Goal: Use online tool/utility: Utilize a website feature to perform a specific function

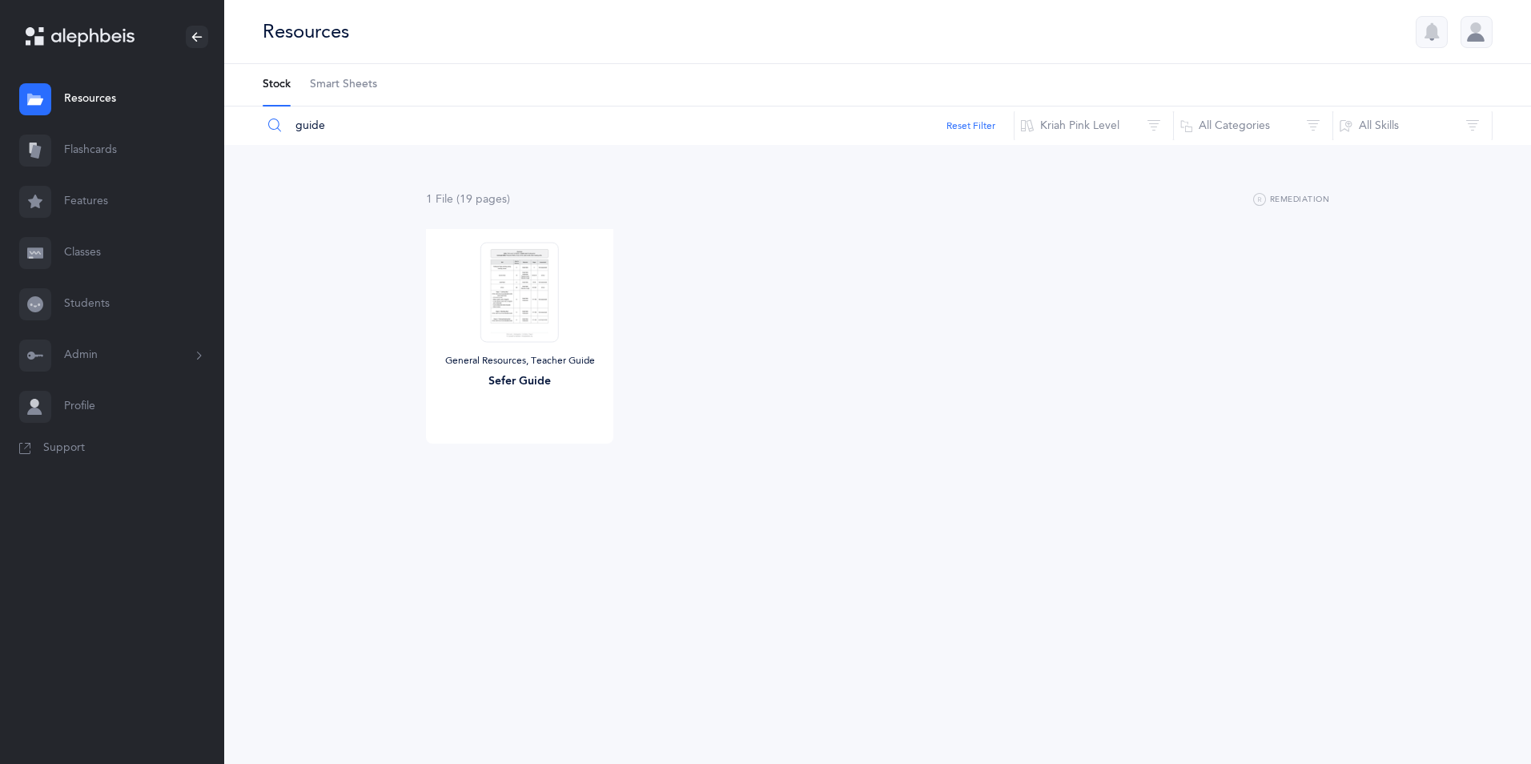
click at [109, 152] on link "Flashcards" at bounding box center [112, 150] width 224 height 51
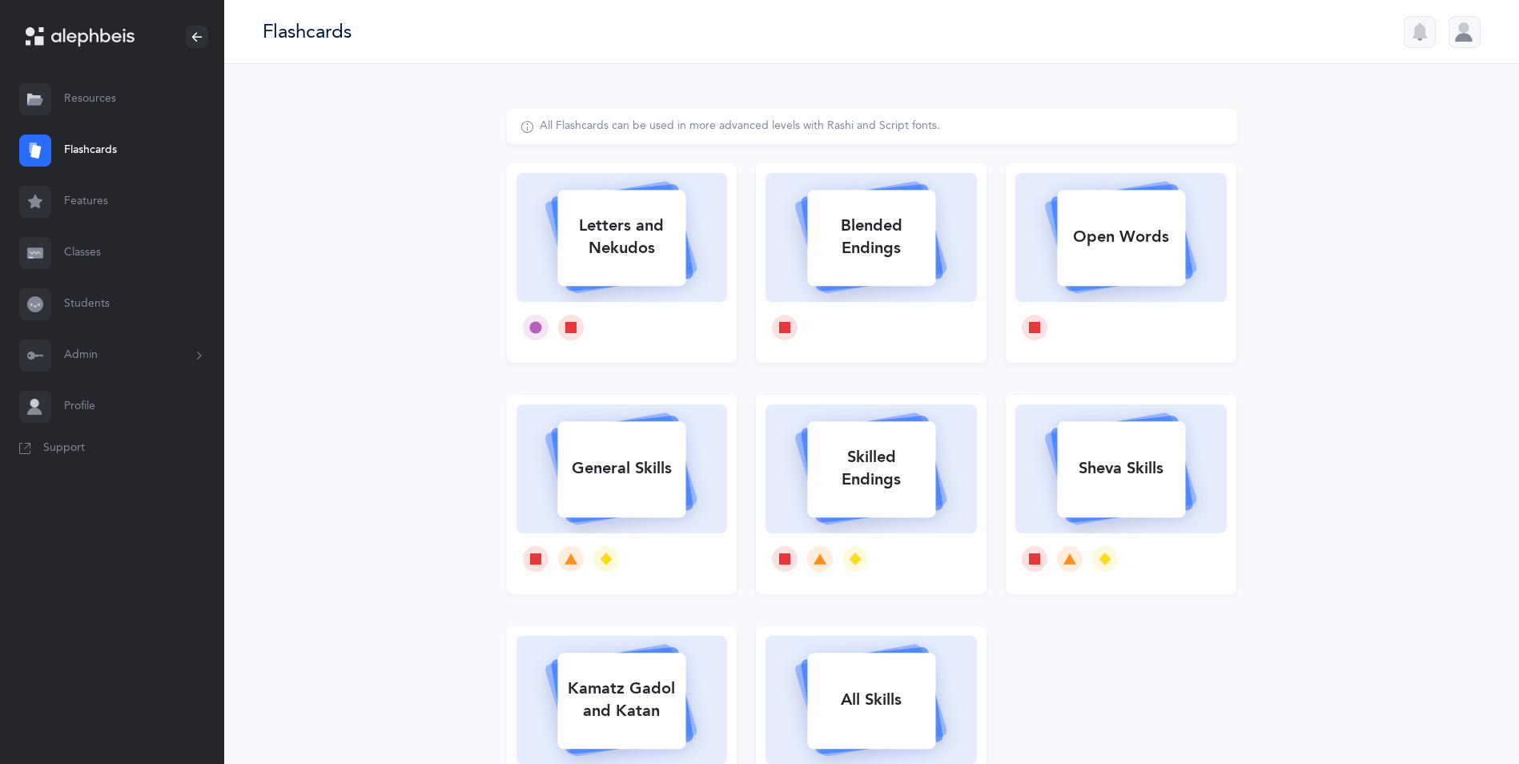
click at [657, 228] on div "Letters and Nekudos" at bounding box center [621, 237] width 128 height 64
select select "16"
select select "single"
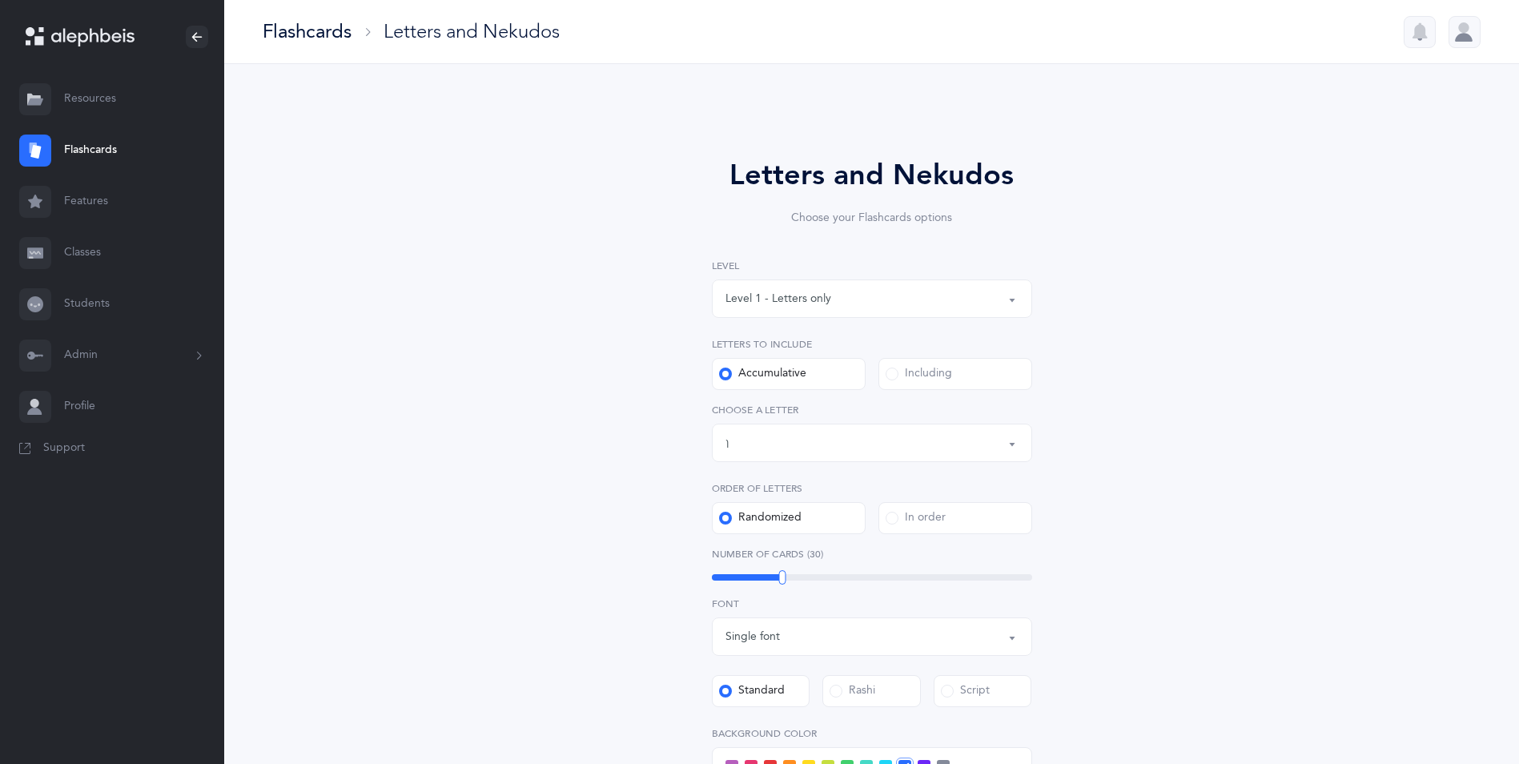
click at [657, 228] on div "Letters and Nekudos Choose your Flashcards options Level 1 - Letters only Level…" at bounding box center [872, 586] width 730 height 955
drag, startPoint x: 657, startPoint y: 228, endPoint x: 782, endPoint y: 306, distance: 147.1
click at [782, 306] on div "Level 1 - Letters only" at bounding box center [779, 299] width 106 height 17
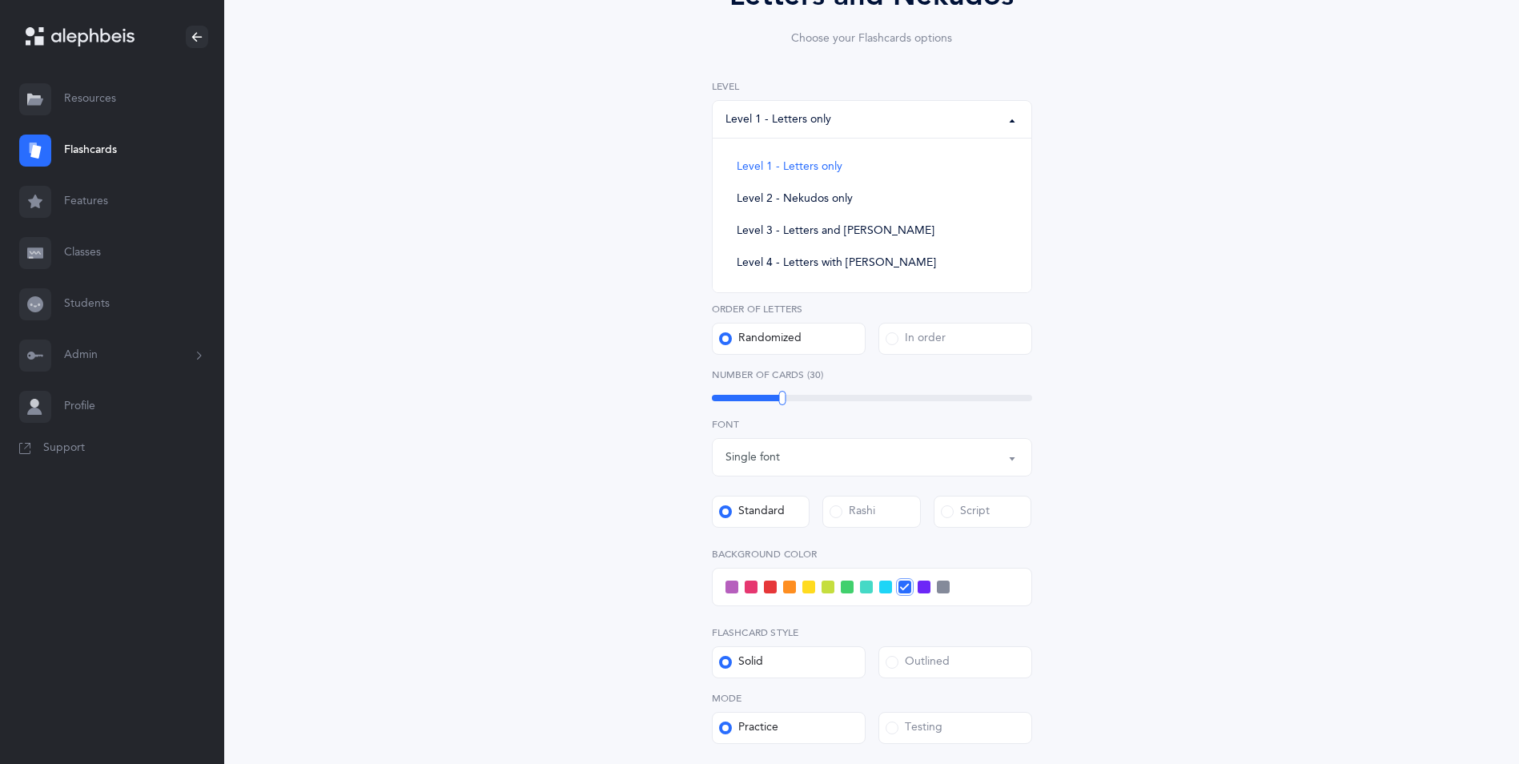
scroll to position [144, 0]
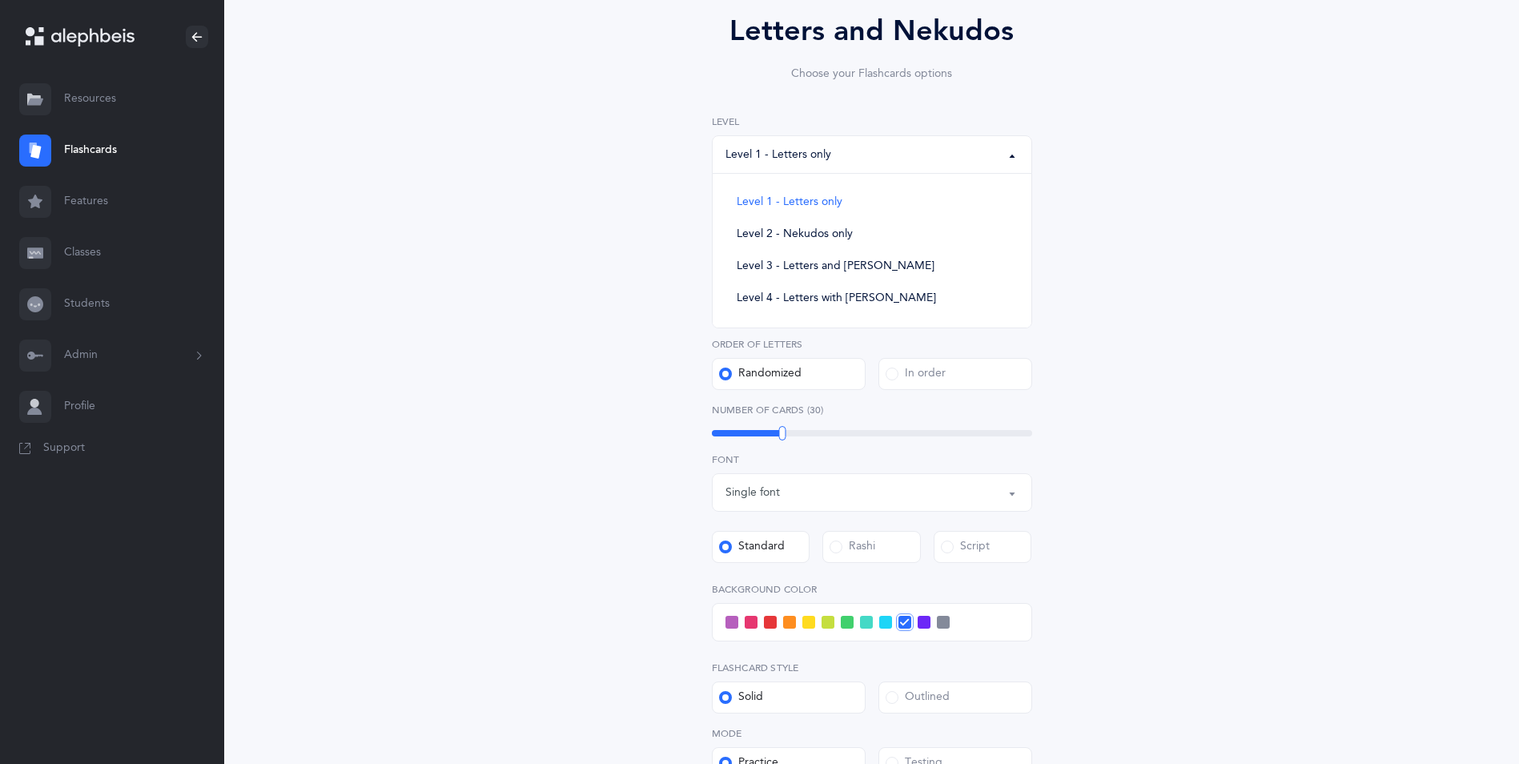
click at [987, 157] on div "Level 1 - Letters only" at bounding box center [872, 154] width 293 height 27
click at [898, 230] on span at bounding box center [892, 229] width 13 height 13
click at [0, 0] on input "Including" at bounding box center [0, 0] width 0 height 0
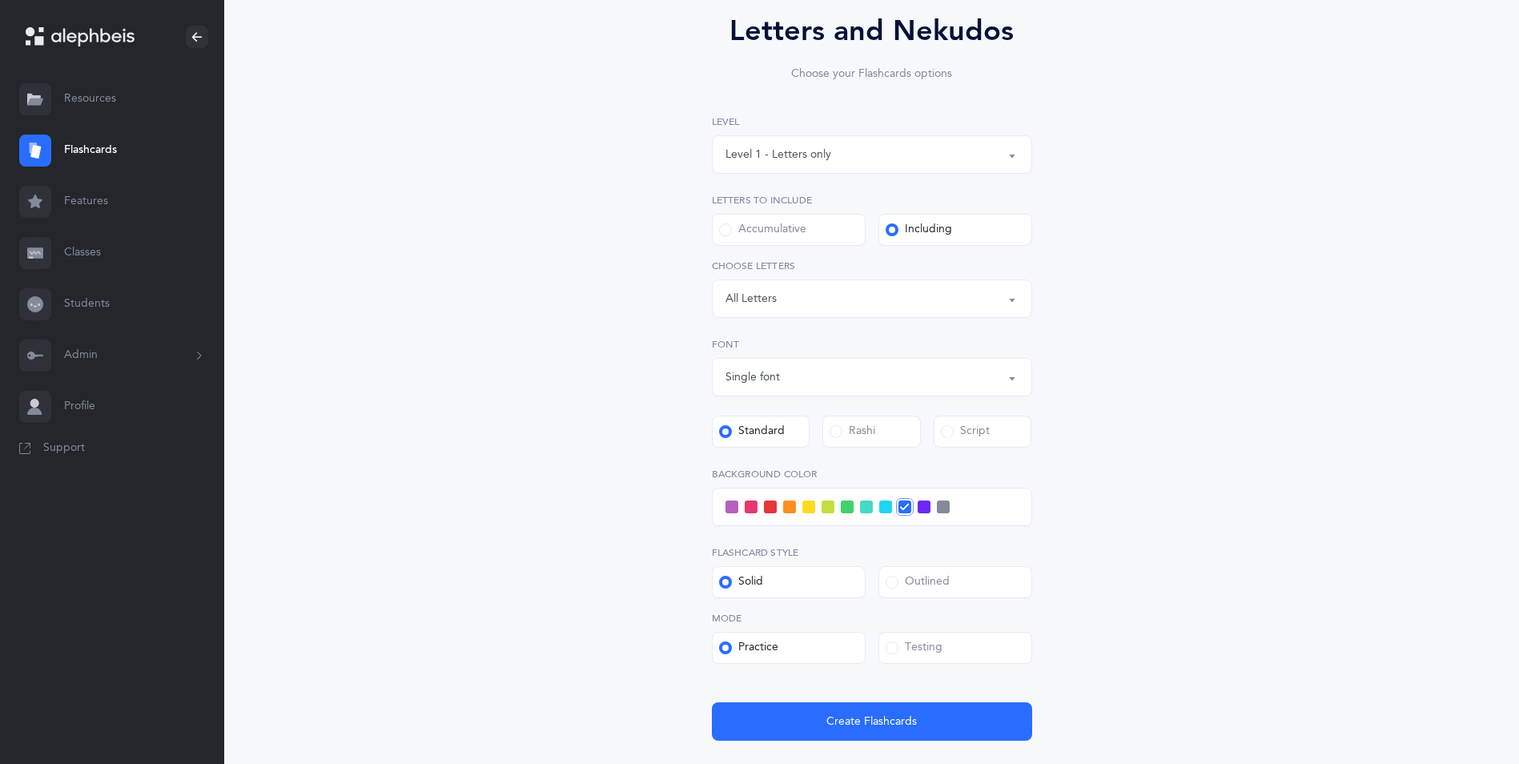
click at [923, 296] on div "Letters: All Letters" at bounding box center [872, 298] width 293 height 27
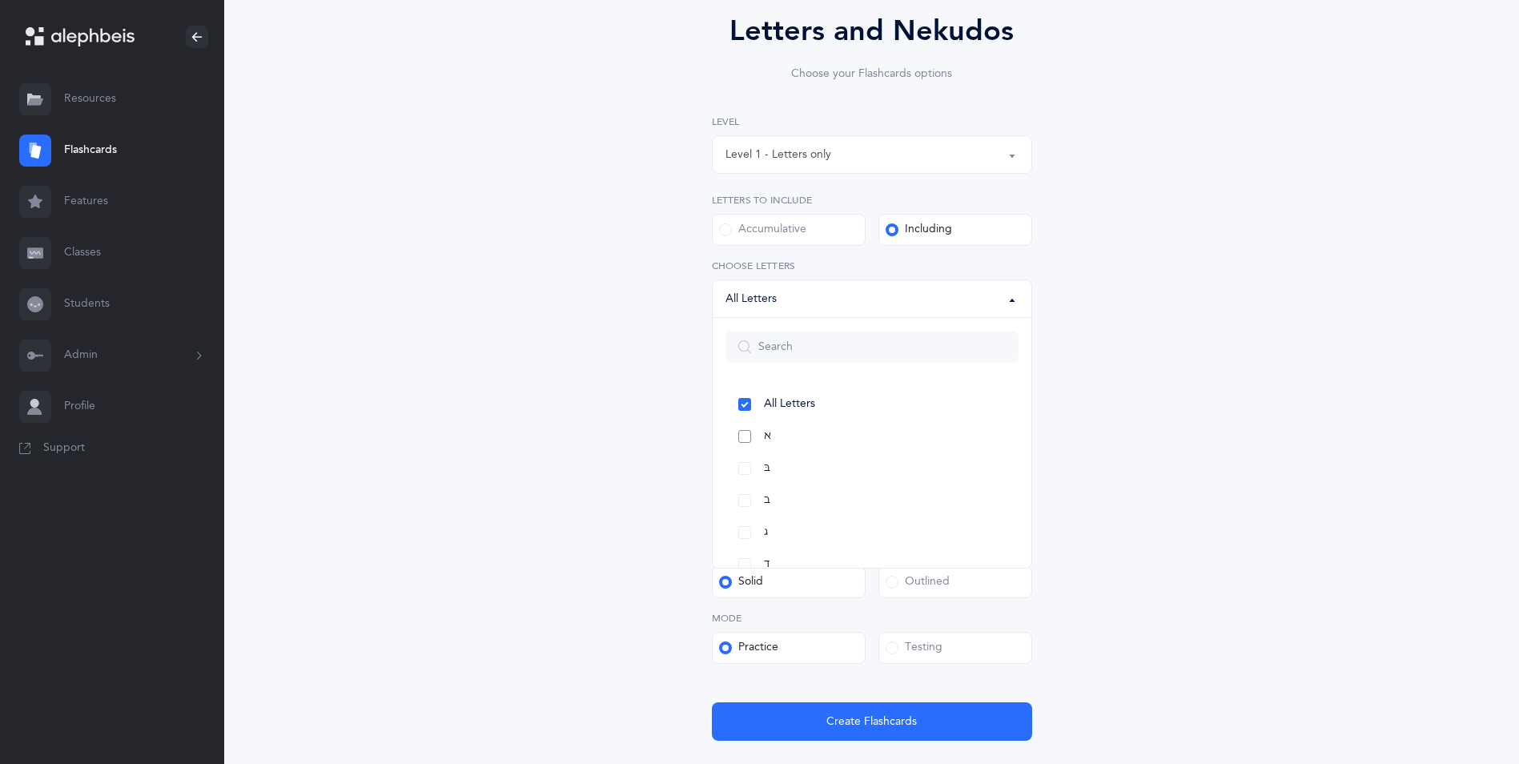
click at [751, 430] on link "א" at bounding box center [872, 436] width 293 height 32
select select "1"
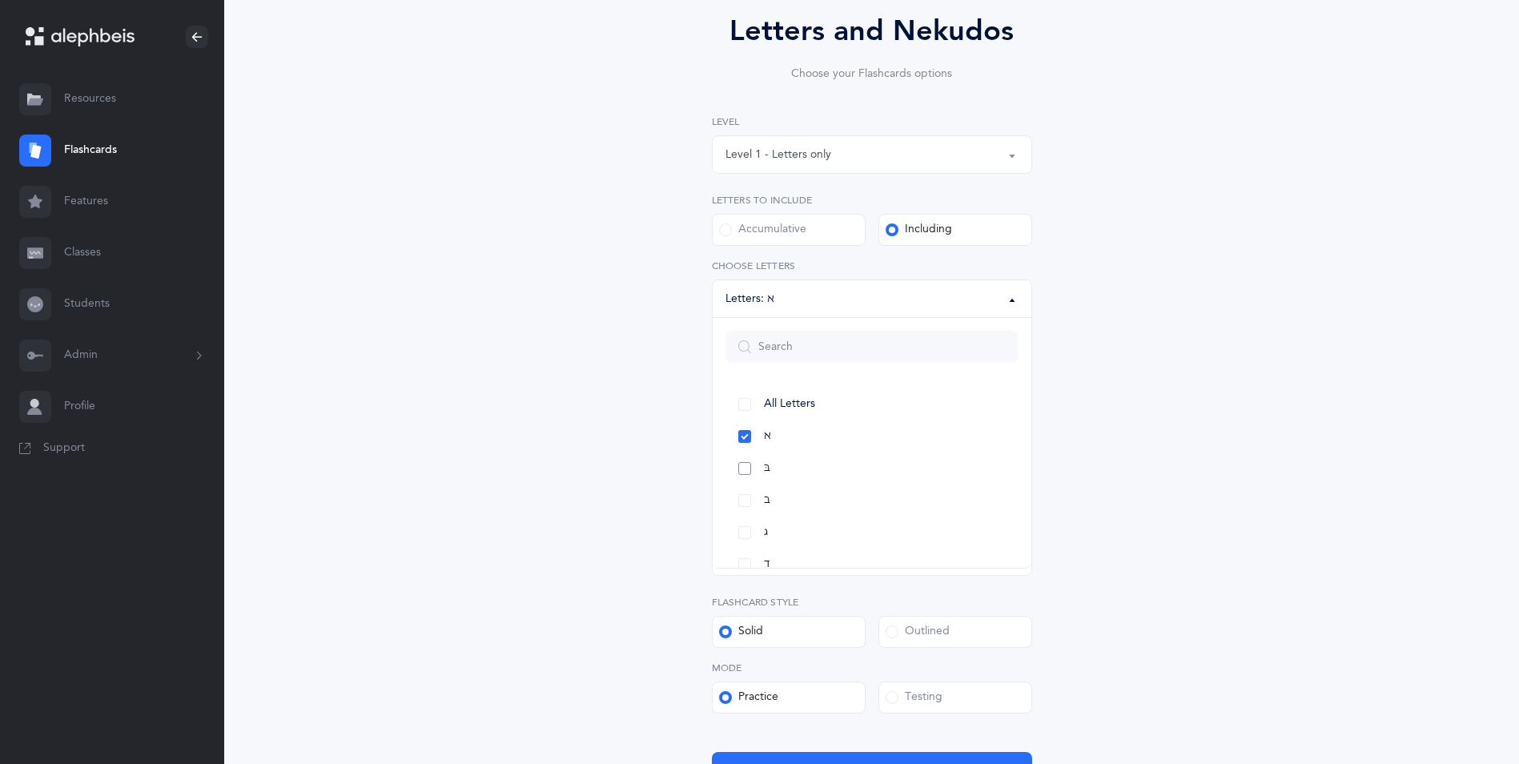
click at [763, 462] on link "בּ" at bounding box center [872, 468] width 293 height 32
click at [760, 502] on link "ב" at bounding box center [872, 500] width 293 height 32
click at [785, 447] on link "ג" at bounding box center [872, 441] width 293 height 32
click at [770, 529] on link "ו" at bounding box center [872, 537] width 293 height 32
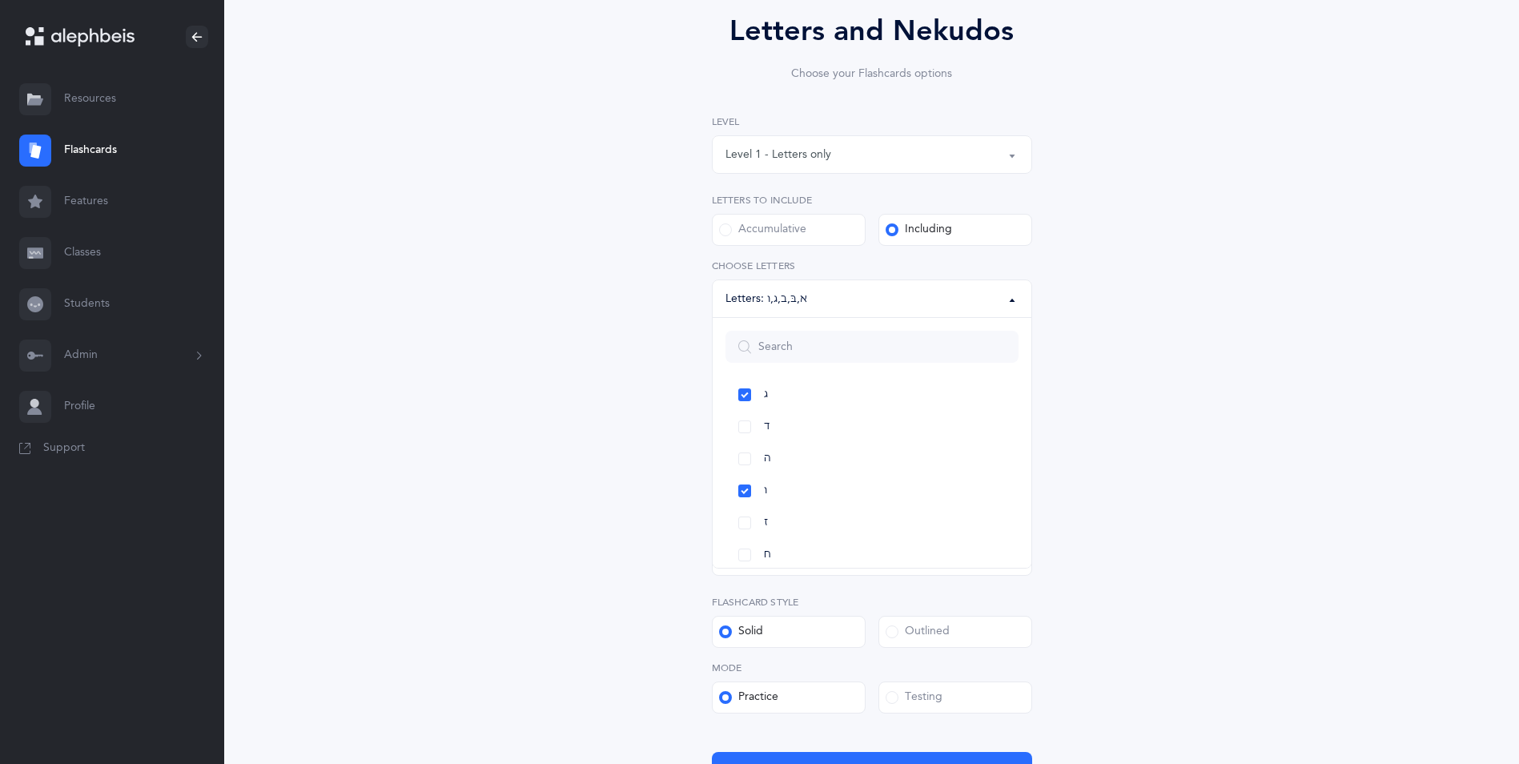
scroll to position [143, 0]
click at [746, 448] on link "ה" at bounding box center [872, 453] width 293 height 32
click at [765, 486] on span "י" at bounding box center [766, 482] width 4 height 14
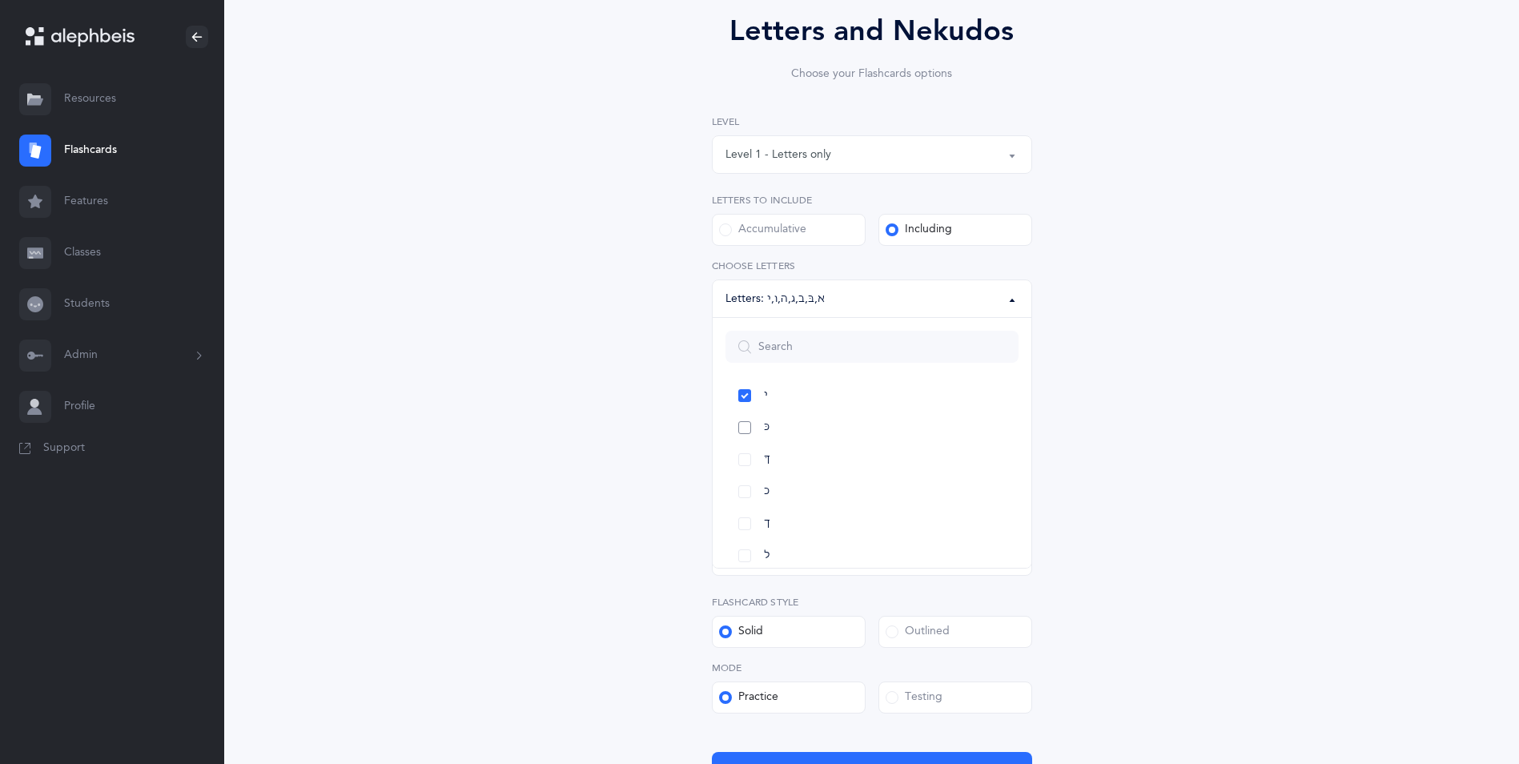
click at [762, 420] on link "כּ" at bounding box center [872, 428] width 293 height 32
click at [770, 457] on span "ךּ" at bounding box center [767, 459] width 6 height 14
click at [769, 497] on span "כ" at bounding box center [767, 491] width 6 height 14
click at [768, 514] on link "ך" at bounding box center [872, 524] width 293 height 32
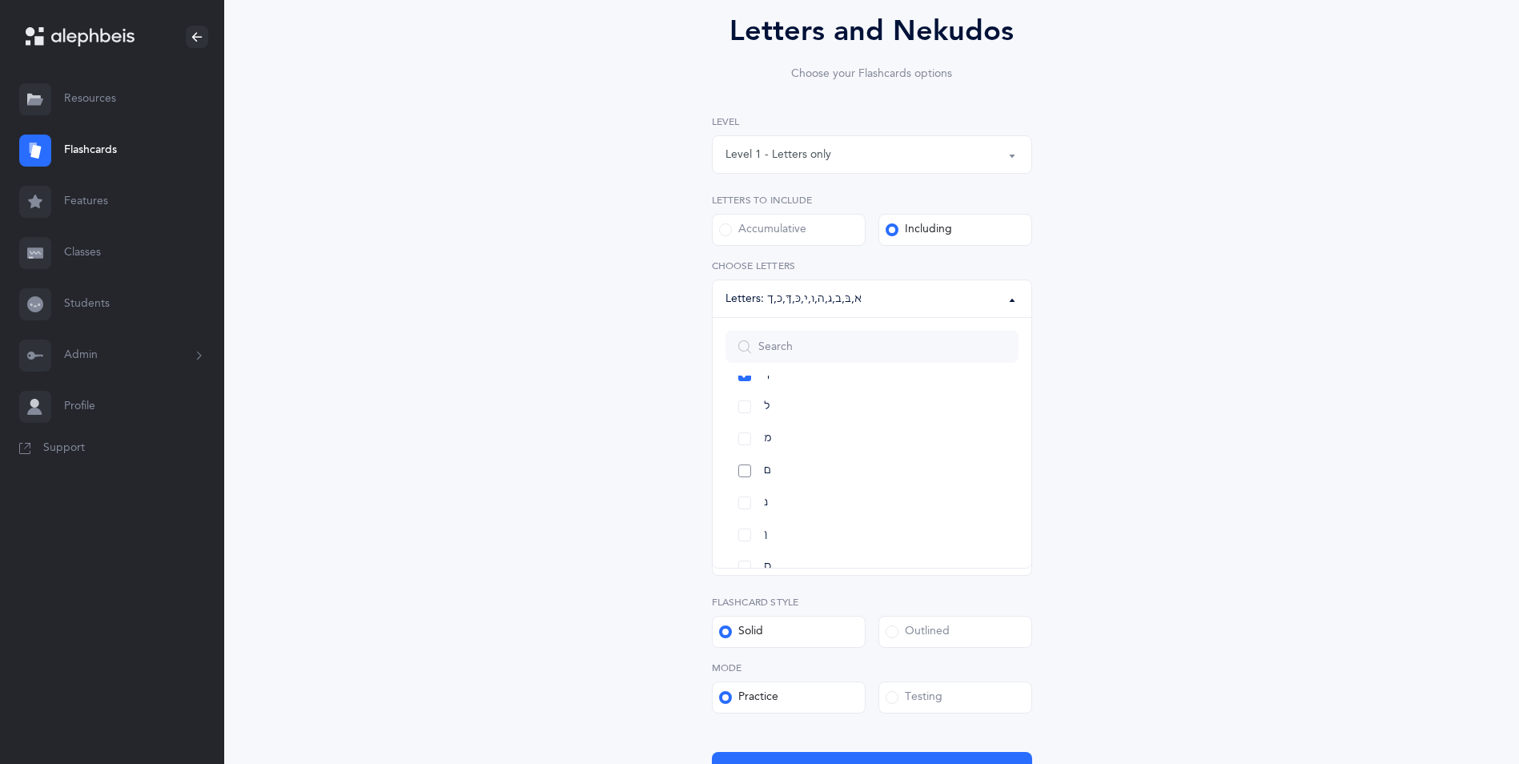
click at [751, 466] on link "ם" at bounding box center [872, 471] width 293 height 32
click at [751, 497] on link "נ" at bounding box center [872, 503] width 293 height 32
drag, startPoint x: 750, startPoint y: 529, endPoint x: 903, endPoint y: 509, distance: 155.1
click at [754, 529] on link "ן" at bounding box center [872, 535] width 293 height 32
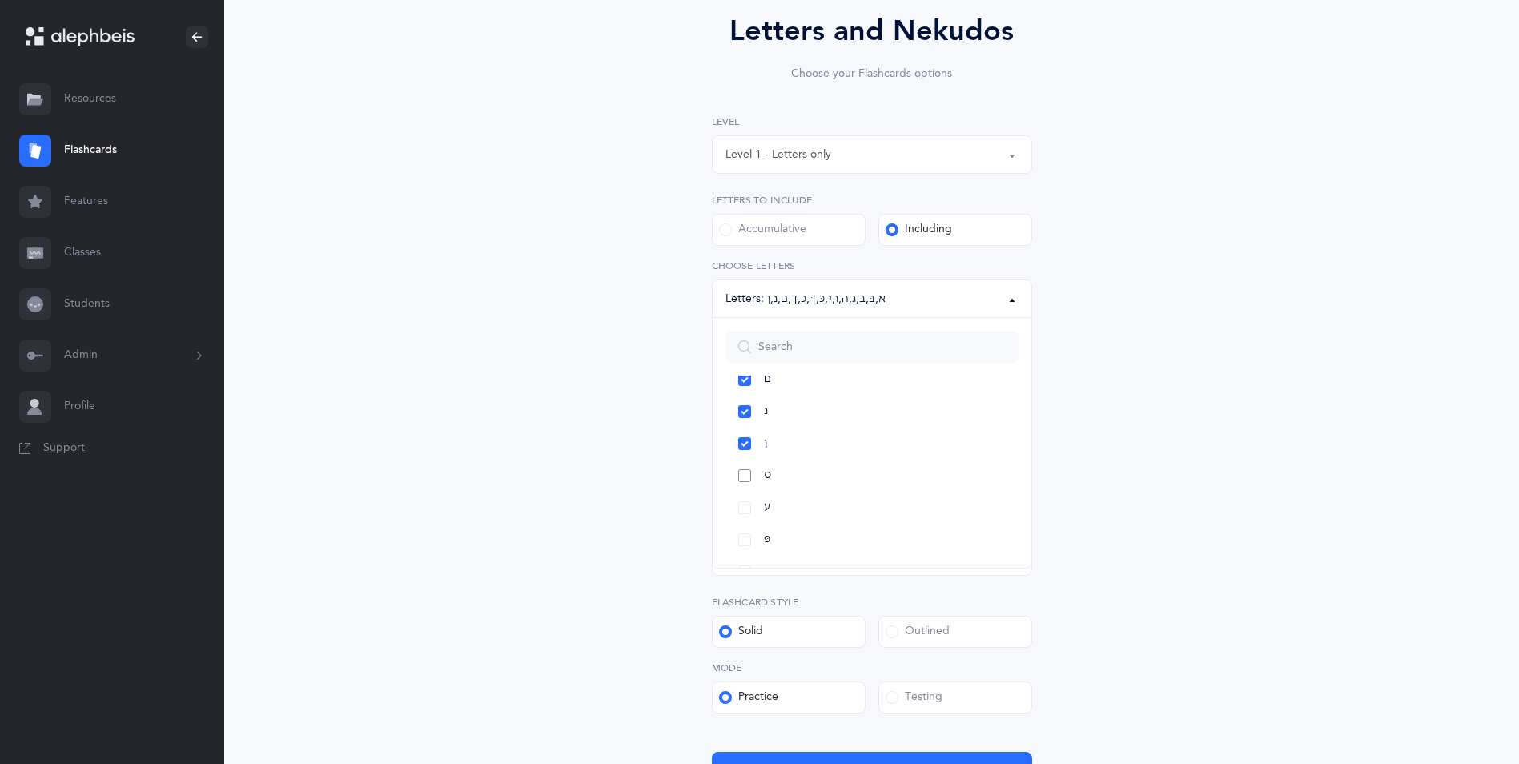
click at [761, 476] on link "ס" at bounding box center [872, 476] width 293 height 32
click at [758, 501] on link "ע" at bounding box center [872, 508] width 293 height 32
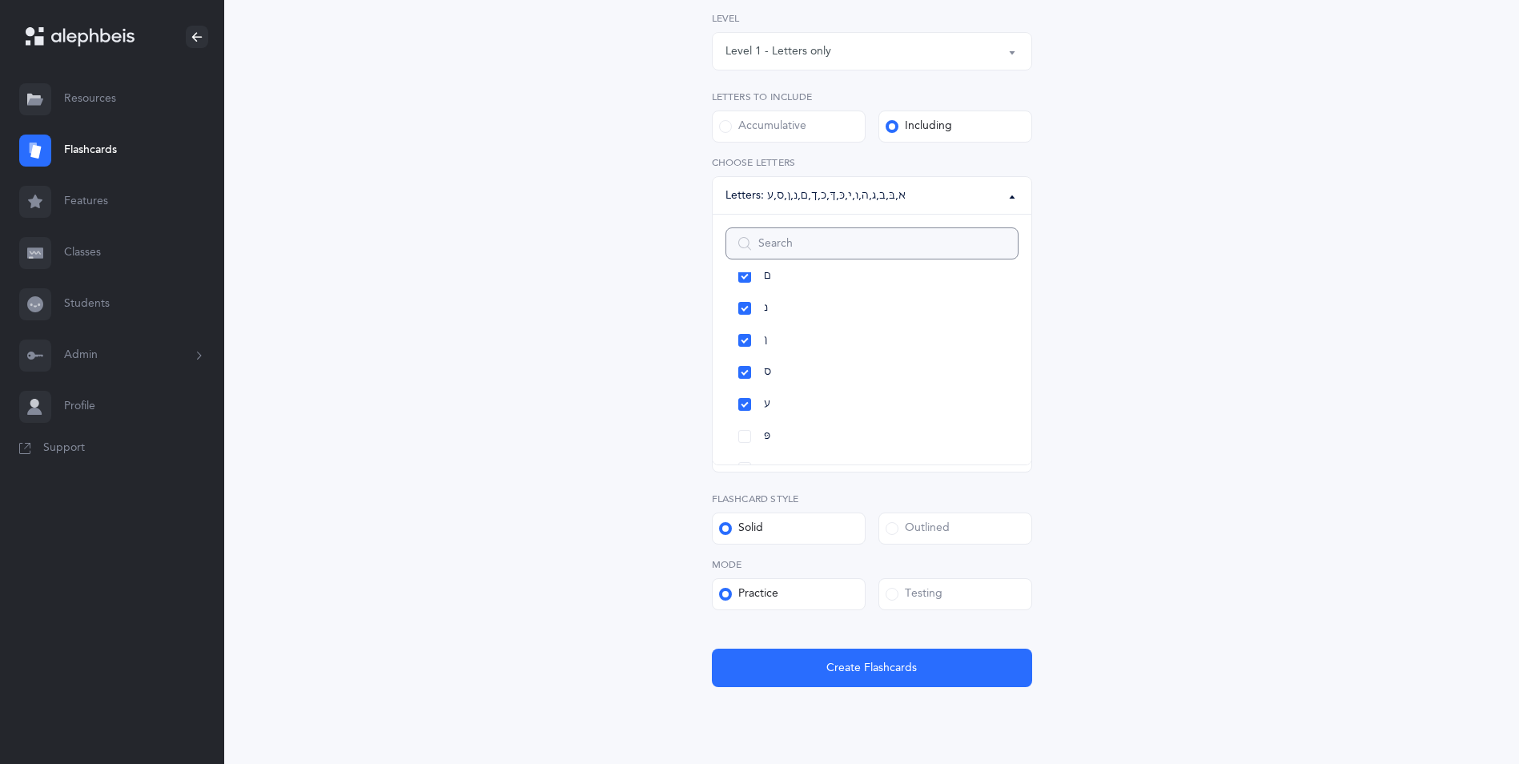
scroll to position [259, 0]
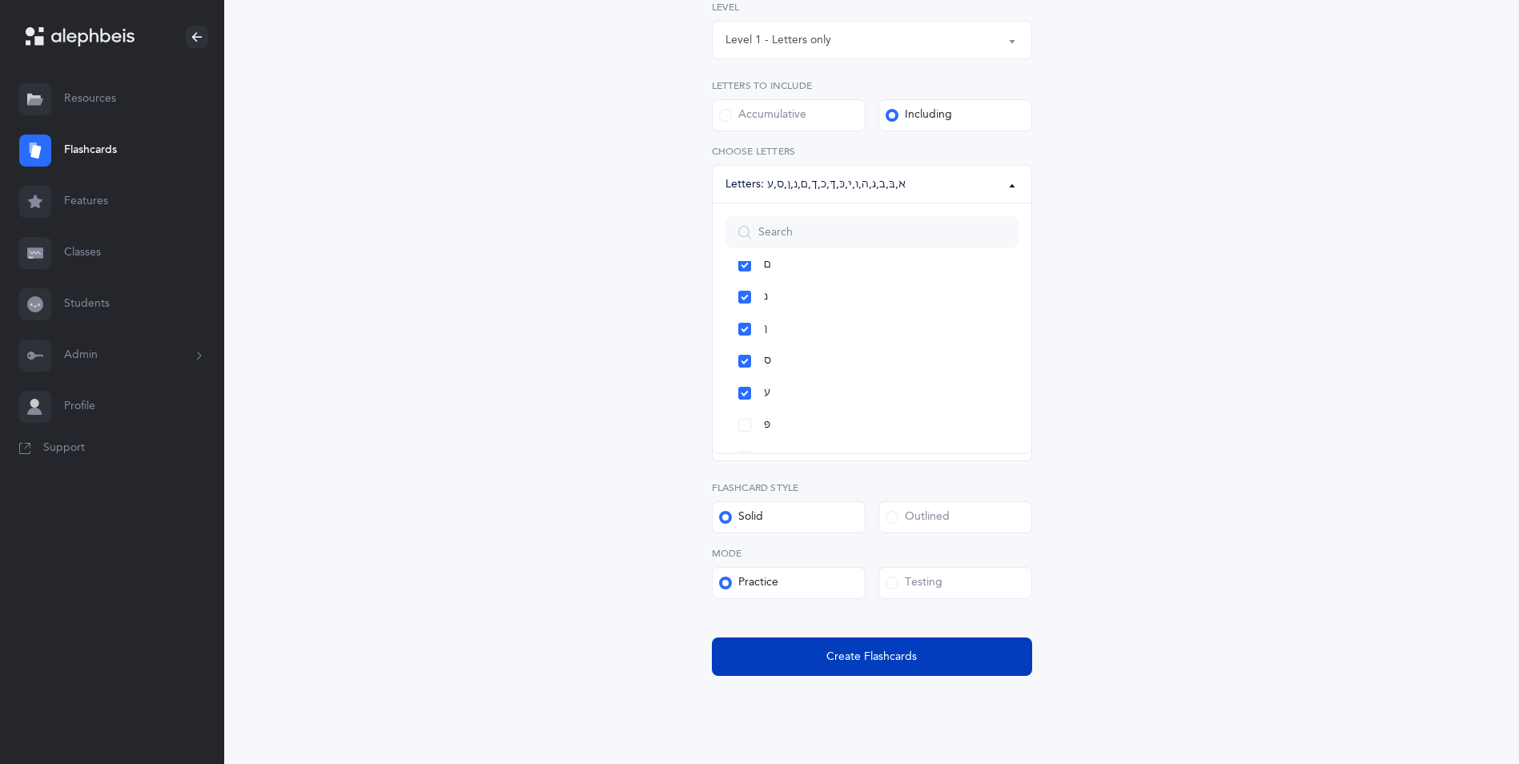
click at [853, 654] on span "Create Flashcards" at bounding box center [871, 657] width 90 height 17
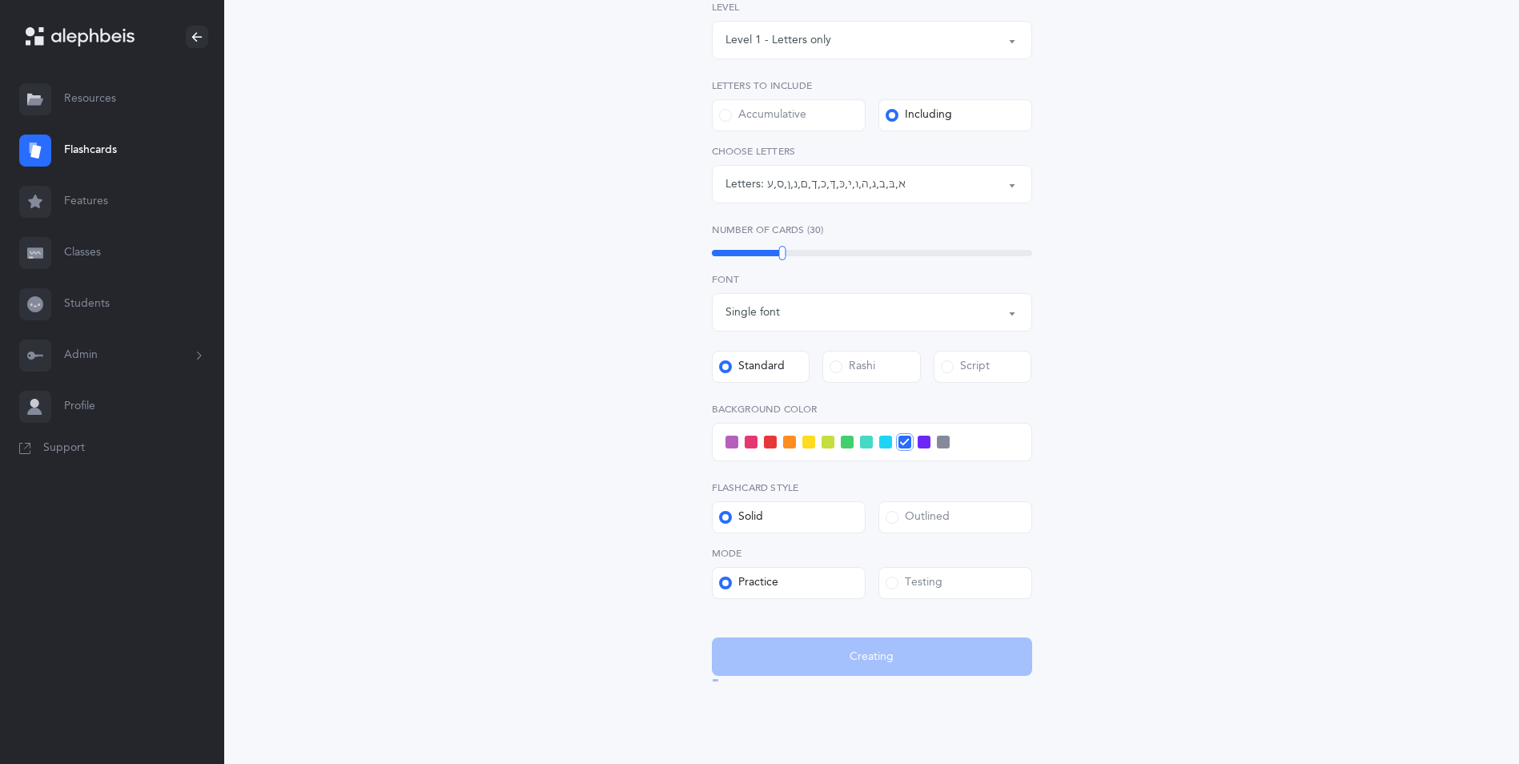
scroll to position [0, 0]
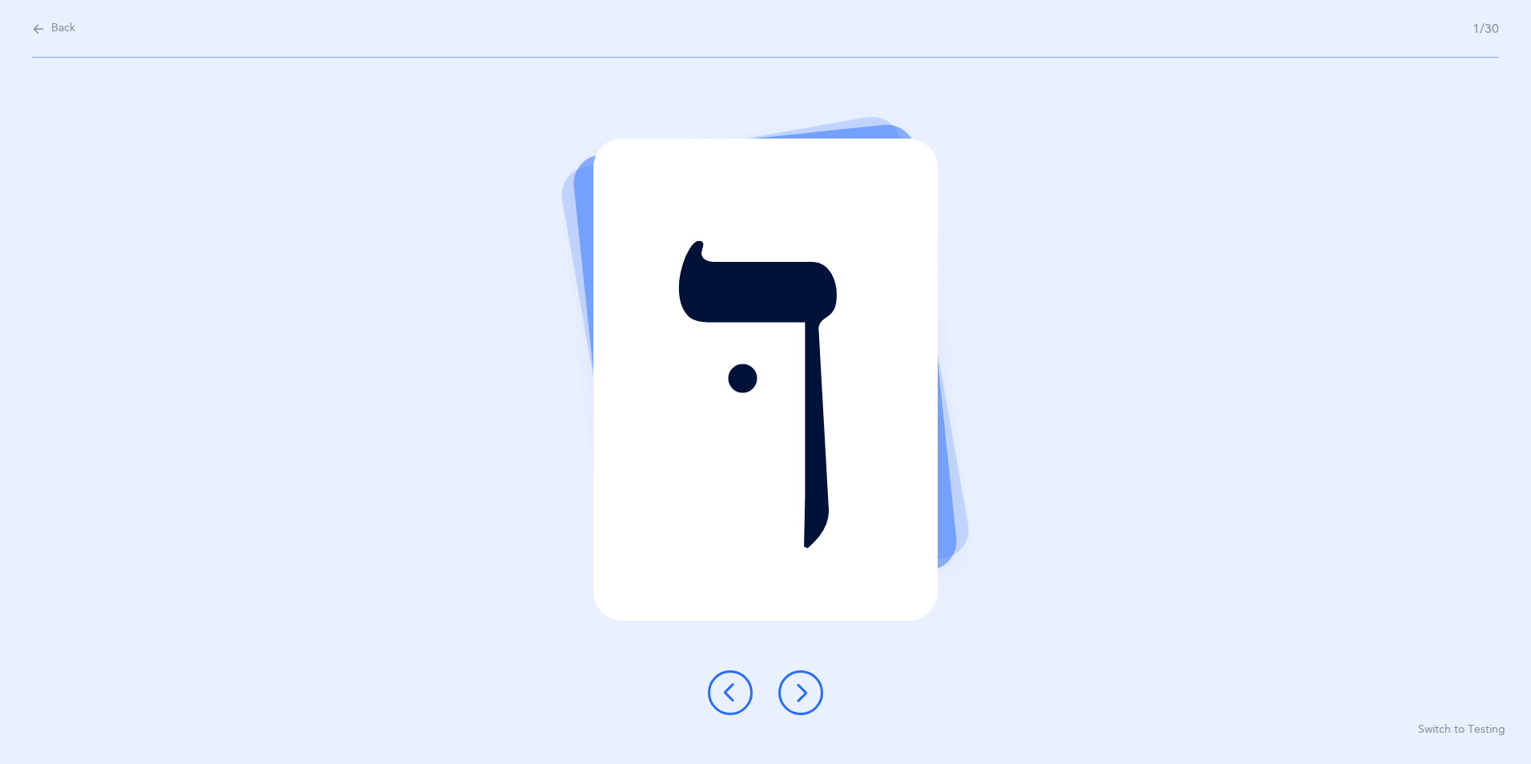
click at [806, 694] on icon at bounding box center [800, 692] width 19 height 19
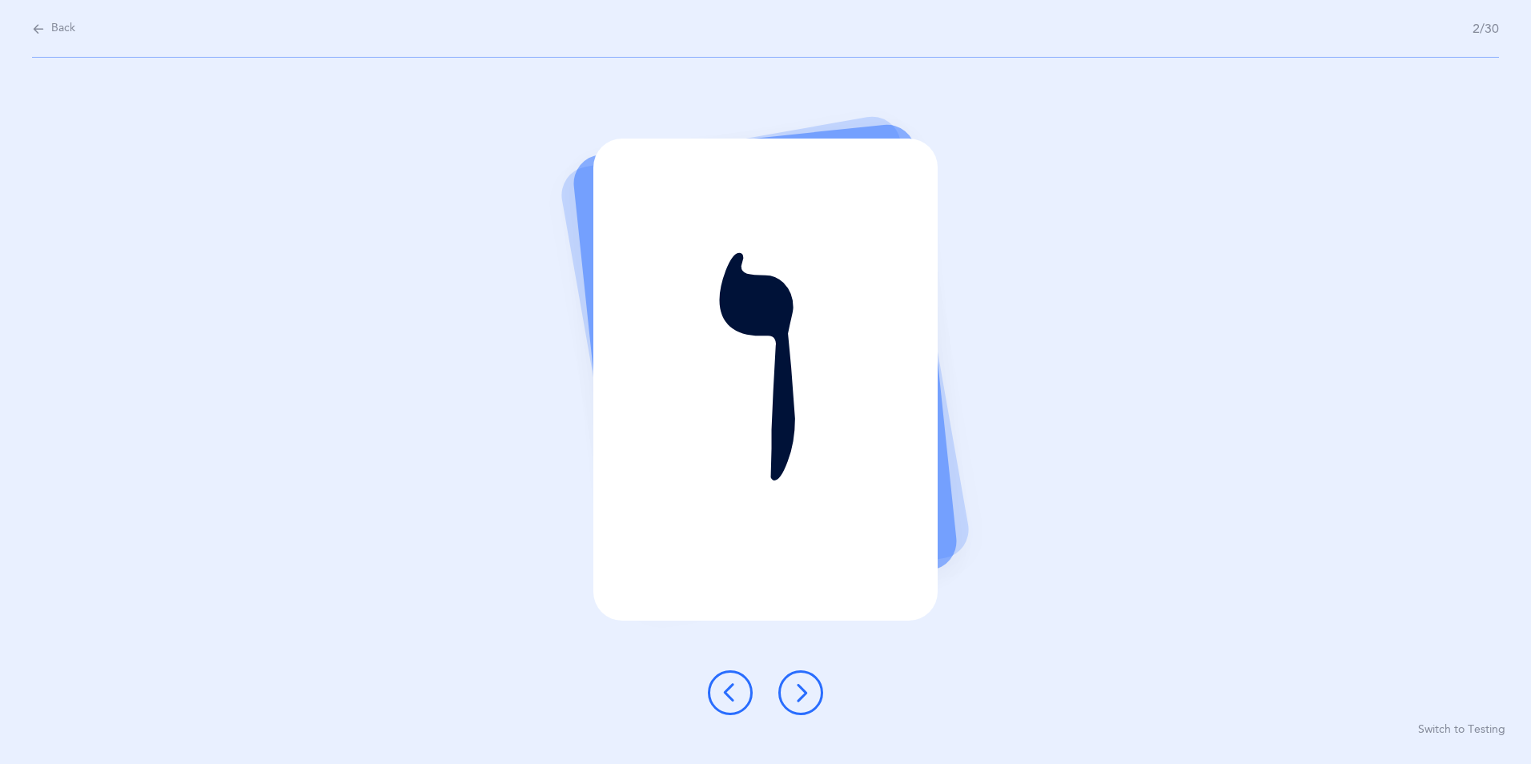
click at [802, 698] on icon at bounding box center [800, 692] width 19 height 19
click at [803, 694] on icon at bounding box center [800, 692] width 19 height 19
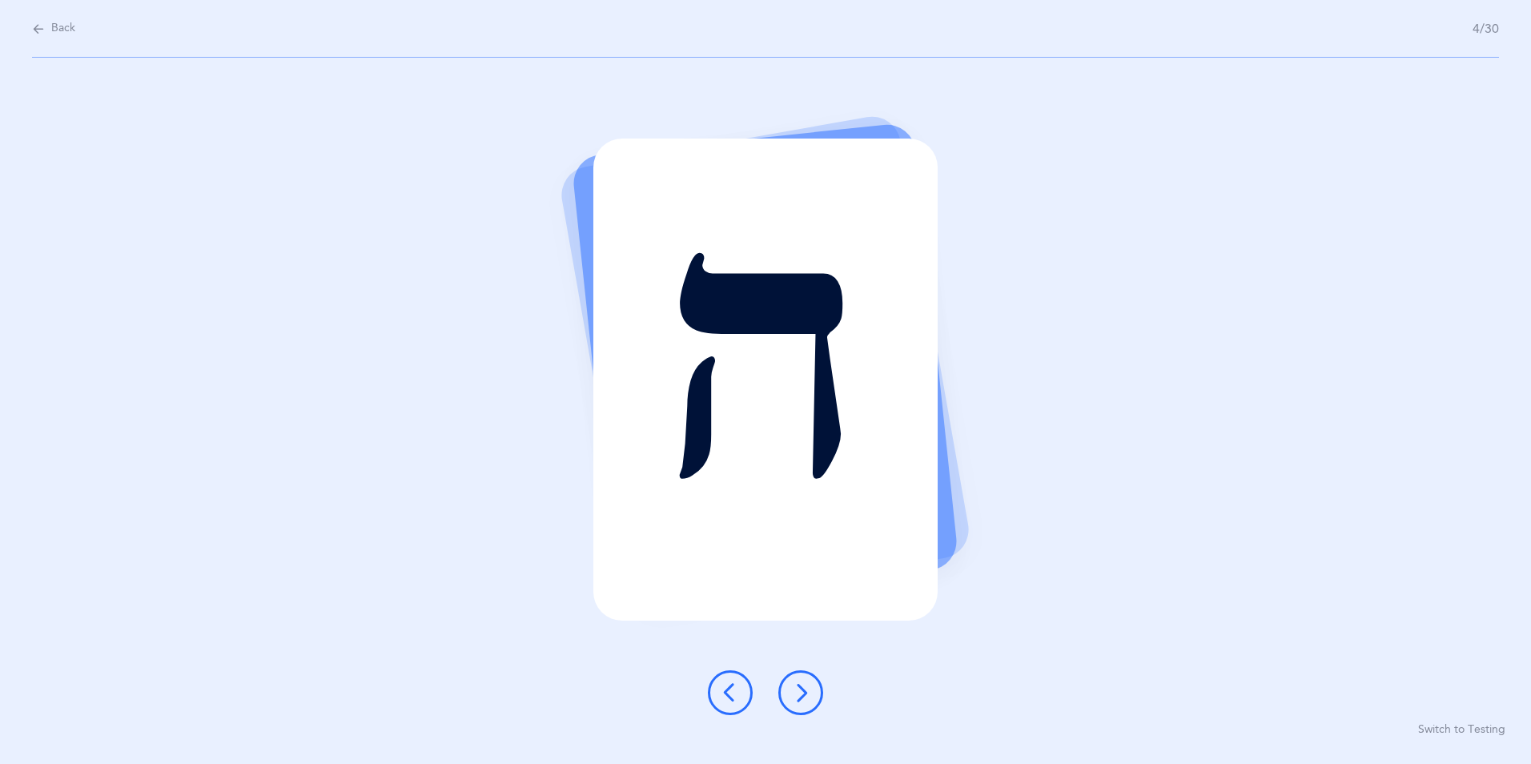
click at [801, 697] on icon at bounding box center [800, 692] width 19 height 19
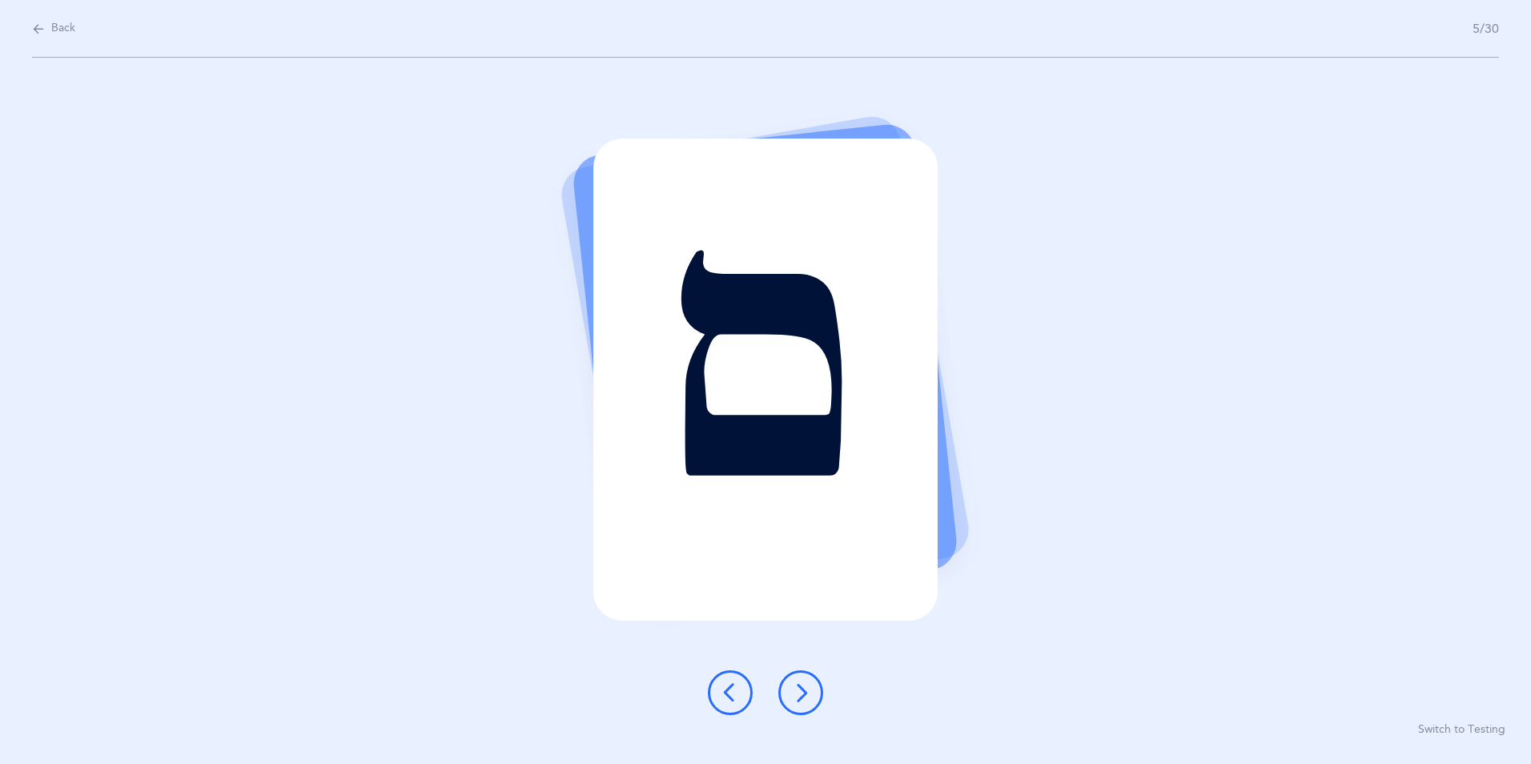
click at [804, 690] on icon at bounding box center [800, 692] width 19 height 19
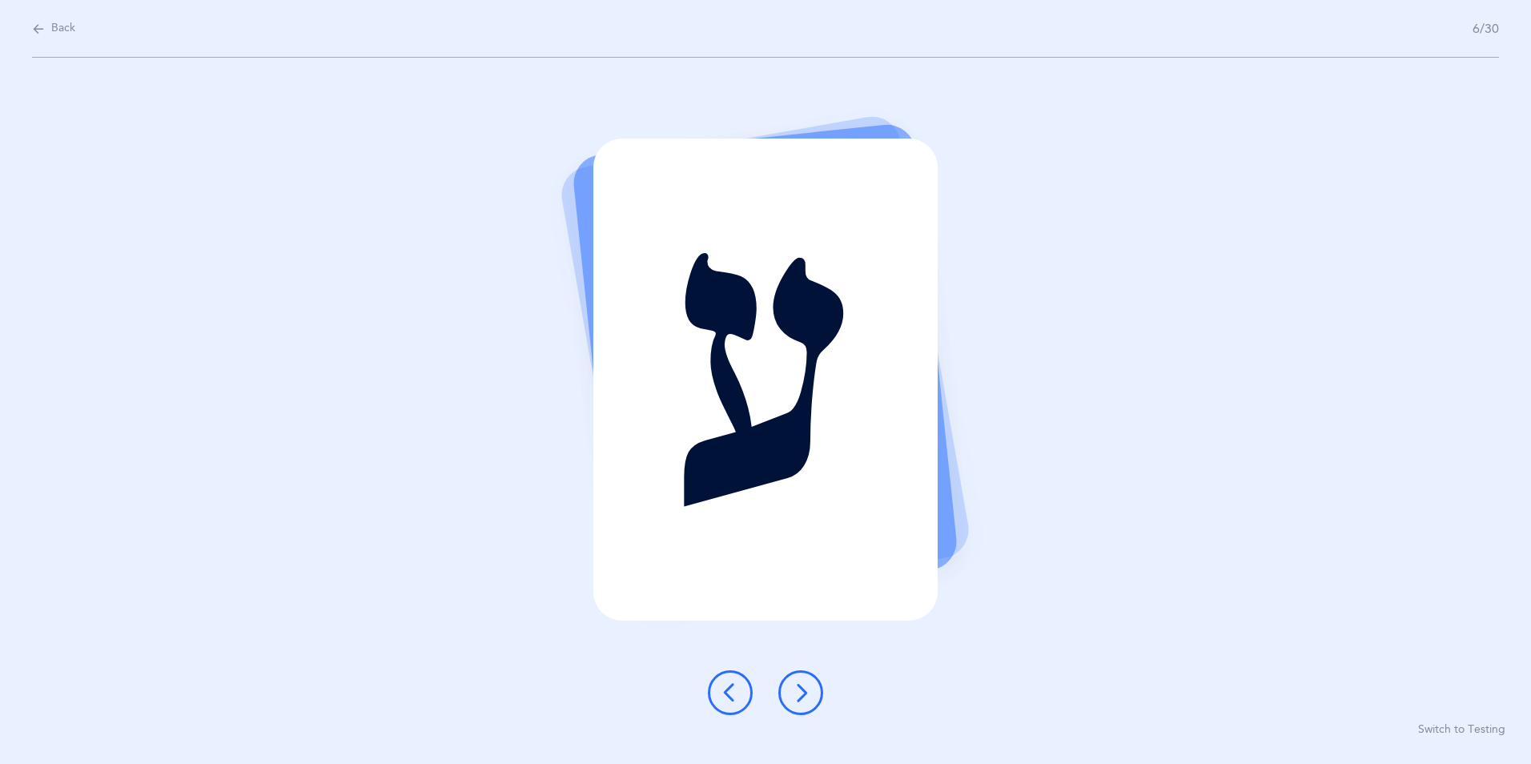
click at [806, 702] on button at bounding box center [800, 692] width 45 height 45
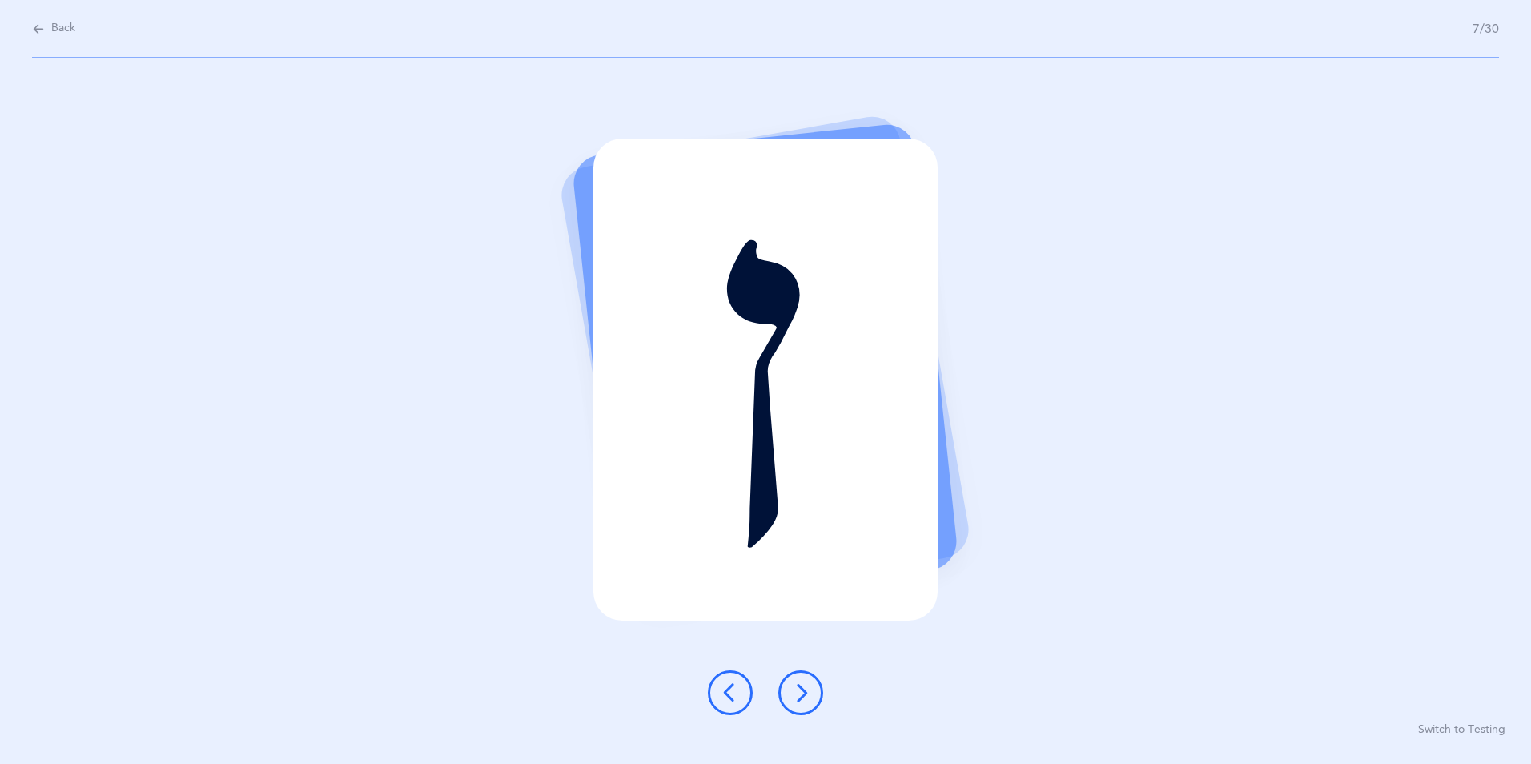
click at [801, 695] on icon at bounding box center [800, 692] width 19 height 19
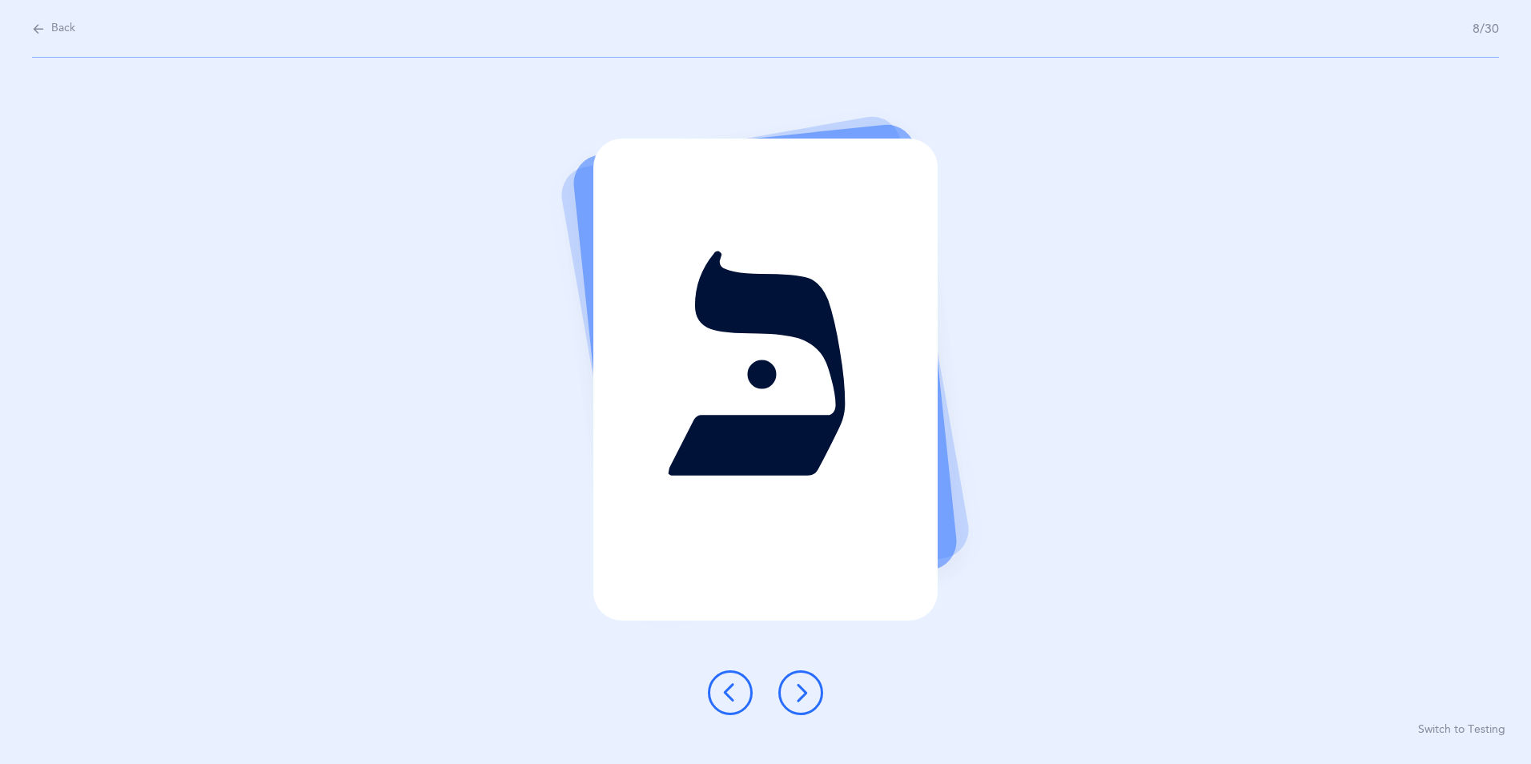
click at [802, 695] on icon at bounding box center [800, 692] width 19 height 19
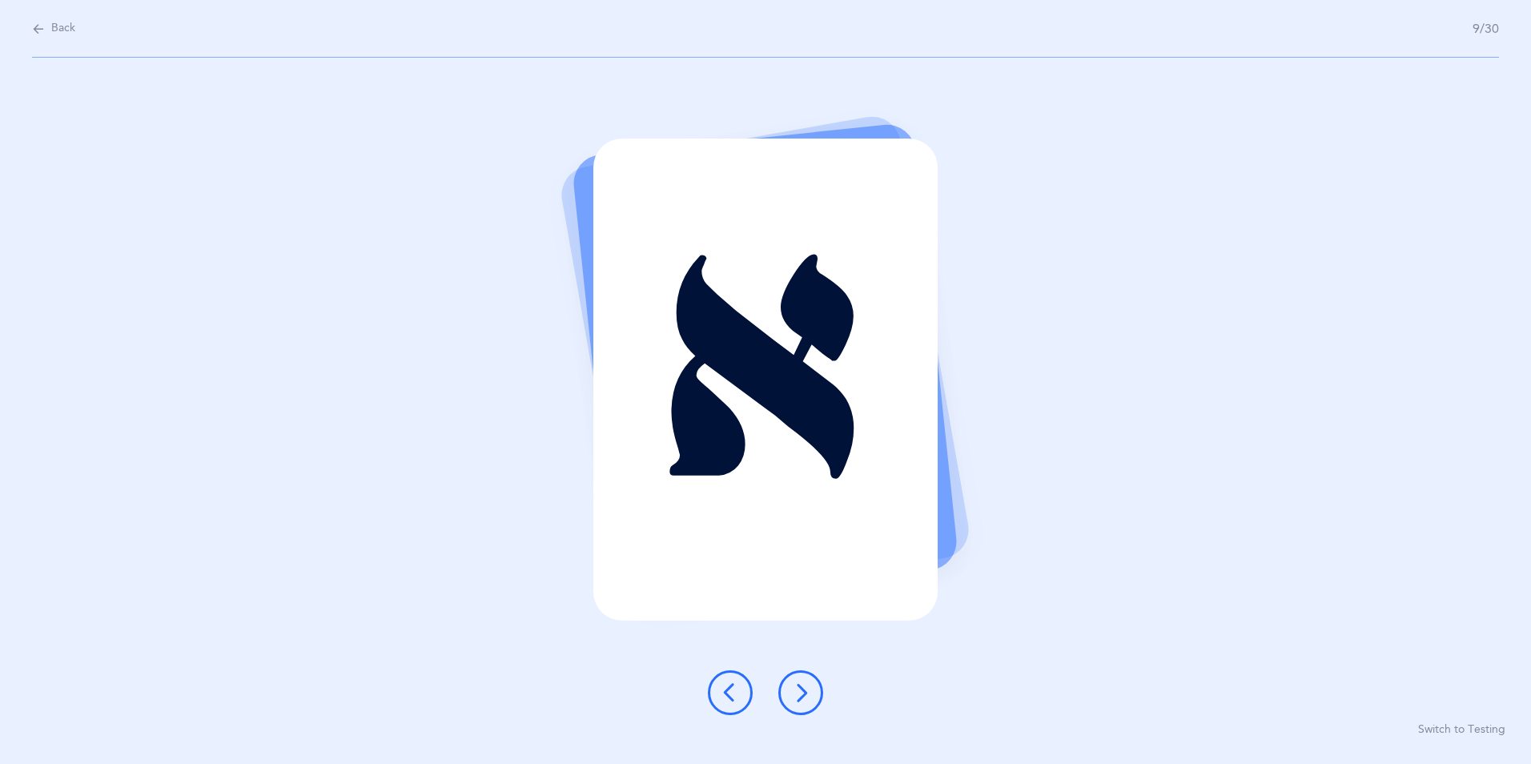
click at [802, 687] on icon at bounding box center [800, 692] width 19 height 19
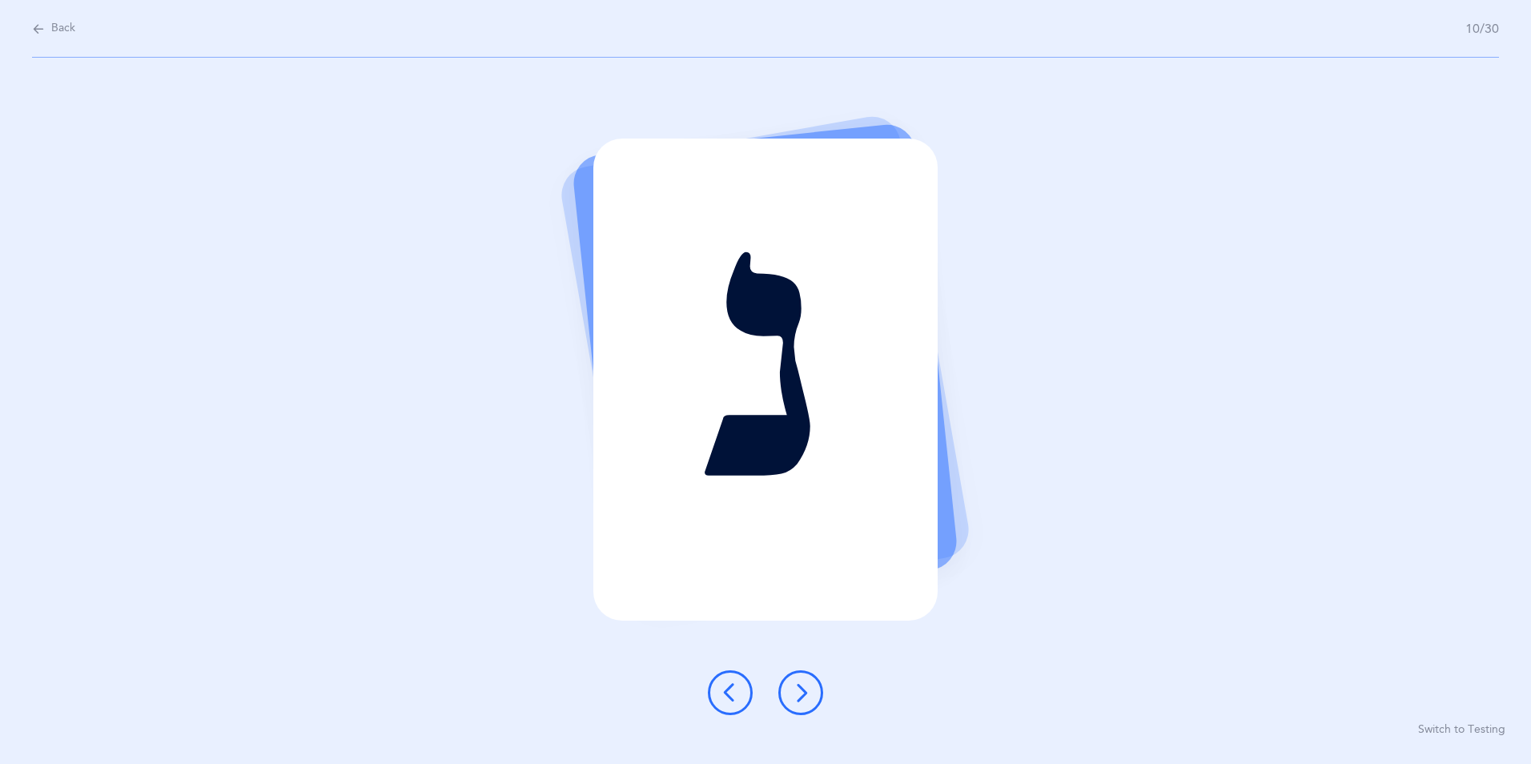
click at [799, 686] on icon at bounding box center [800, 692] width 19 height 19
click at [804, 697] on icon at bounding box center [800, 692] width 19 height 19
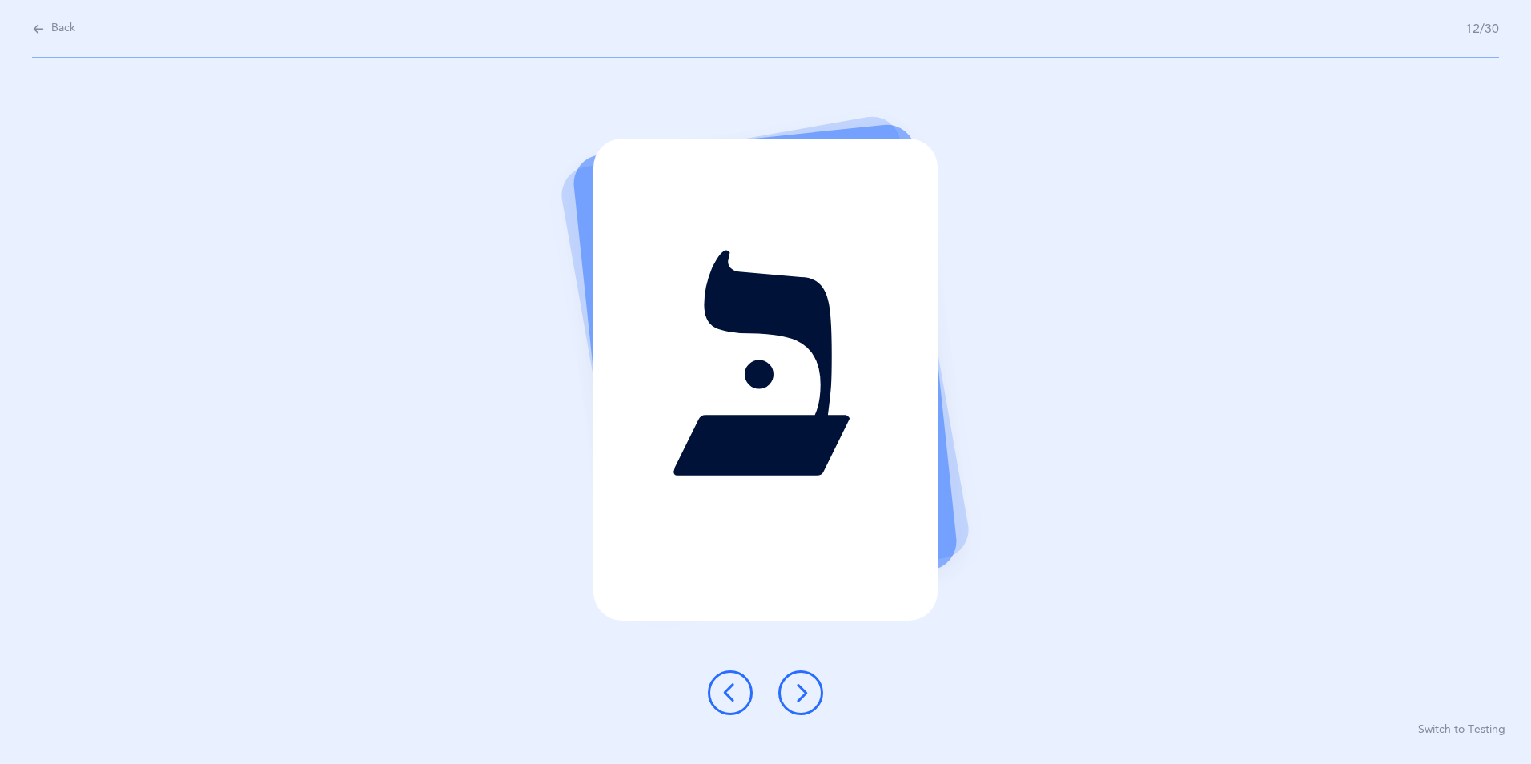
click at [804, 695] on icon at bounding box center [800, 692] width 19 height 19
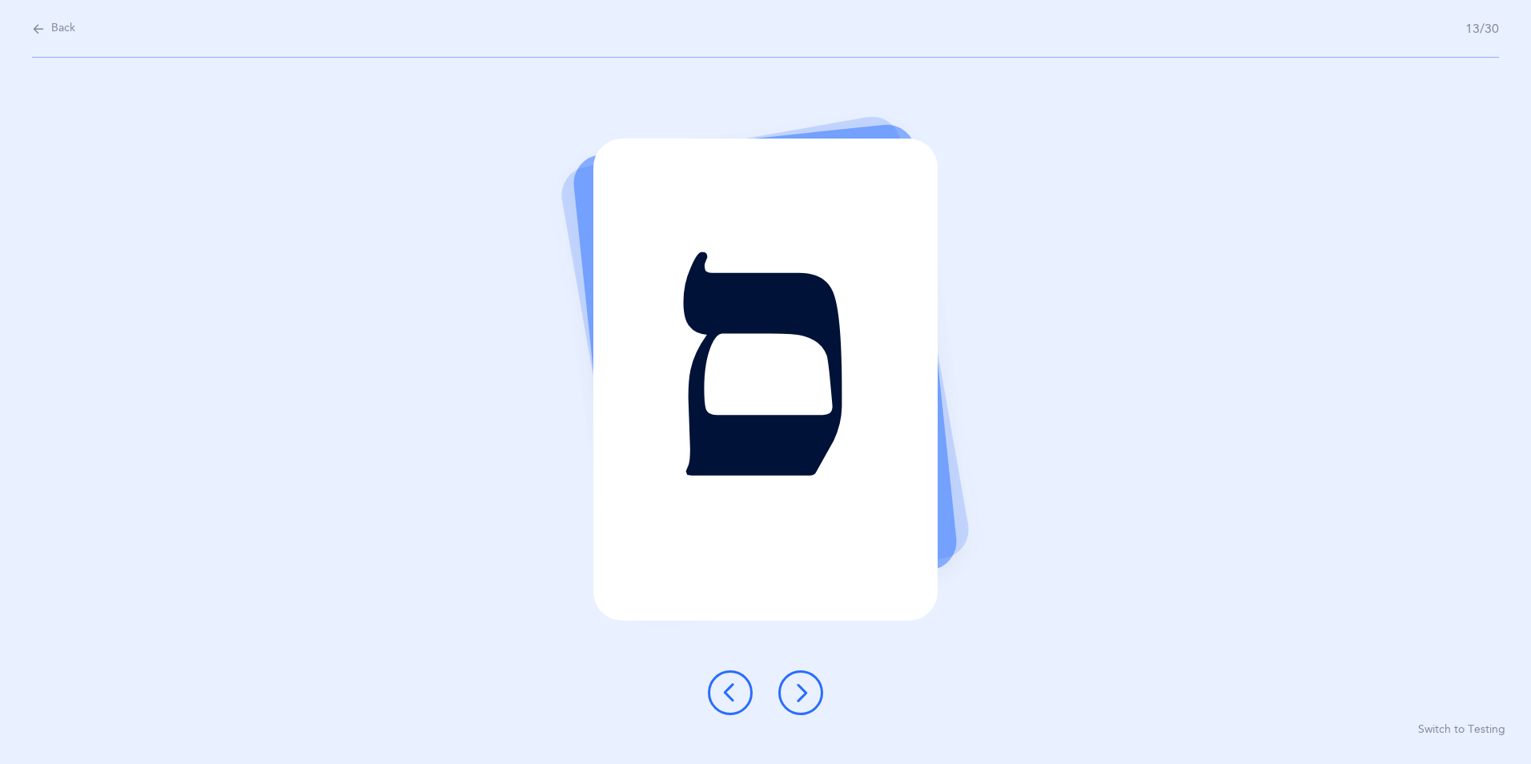
click at [801, 692] on icon at bounding box center [800, 692] width 19 height 19
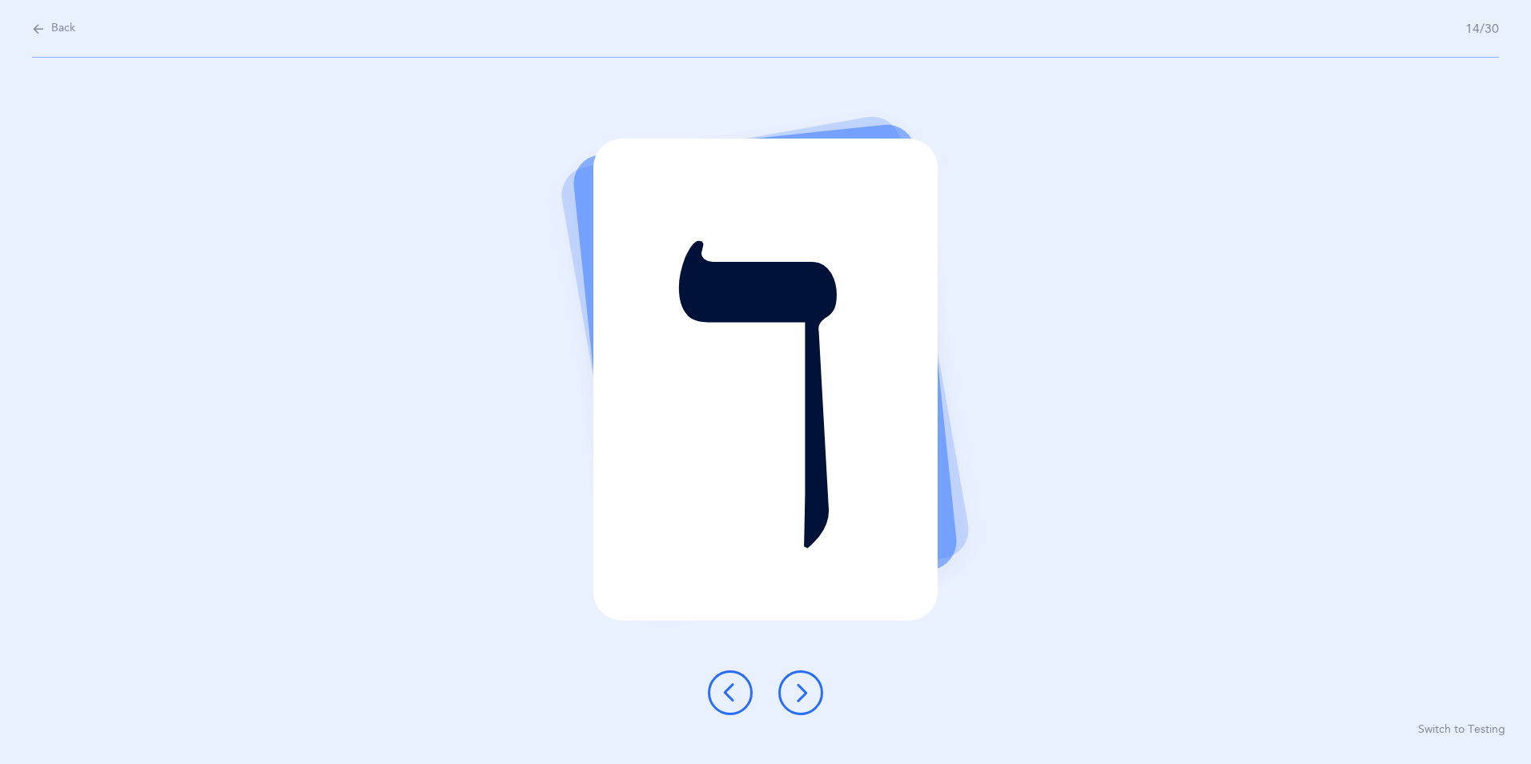
click at [808, 697] on icon at bounding box center [800, 692] width 19 height 19
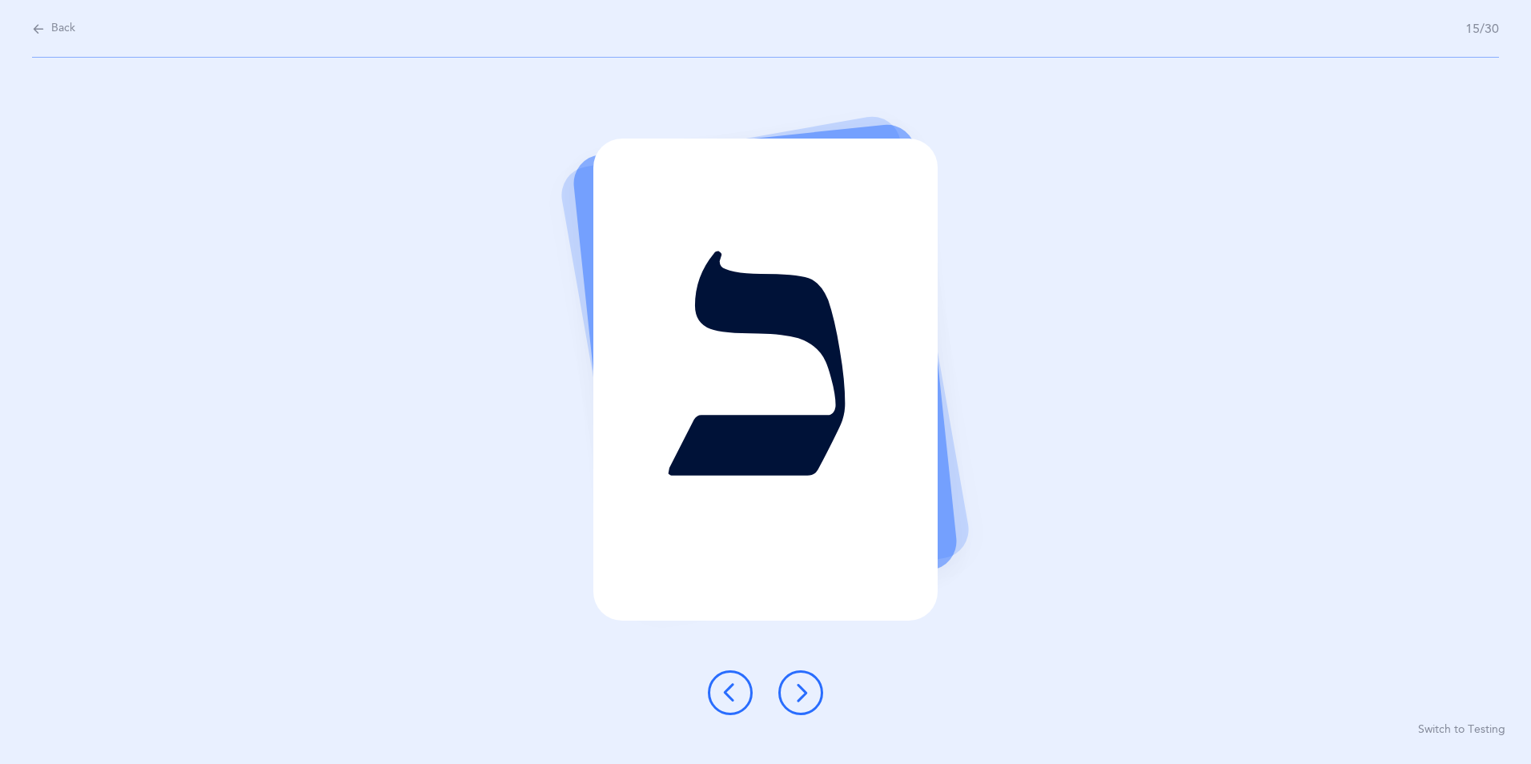
click at [795, 697] on icon at bounding box center [800, 692] width 19 height 19
click at [802, 695] on icon at bounding box center [800, 692] width 19 height 19
click at [801, 694] on icon at bounding box center [800, 692] width 19 height 19
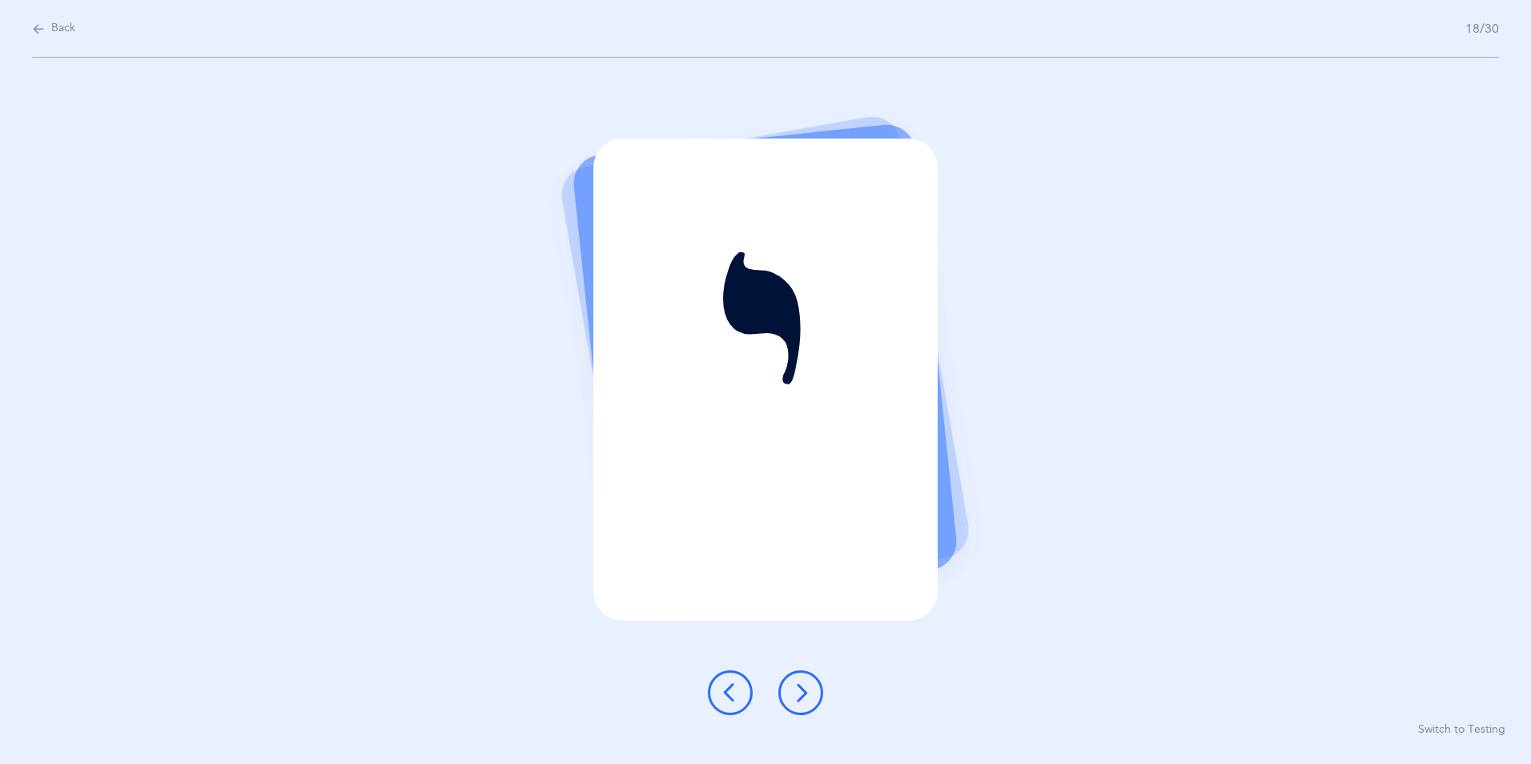
click at [807, 700] on icon at bounding box center [800, 692] width 19 height 19
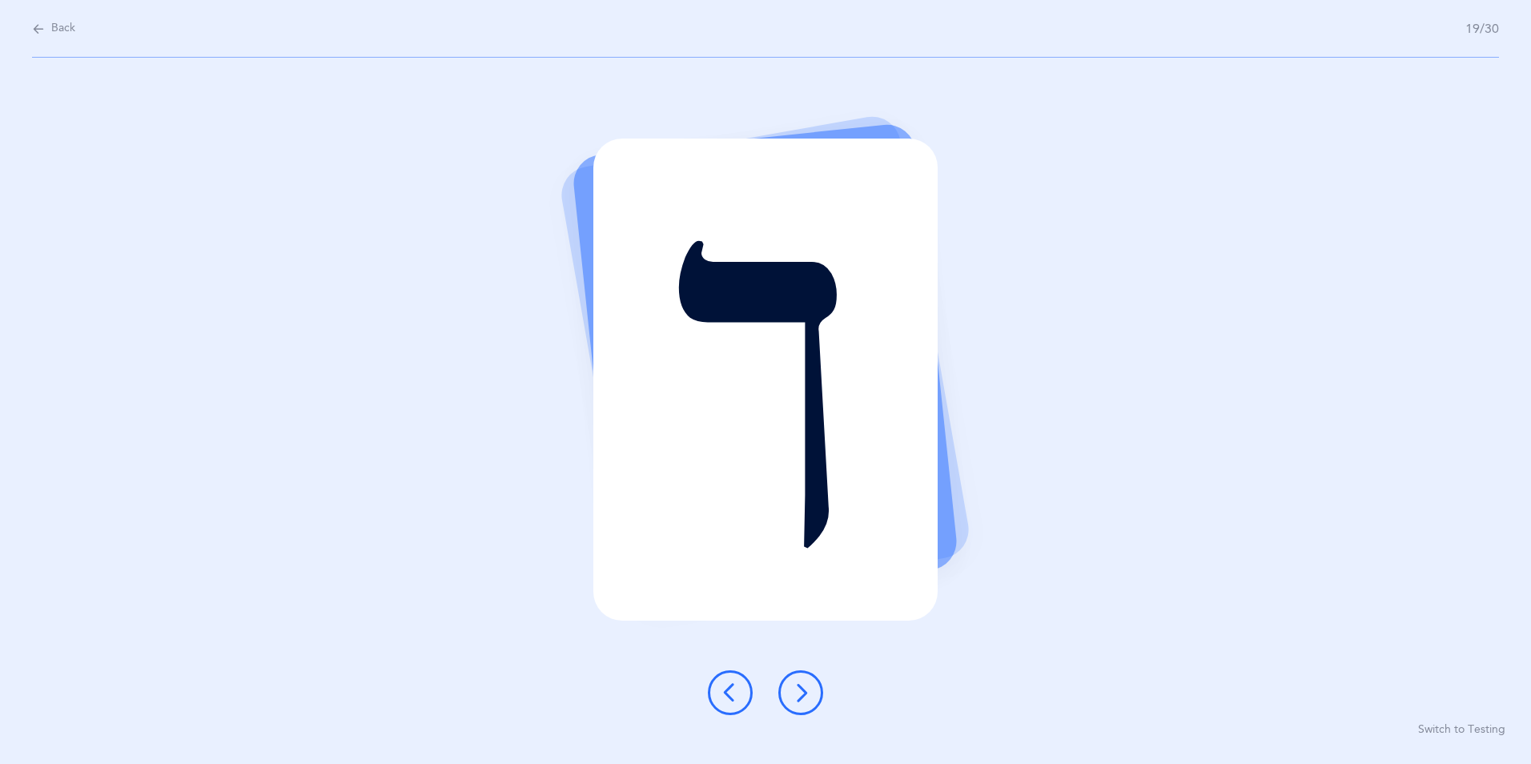
click at [806, 699] on icon at bounding box center [800, 692] width 19 height 19
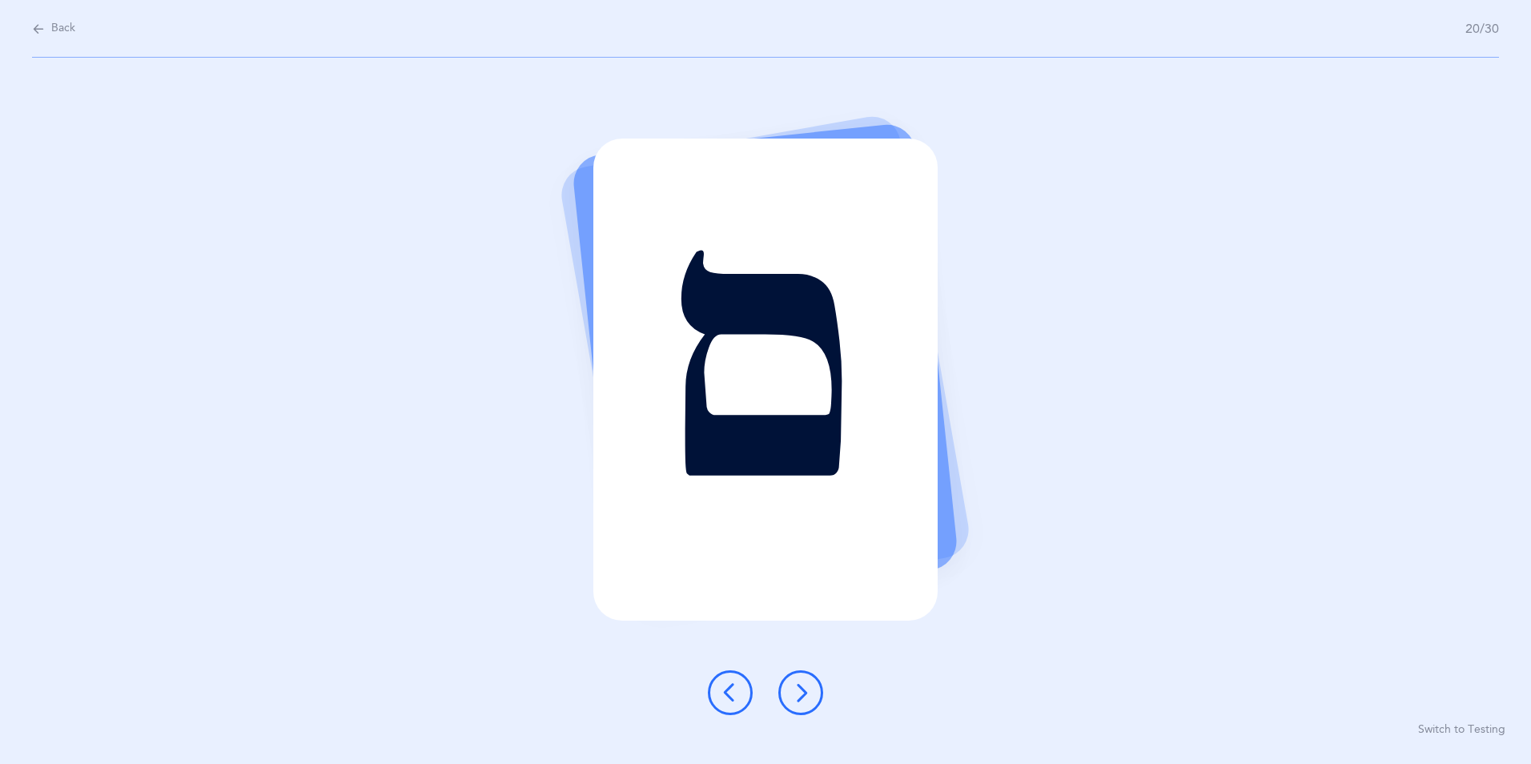
click at [803, 693] on icon at bounding box center [800, 692] width 19 height 19
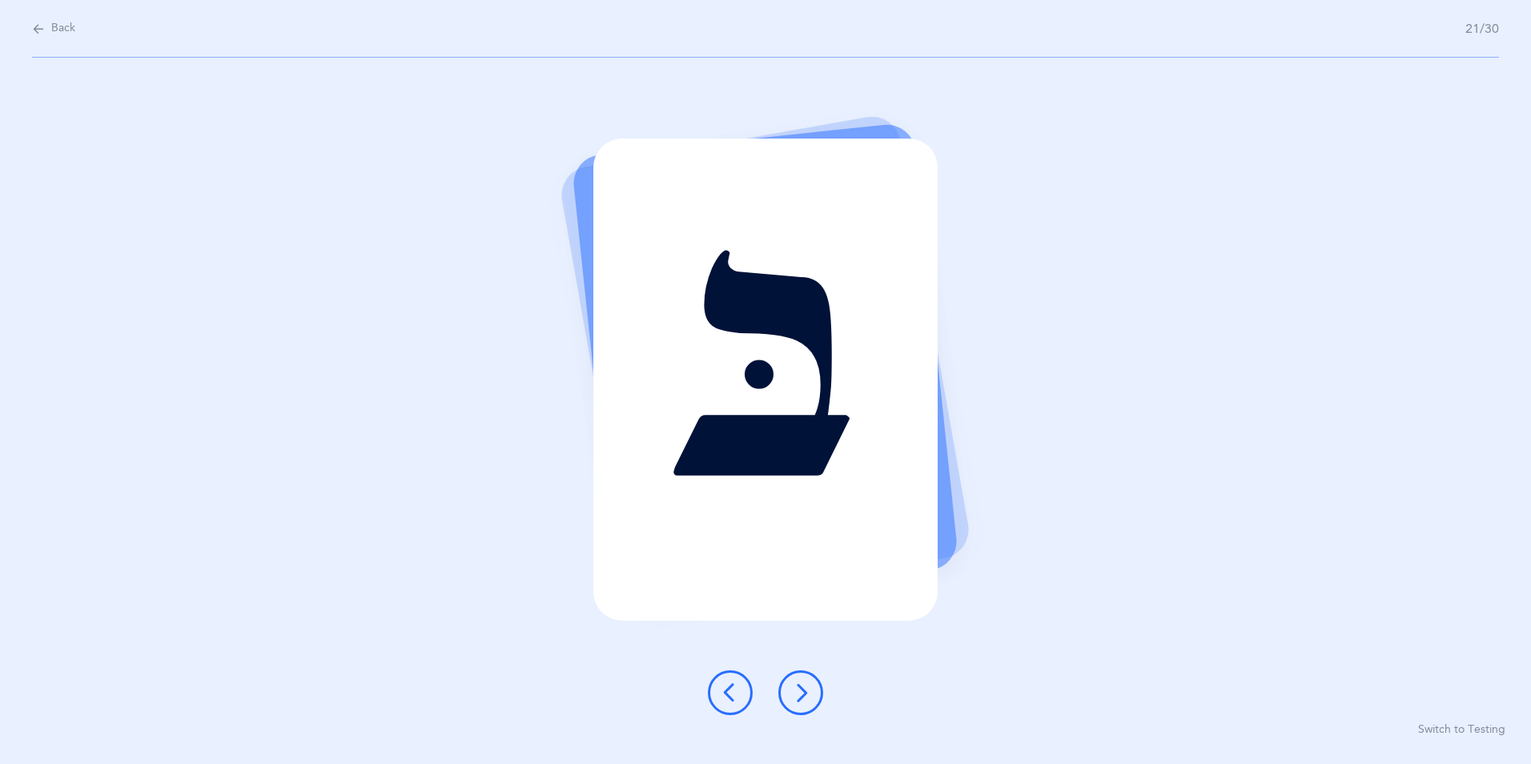
click at [802, 690] on icon at bounding box center [800, 692] width 19 height 19
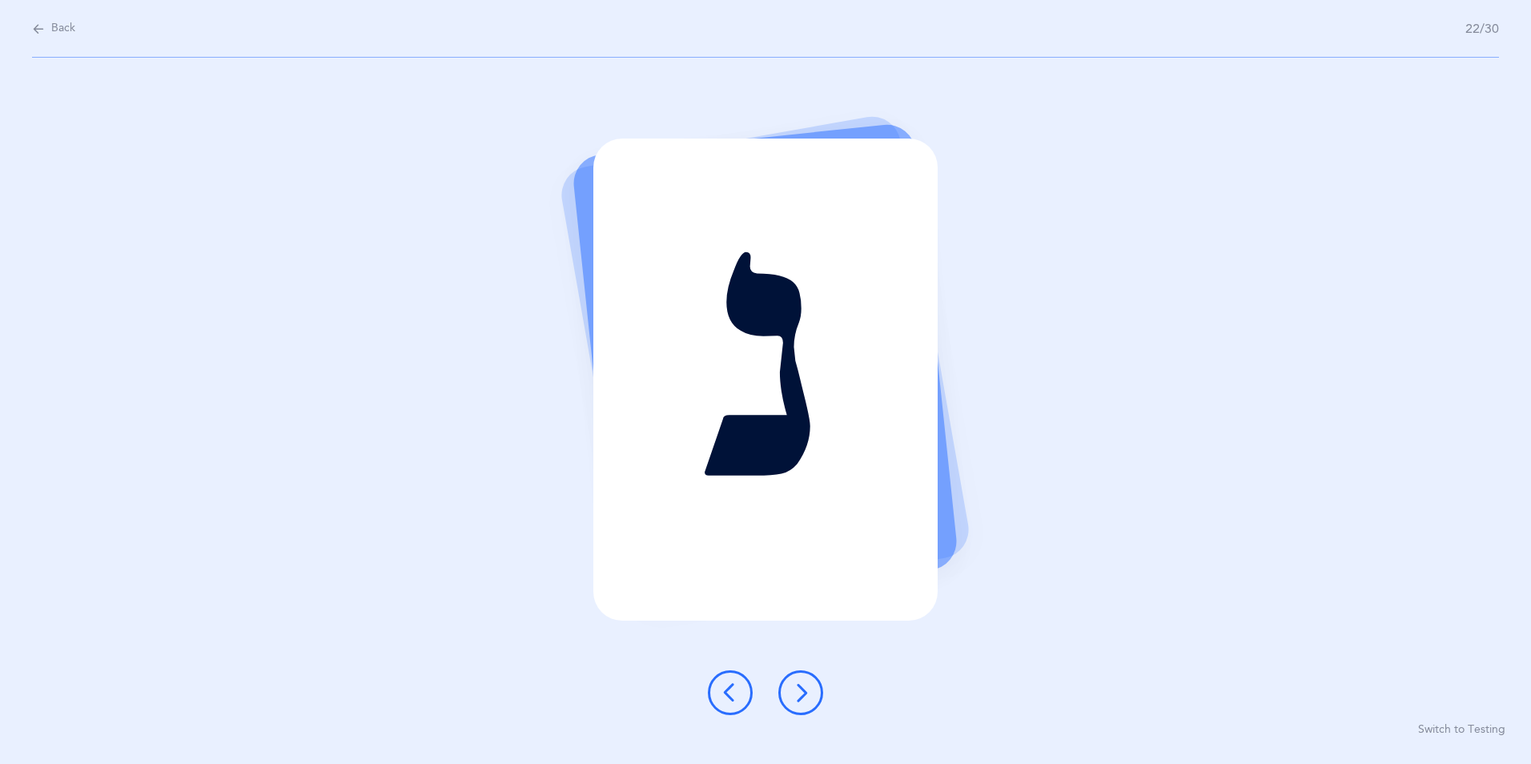
click at [802, 696] on icon at bounding box center [800, 692] width 19 height 19
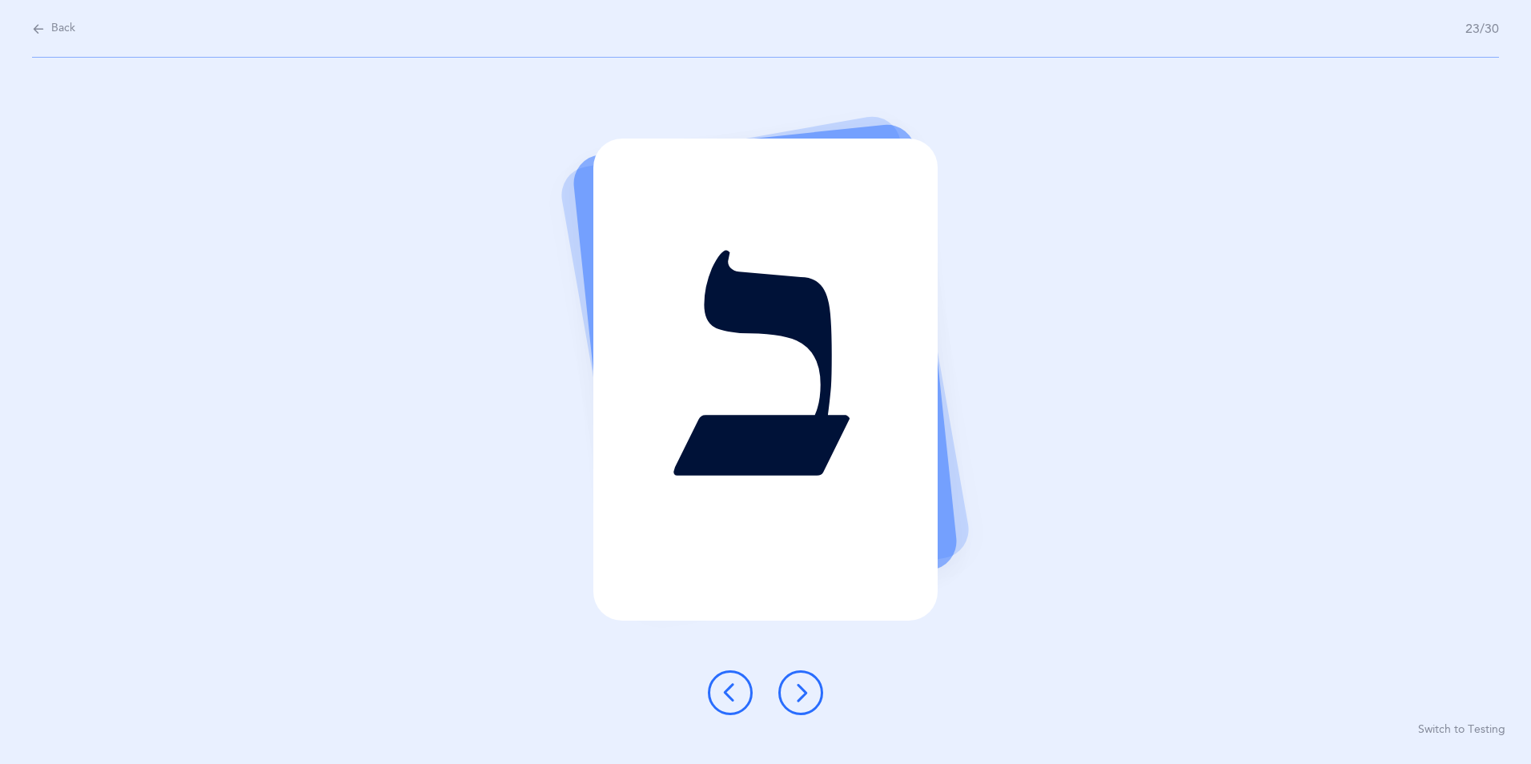
click at [800, 690] on icon at bounding box center [800, 692] width 19 height 19
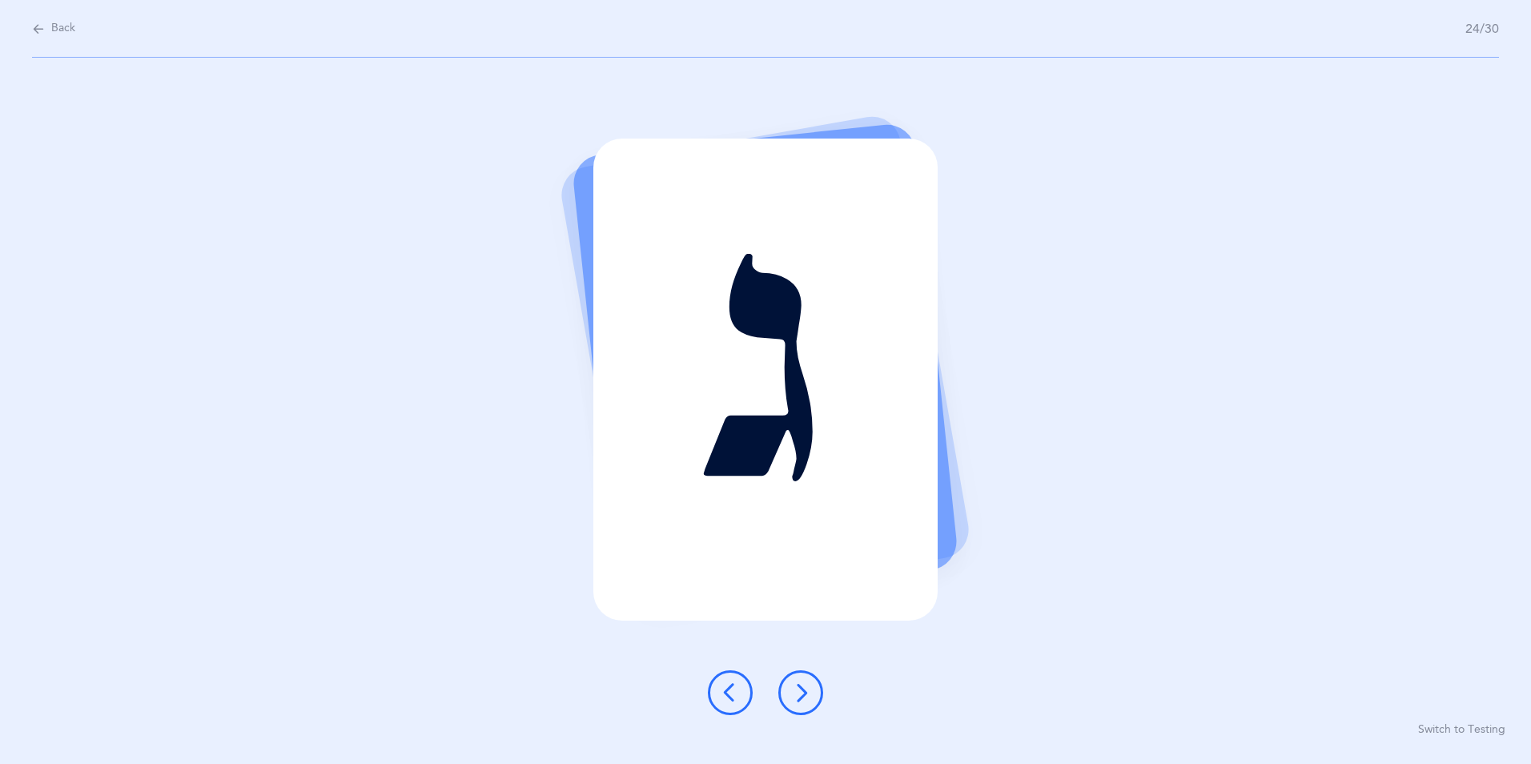
click at [809, 694] on icon at bounding box center [800, 692] width 19 height 19
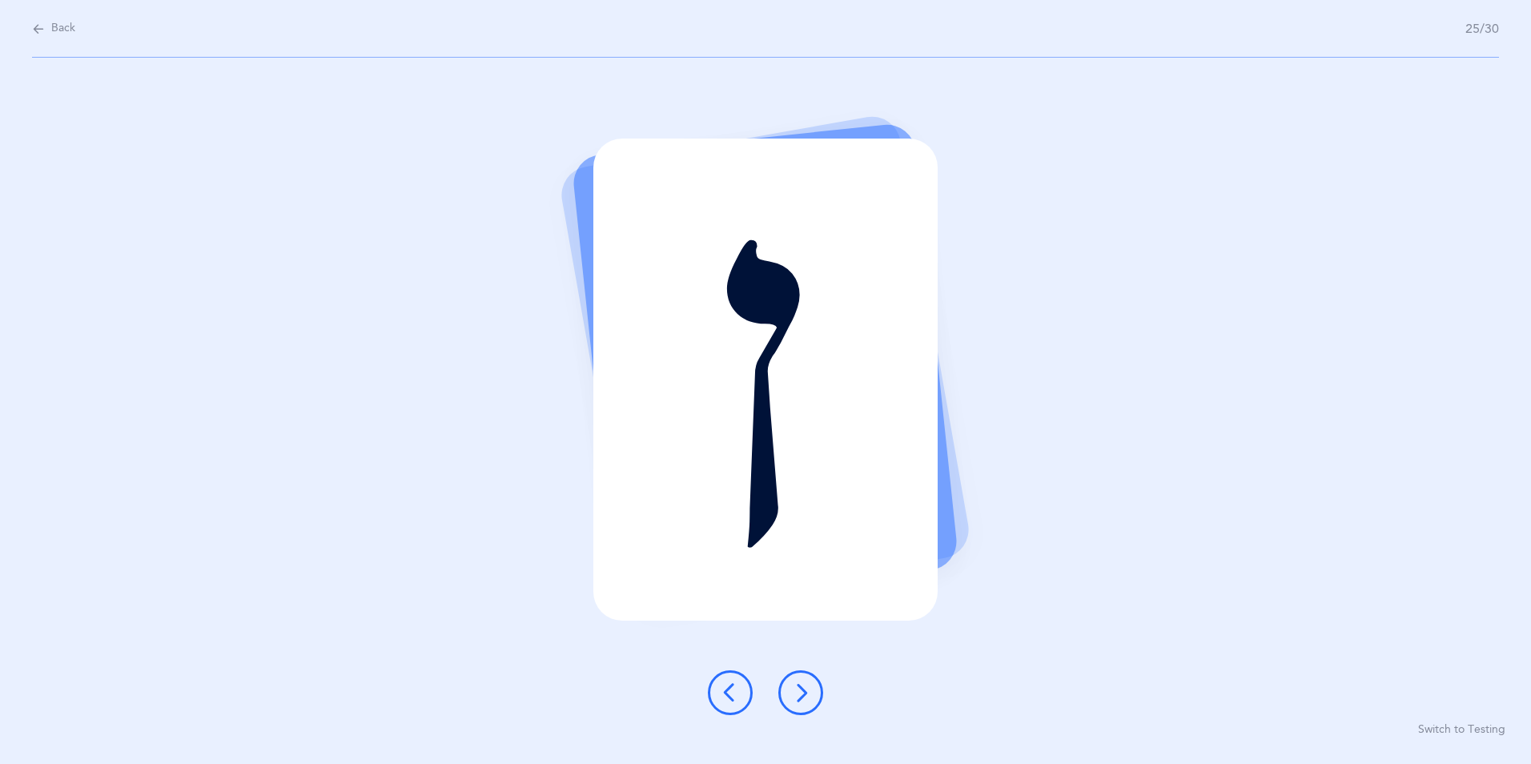
click at [794, 687] on icon at bounding box center [800, 692] width 19 height 19
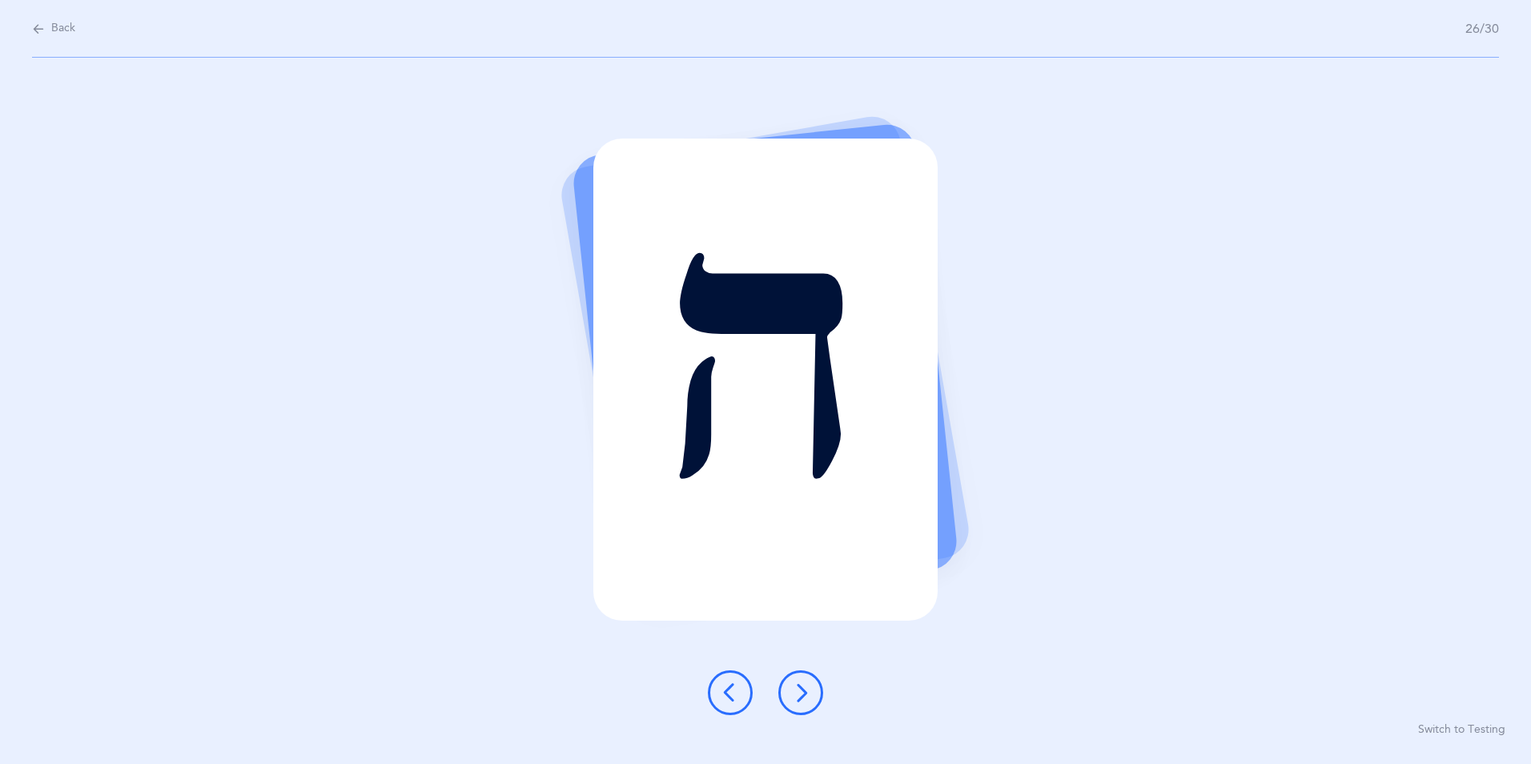
click at [805, 694] on icon at bounding box center [800, 692] width 19 height 19
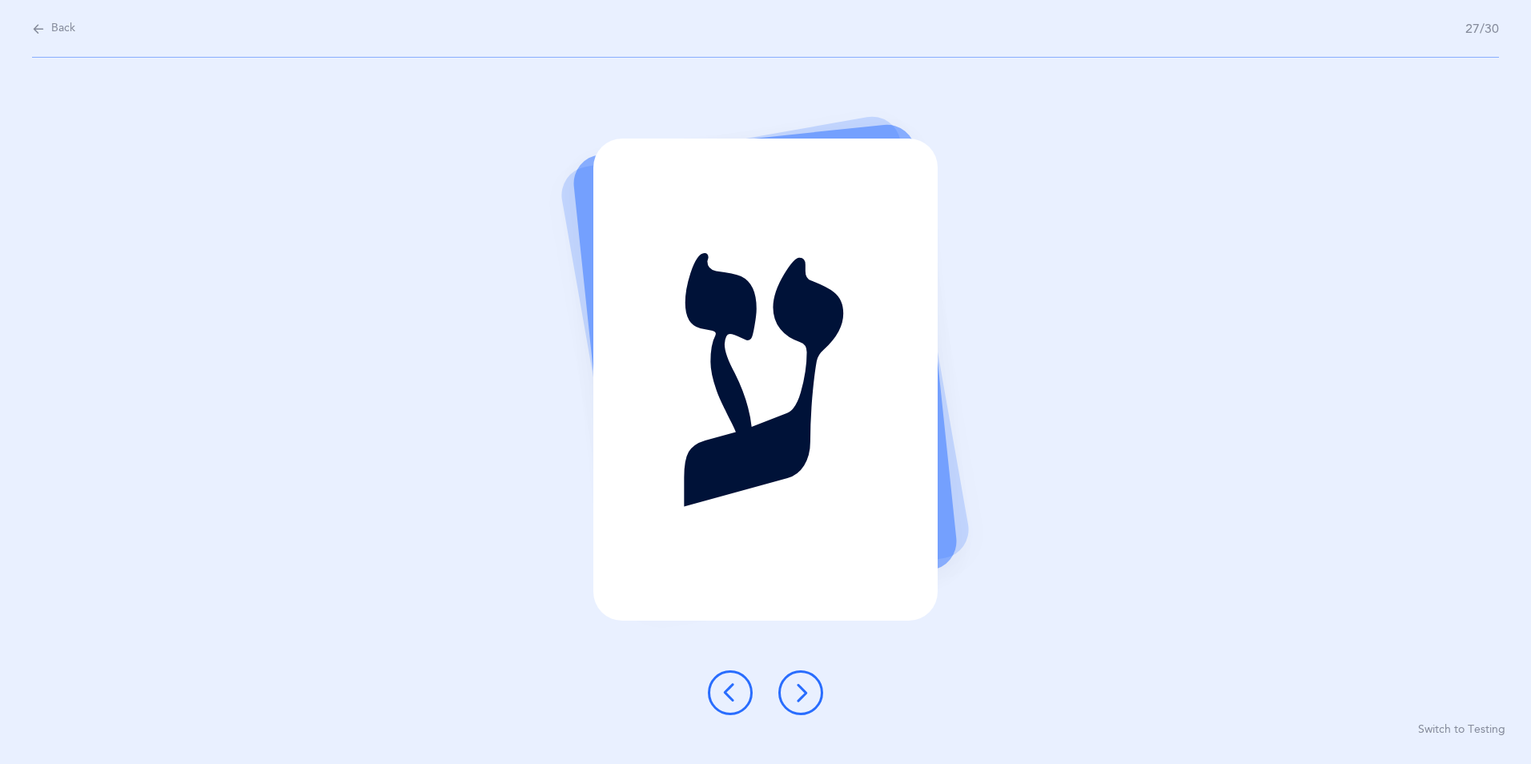
click at [806, 691] on icon at bounding box center [800, 692] width 19 height 19
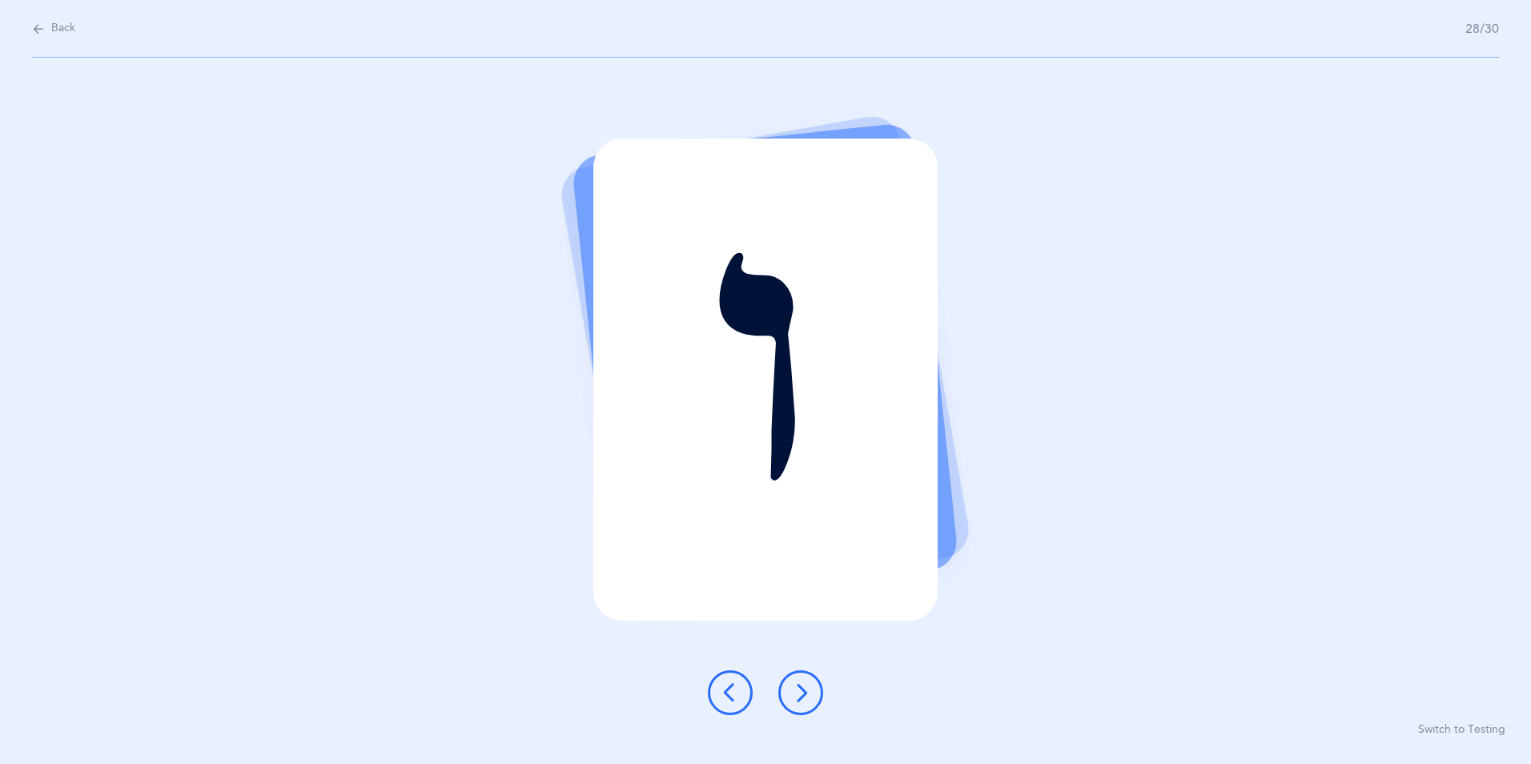
click at [803, 699] on icon at bounding box center [800, 692] width 19 height 19
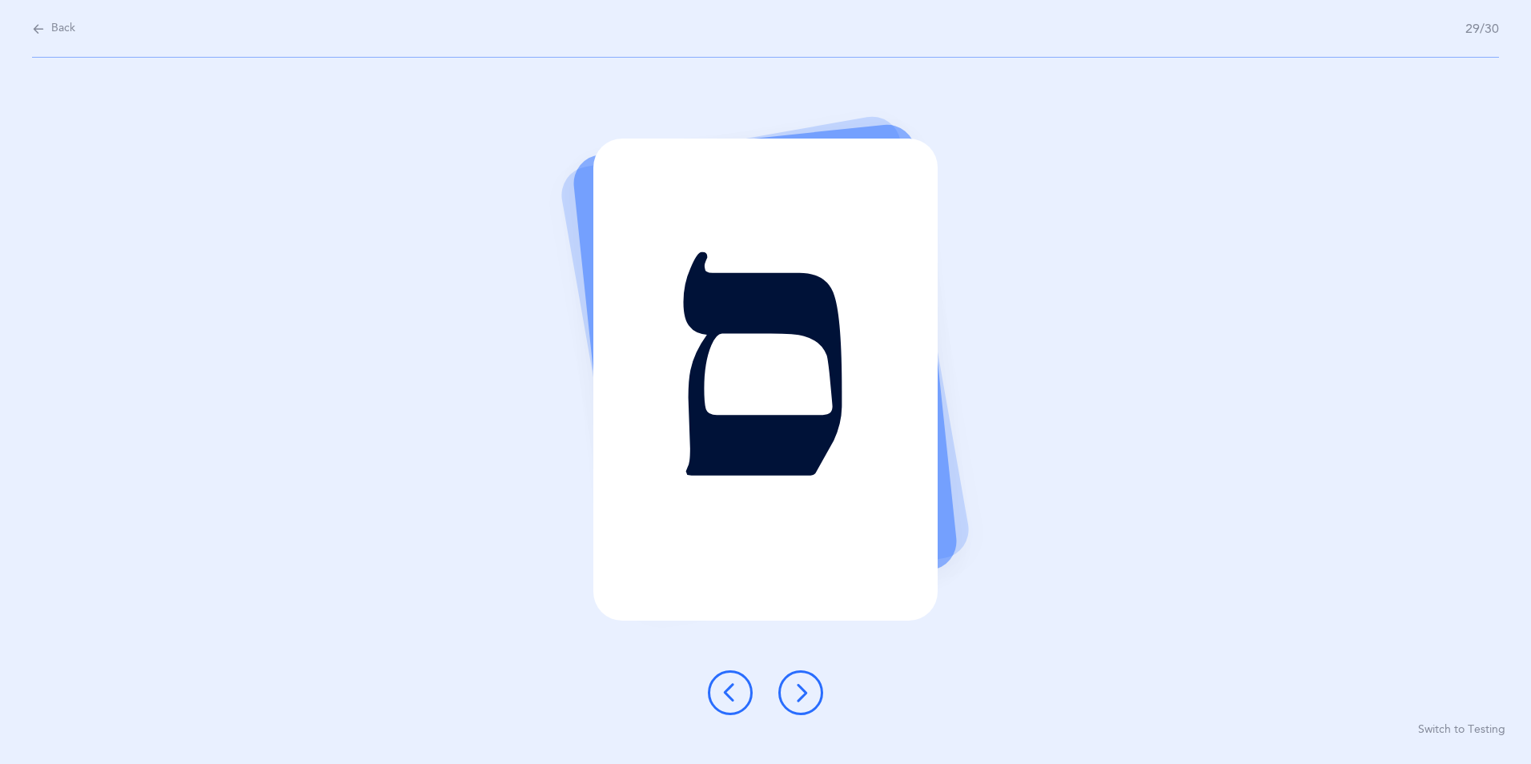
click at [806, 689] on icon at bounding box center [800, 692] width 19 height 19
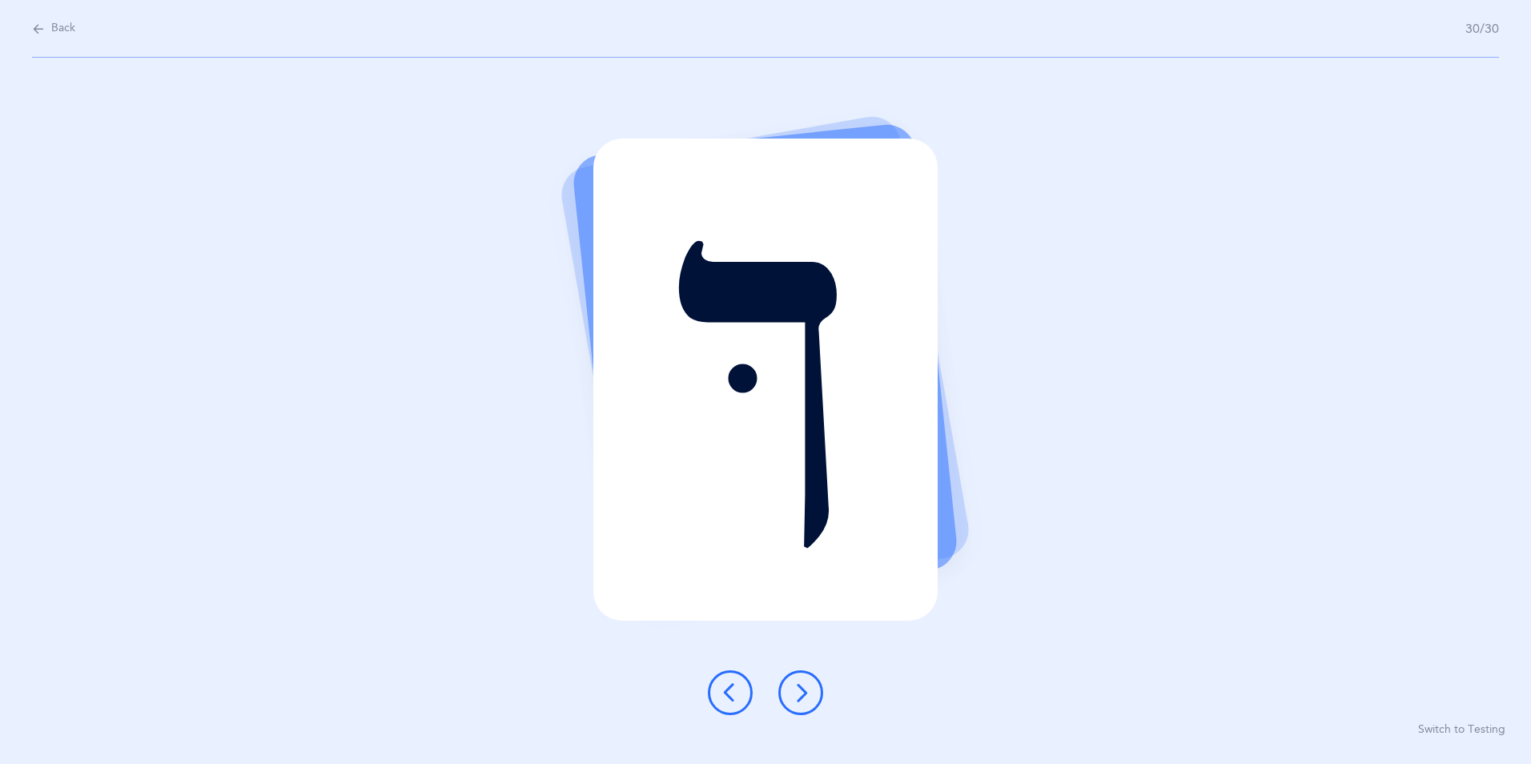
click at [806, 696] on icon at bounding box center [800, 692] width 19 height 19
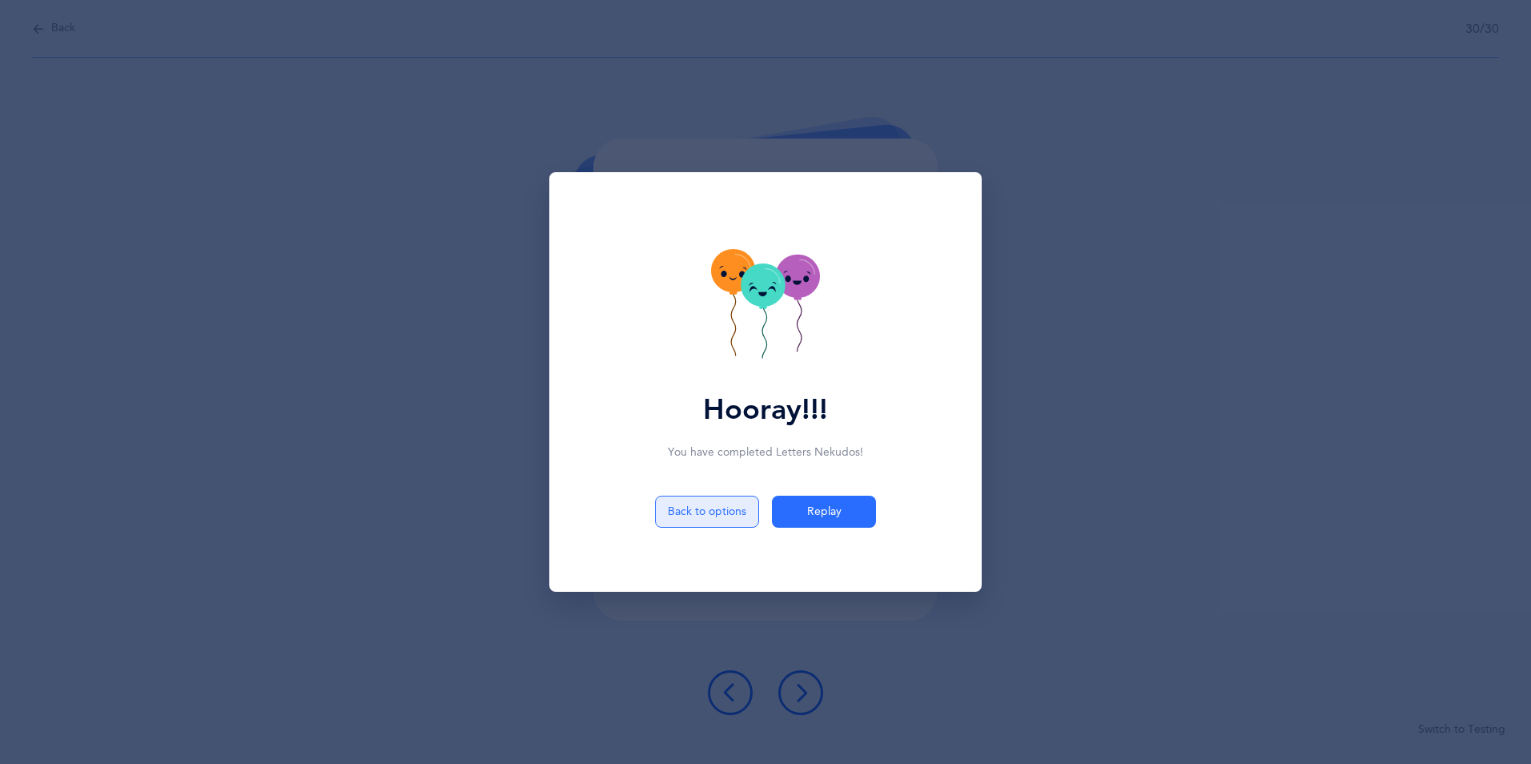
click at [726, 523] on button "Back to options" at bounding box center [707, 512] width 104 height 32
select select "1"
select select "single"
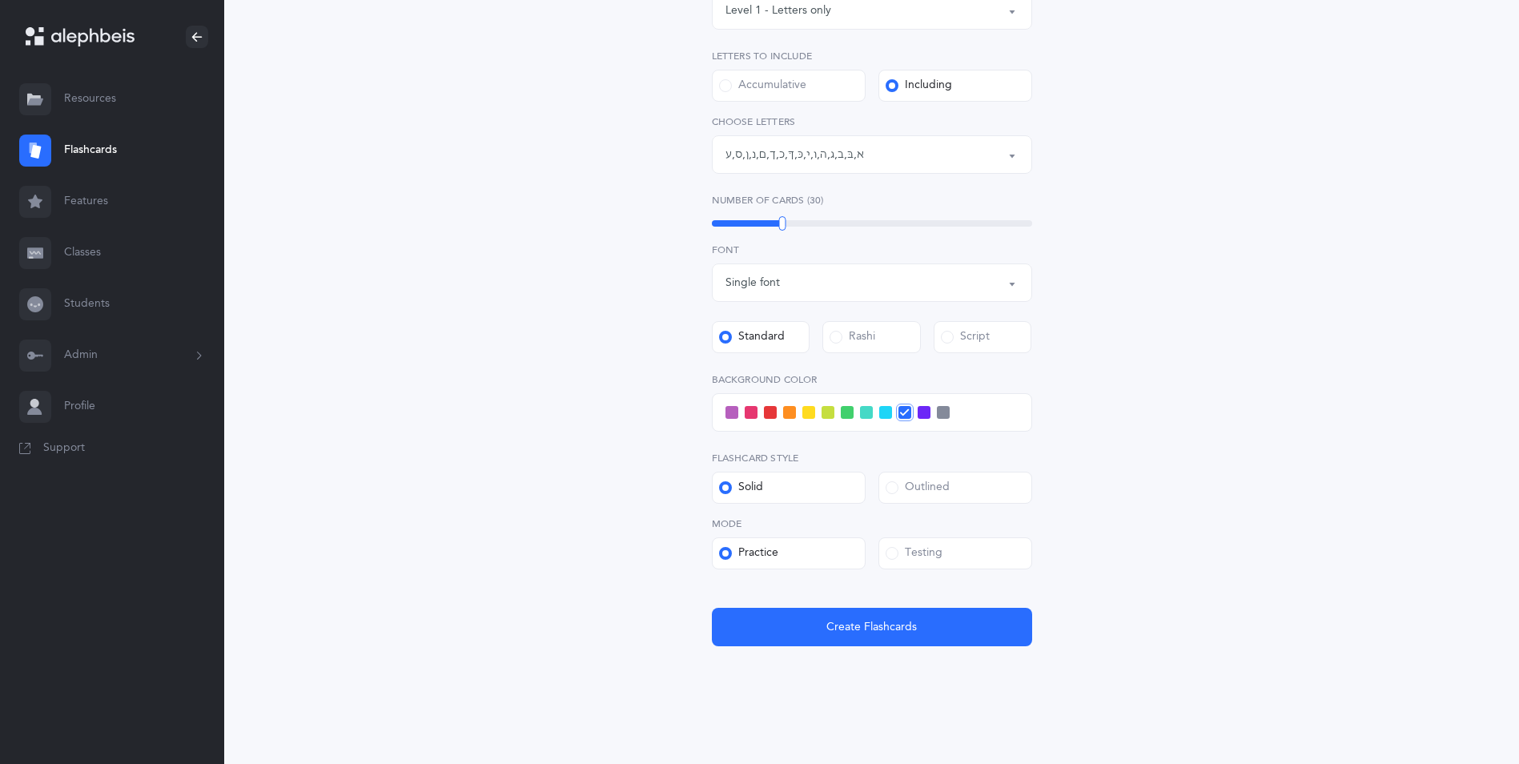
scroll to position [289, 0]
click at [931, 555] on div "Testing" at bounding box center [914, 553] width 57 height 16
click at [0, 0] on input "Testing" at bounding box center [0, 0] width 0 height 0
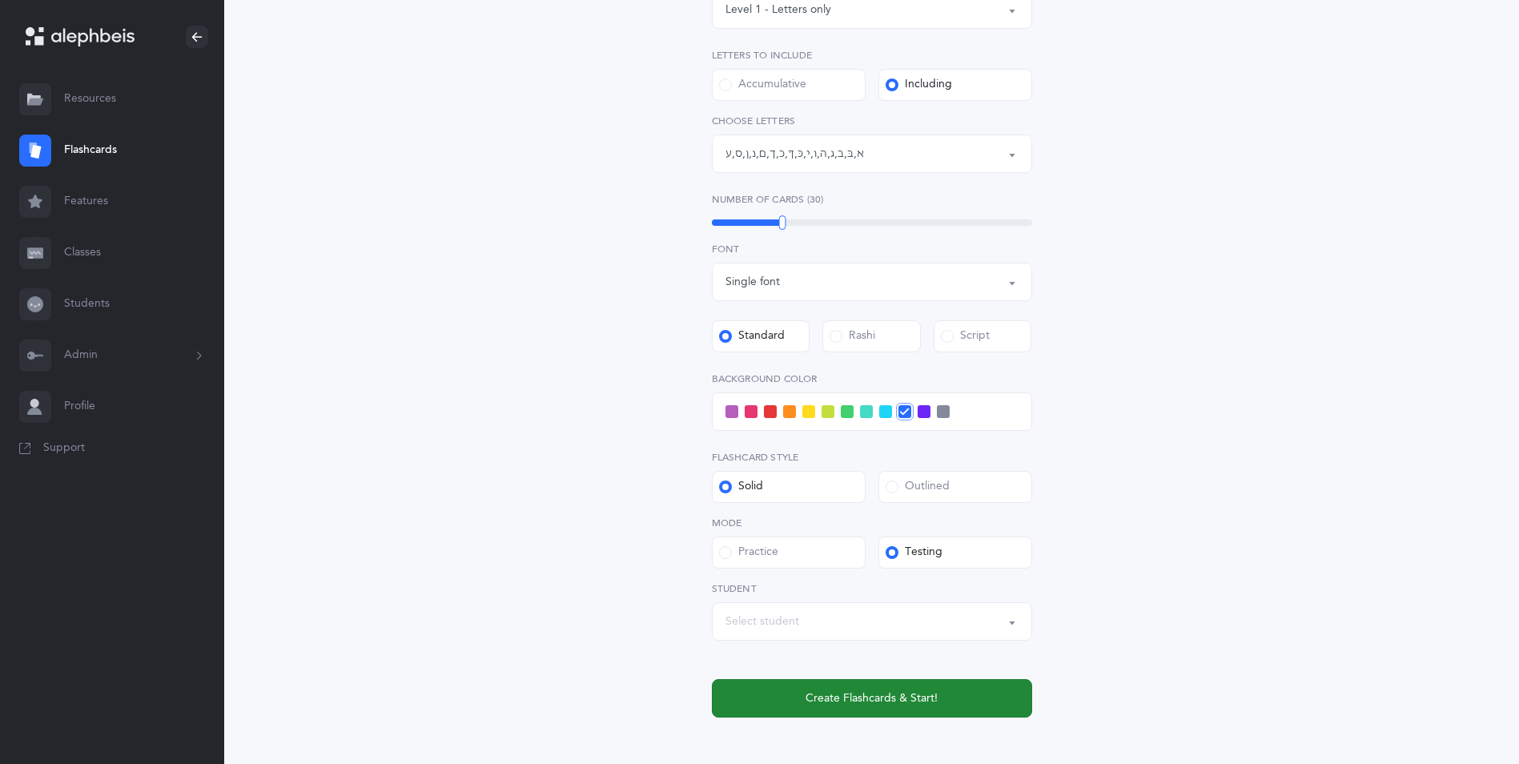
click at [890, 694] on span "Create Flashcards & Start!" at bounding box center [872, 698] width 132 height 17
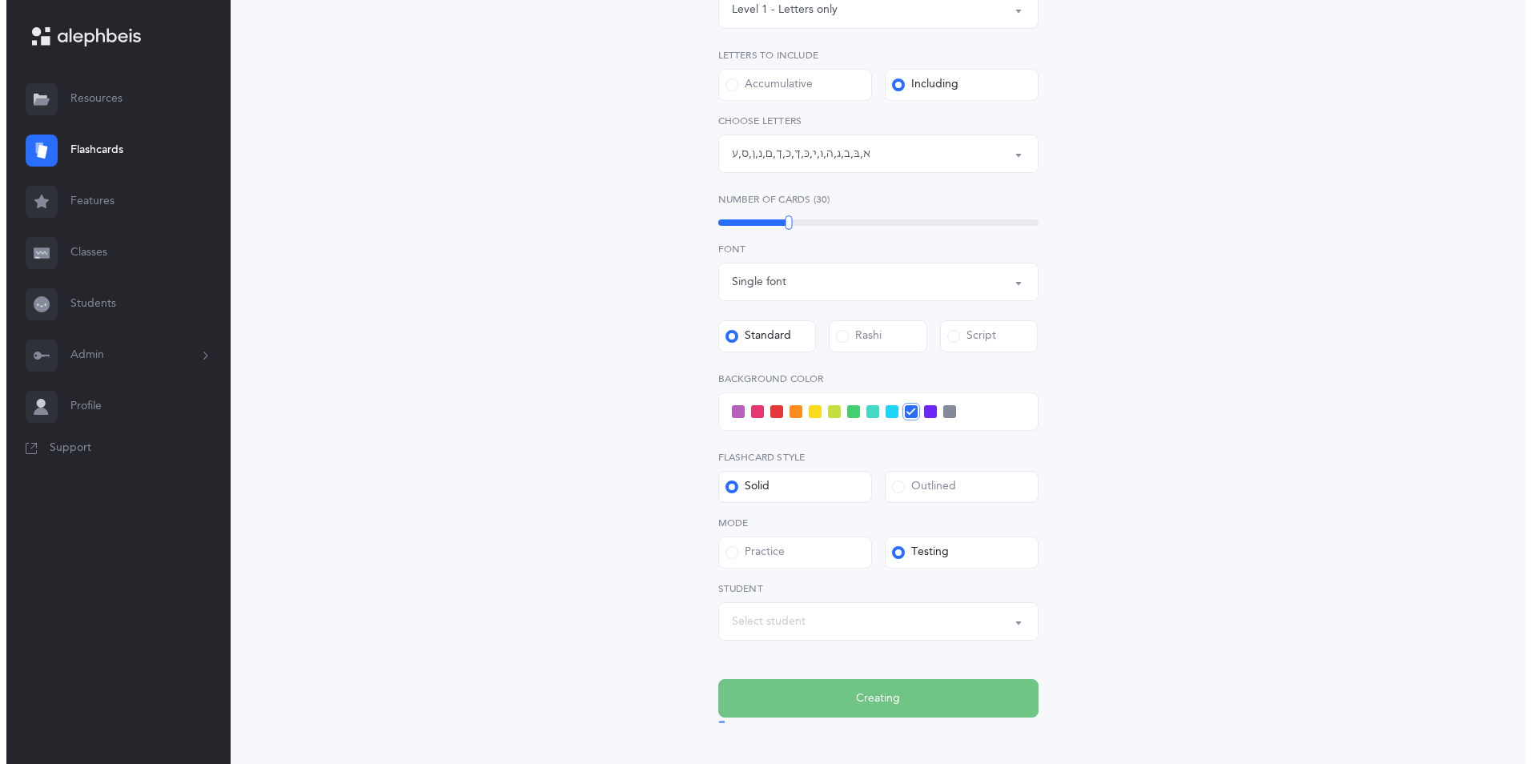
scroll to position [0, 0]
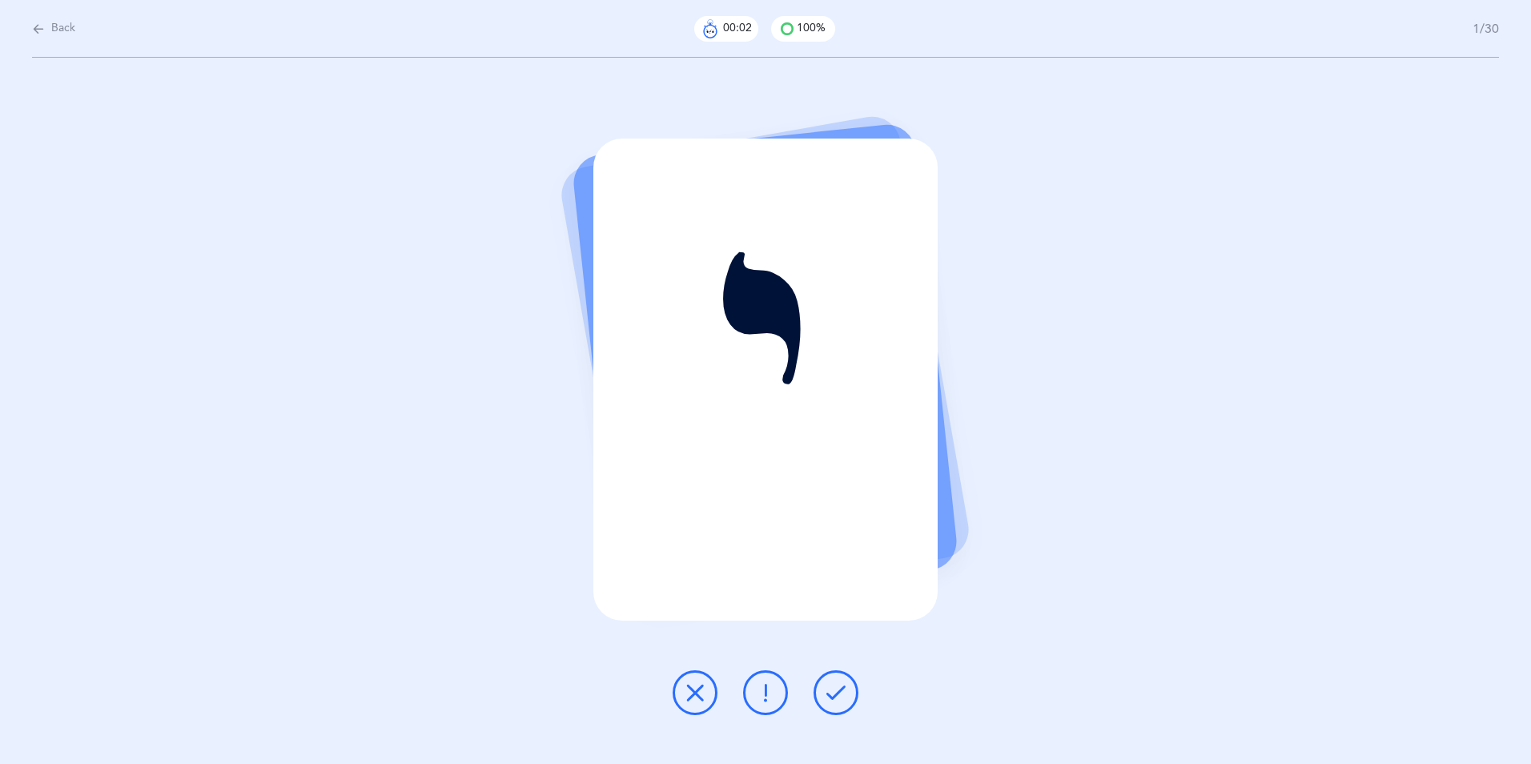
click at [845, 696] on icon at bounding box center [835, 692] width 19 height 19
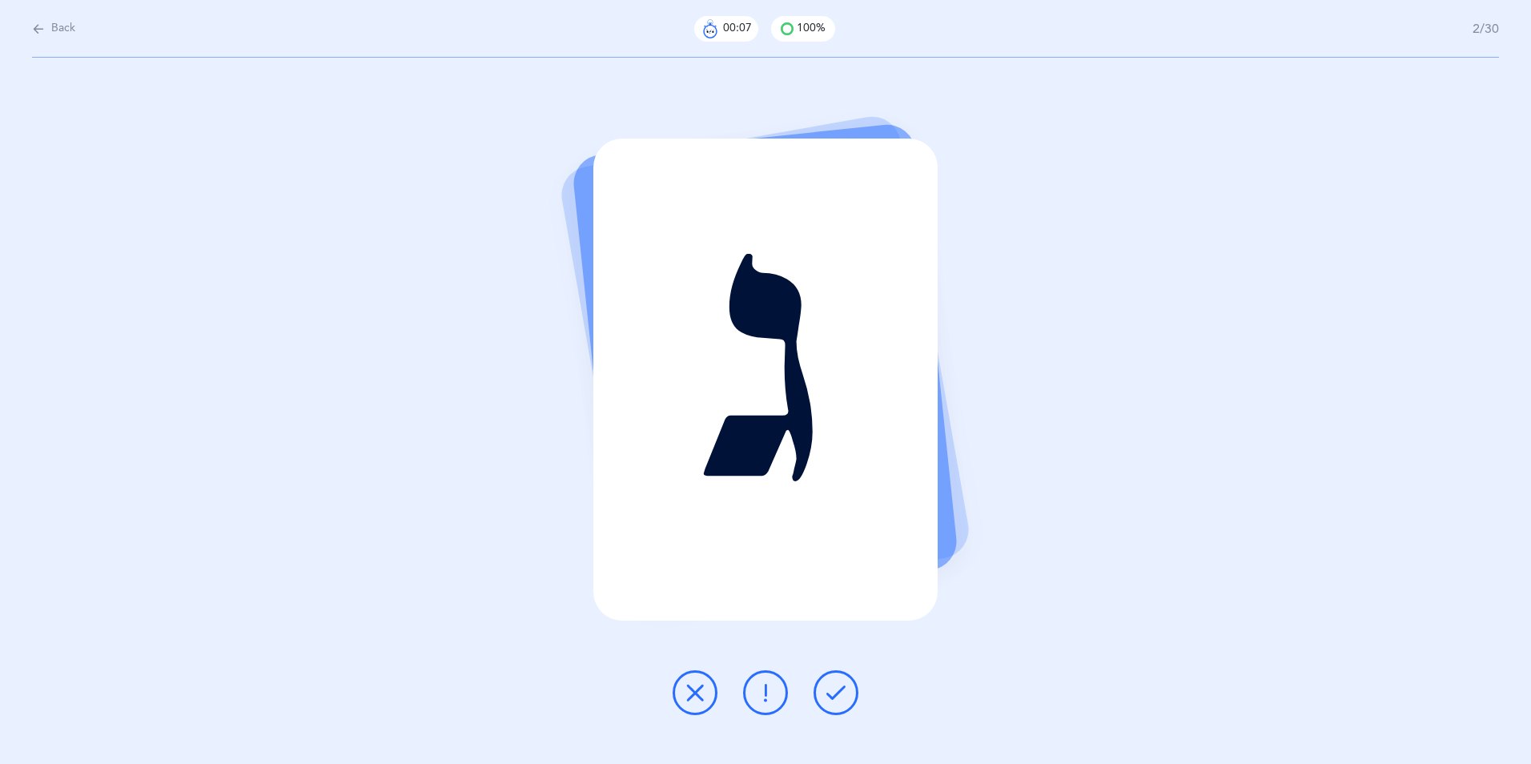
click at [842, 694] on icon at bounding box center [835, 692] width 19 height 19
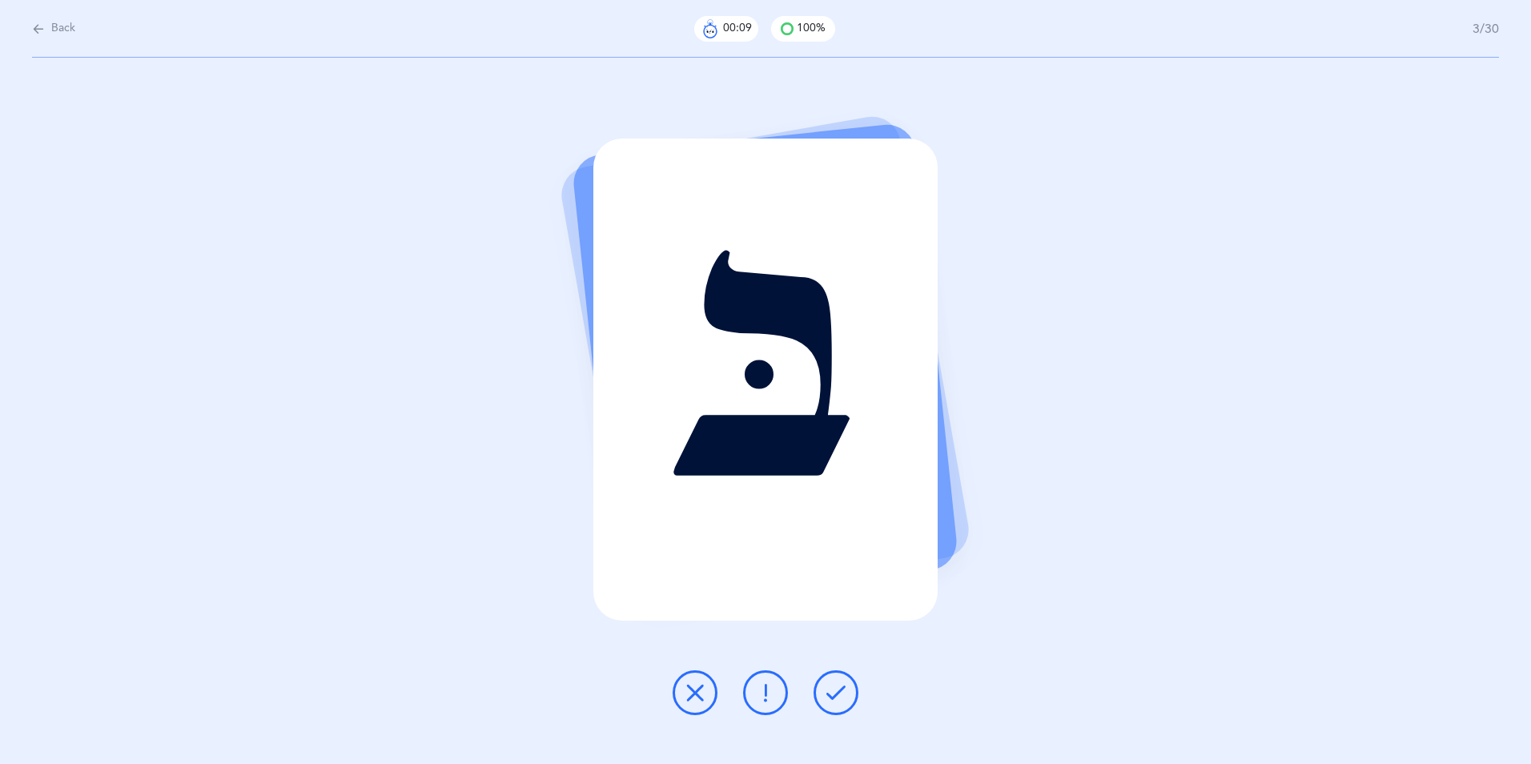
click at [838, 692] on icon at bounding box center [835, 692] width 19 height 19
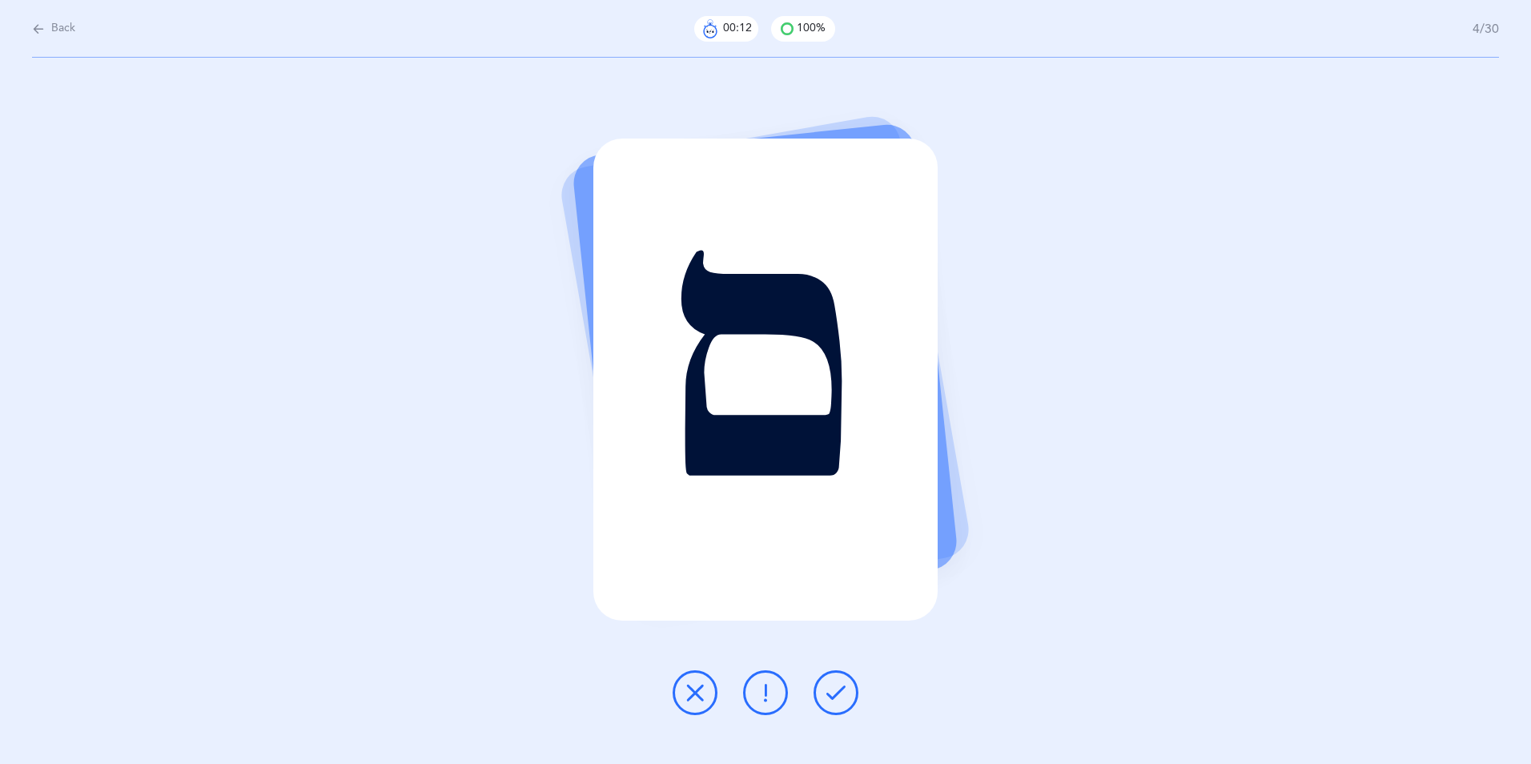
click at [838, 695] on icon at bounding box center [835, 692] width 19 height 19
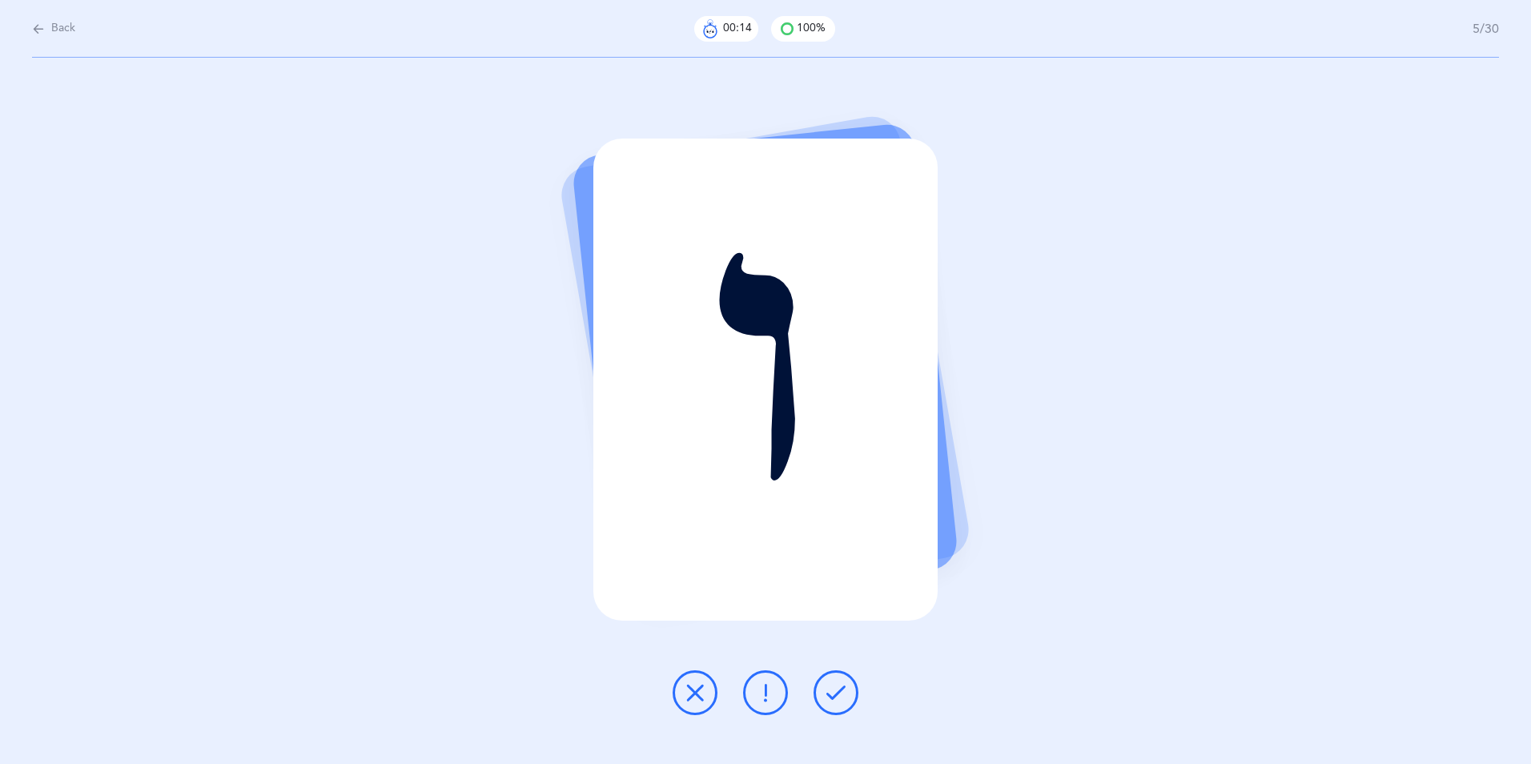
click at [838, 698] on icon at bounding box center [835, 692] width 19 height 19
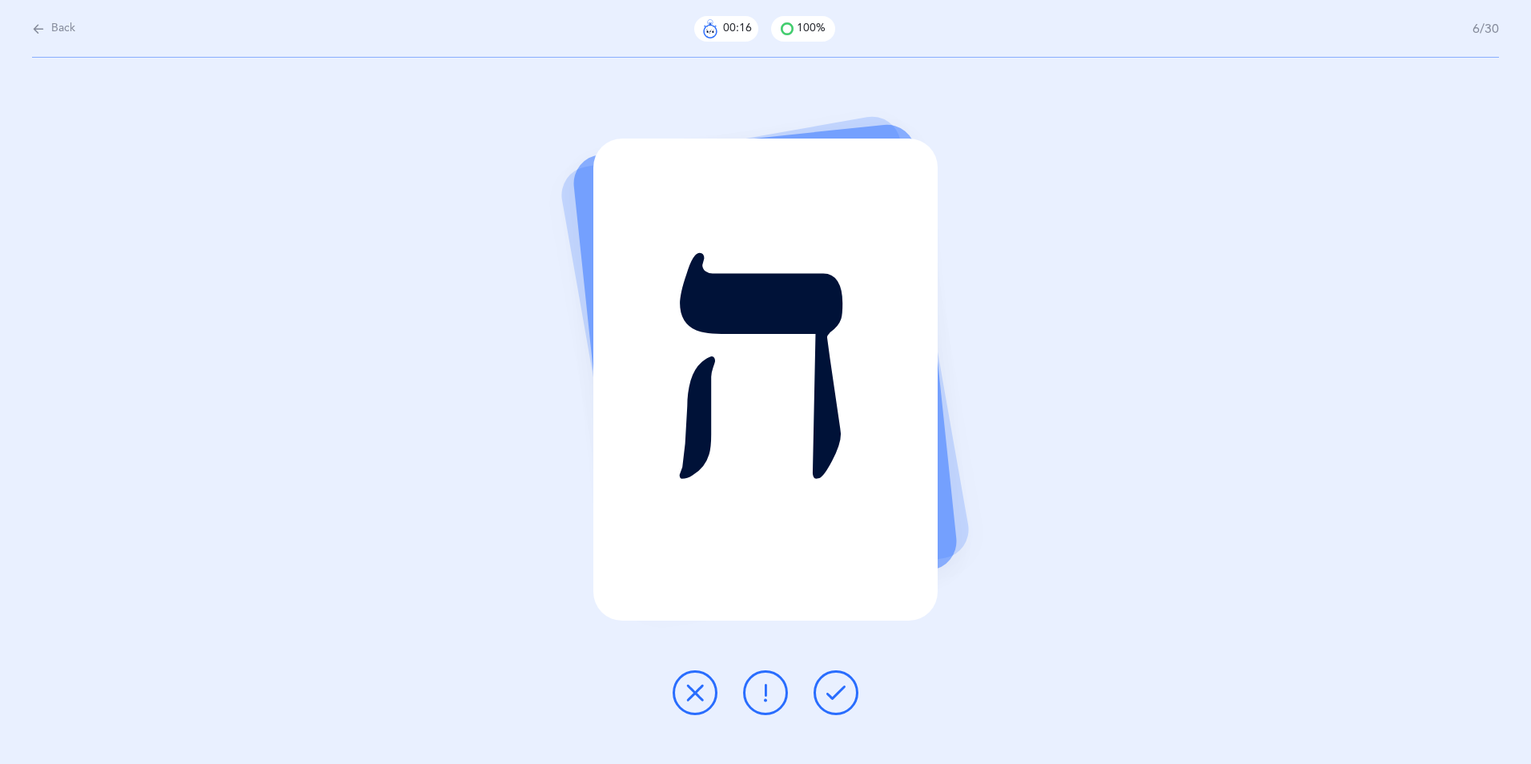
click at [838, 693] on icon at bounding box center [835, 692] width 19 height 19
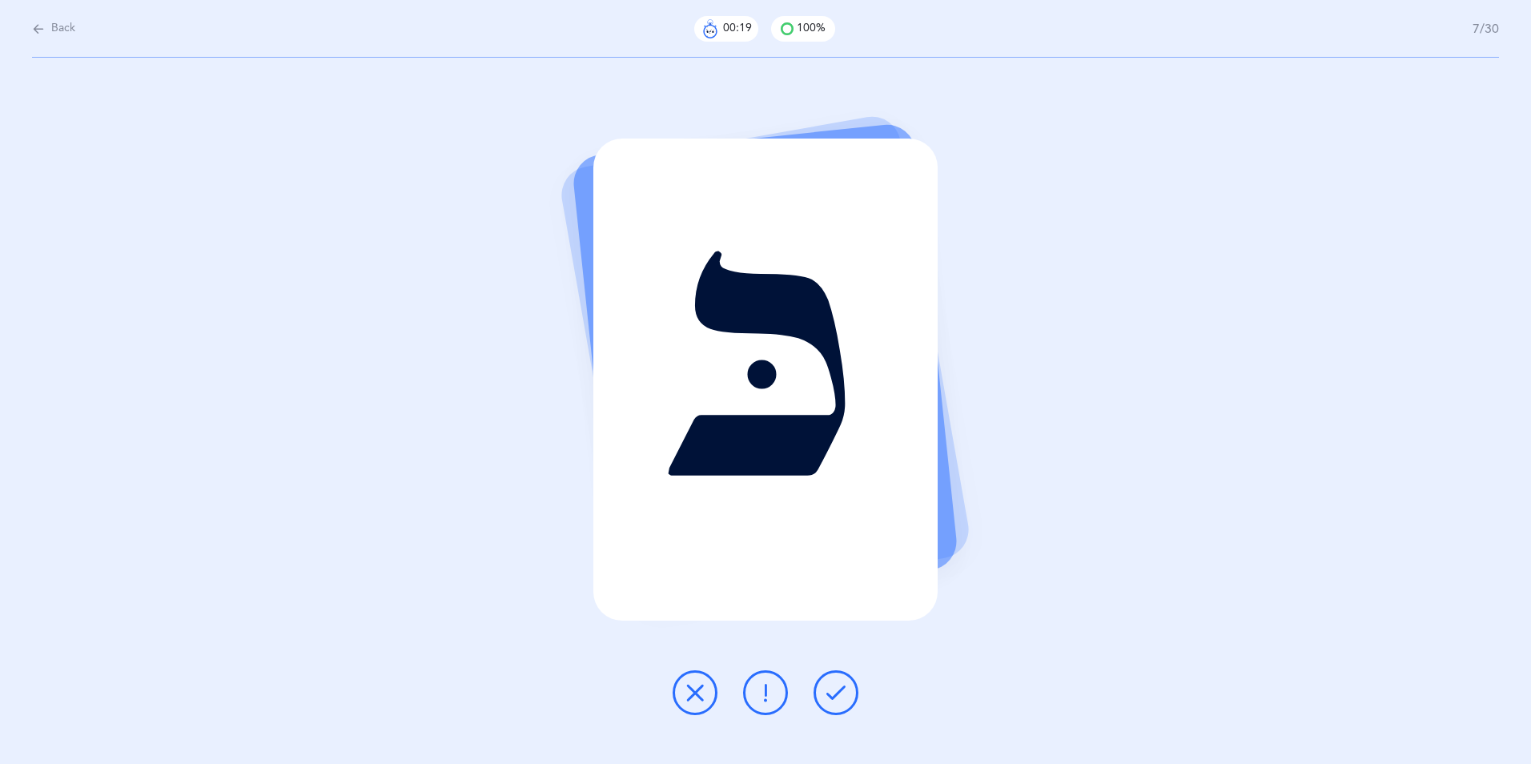
click at [834, 692] on icon at bounding box center [835, 692] width 19 height 19
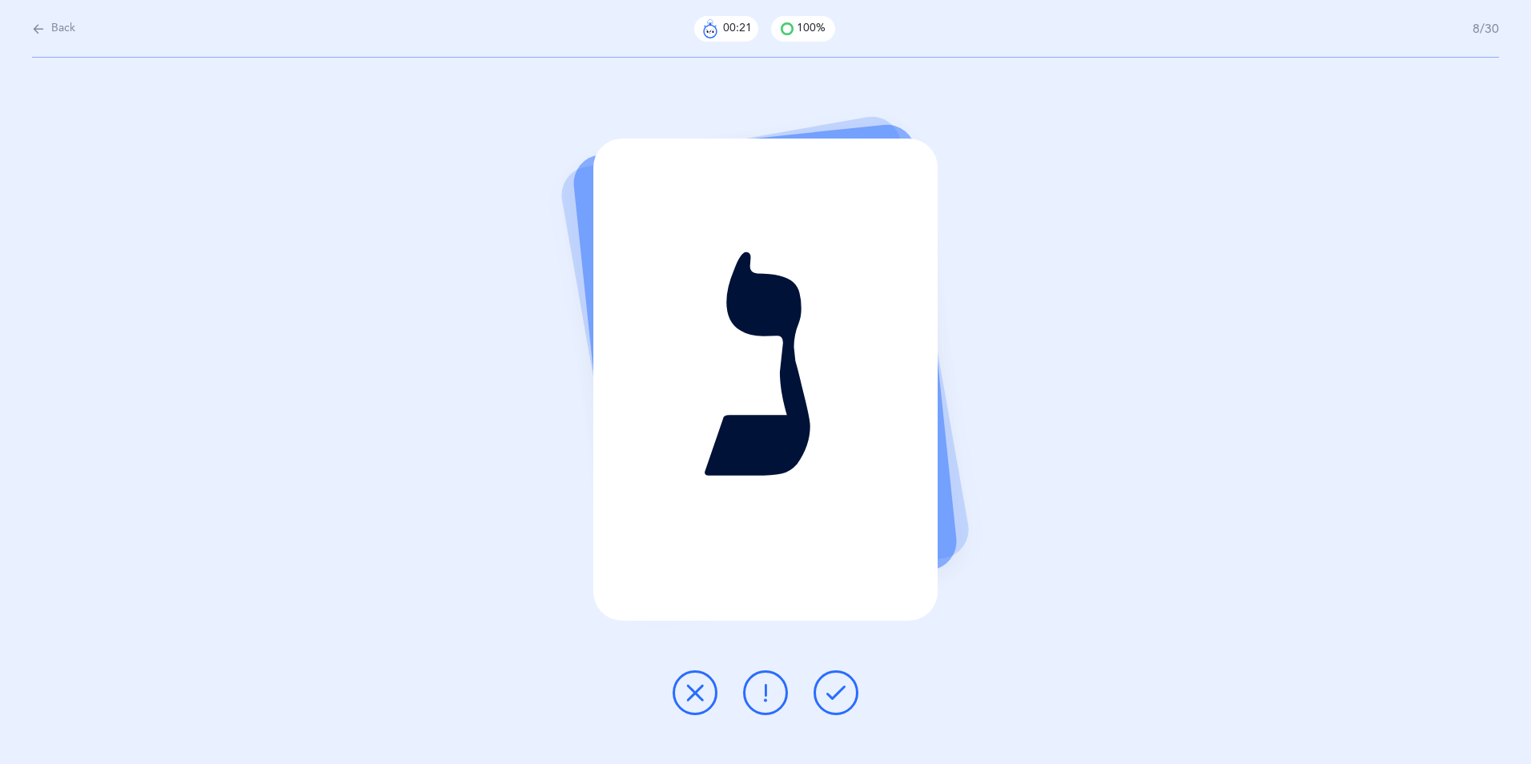
click at [838, 692] on icon at bounding box center [835, 692] width 19 height 19
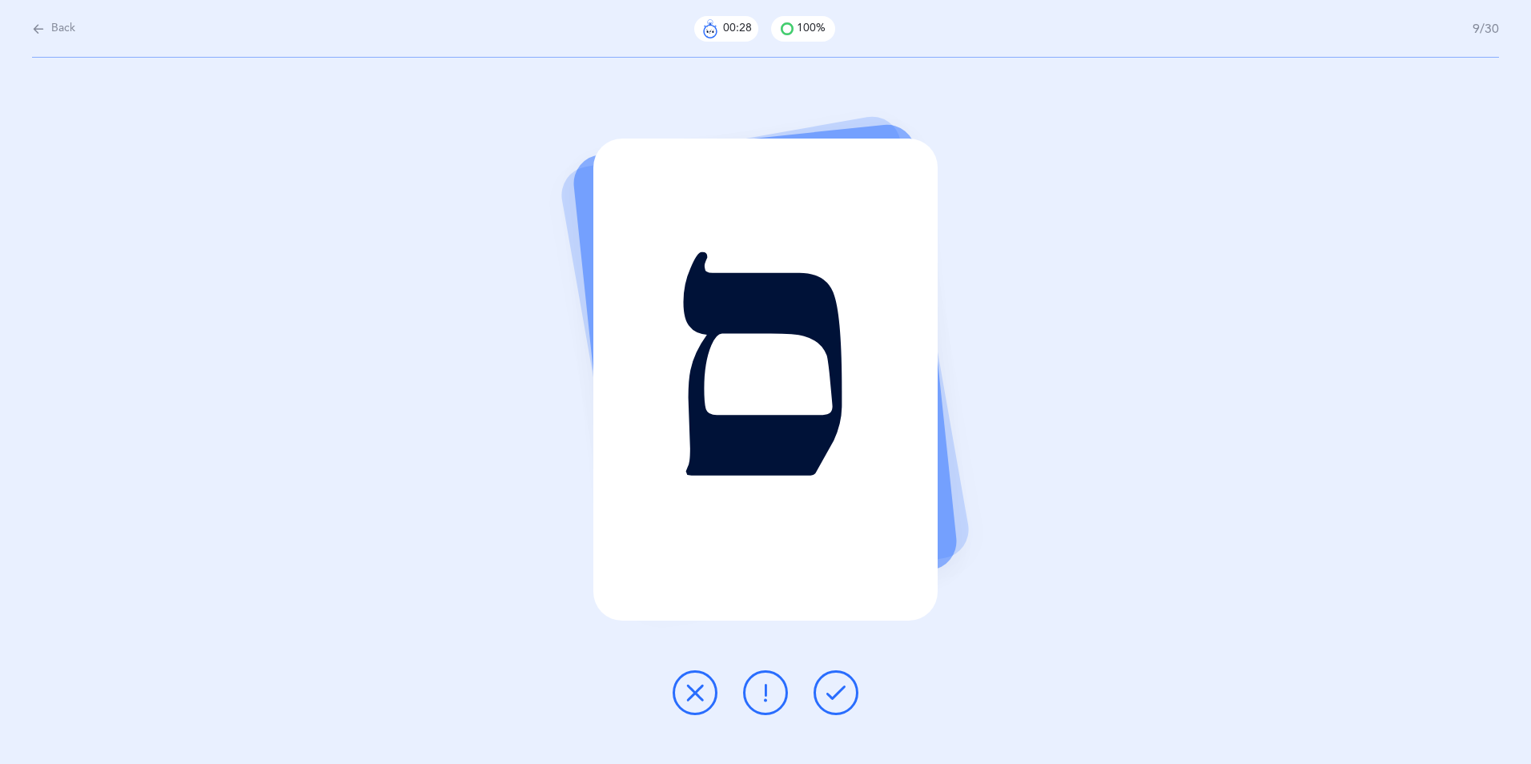
click at [696, 689] on icon at bounding box center [695, 692] width 19 height 19
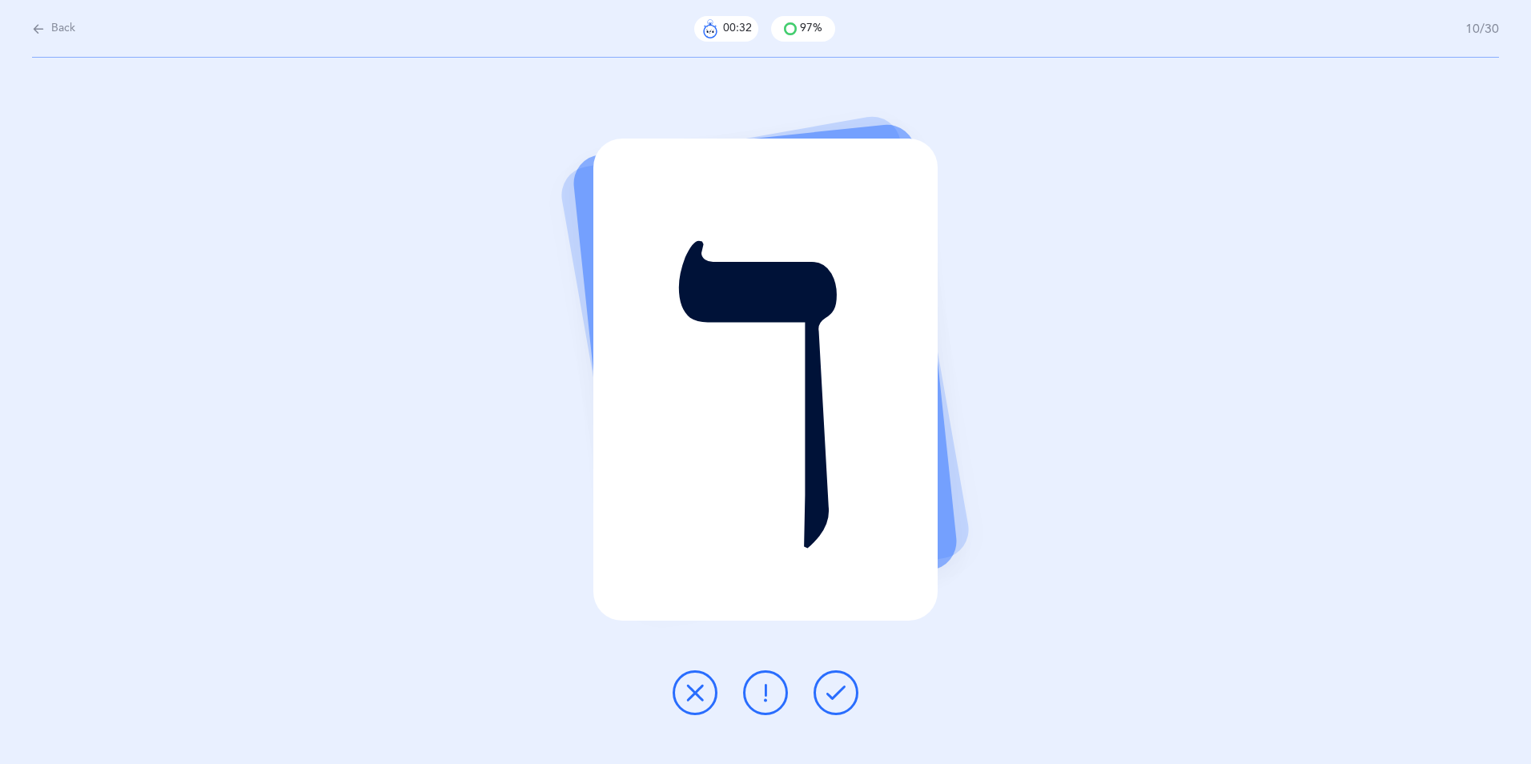
click at [837, 696] on icon at bounding box center [835, 692] width 19 height 19
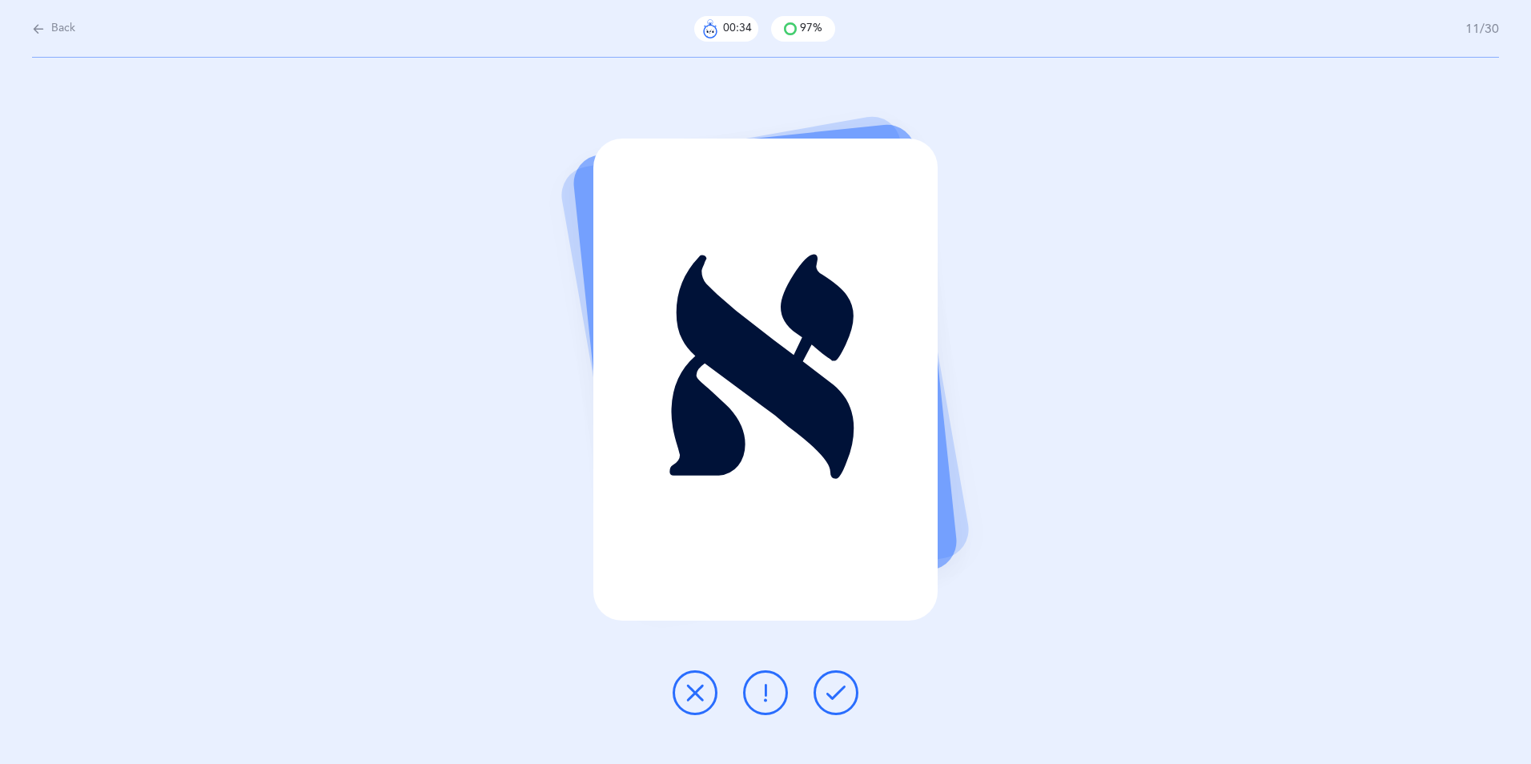
click at [844, 691] on icon at bounding box center [835, 692] width 19 height 19
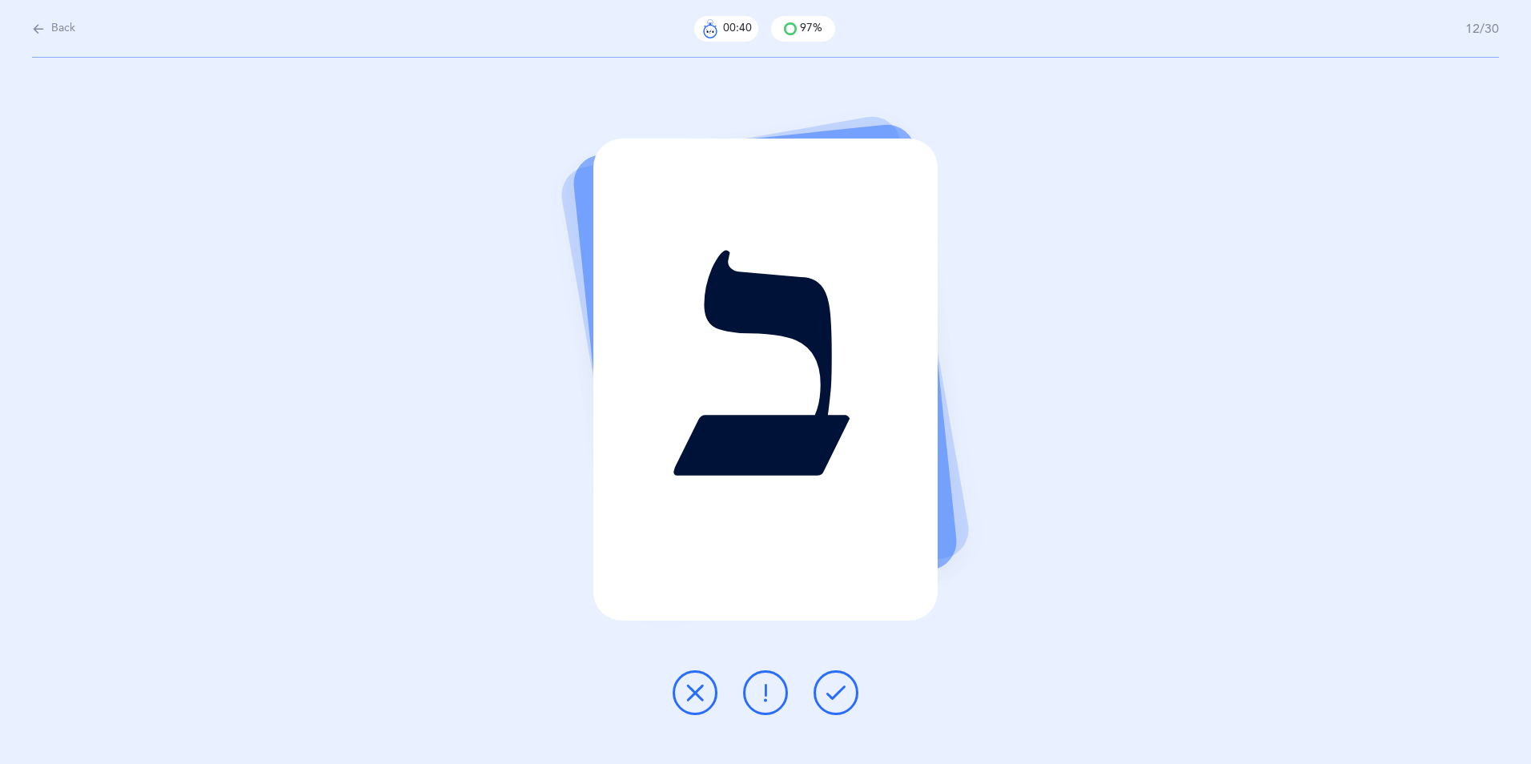
click at [834, 693] on icon at bounding box center [835, 692] width 19 height 19
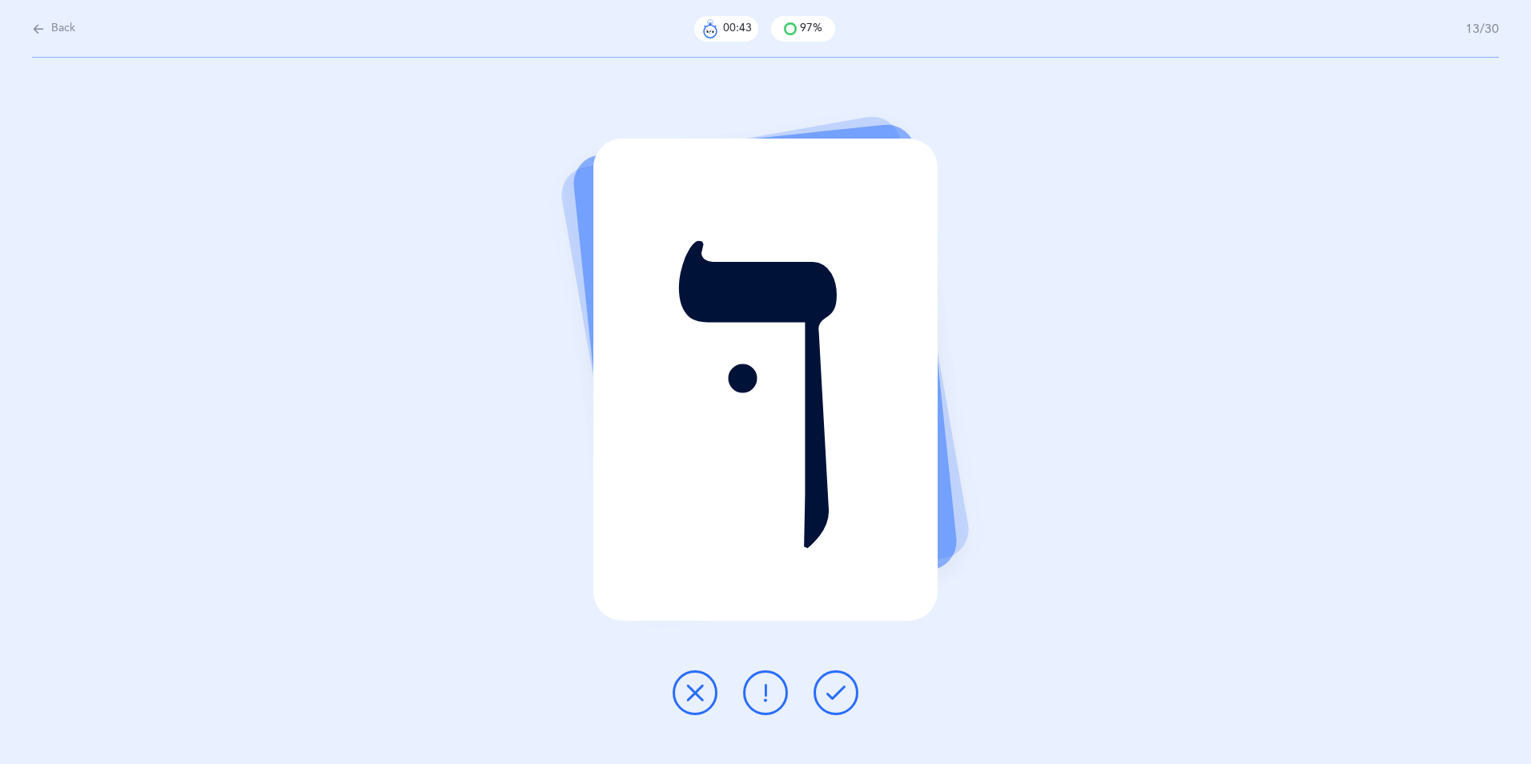
click at [841, 692] on icon at bounding box center [835, 692] width 19 height 19
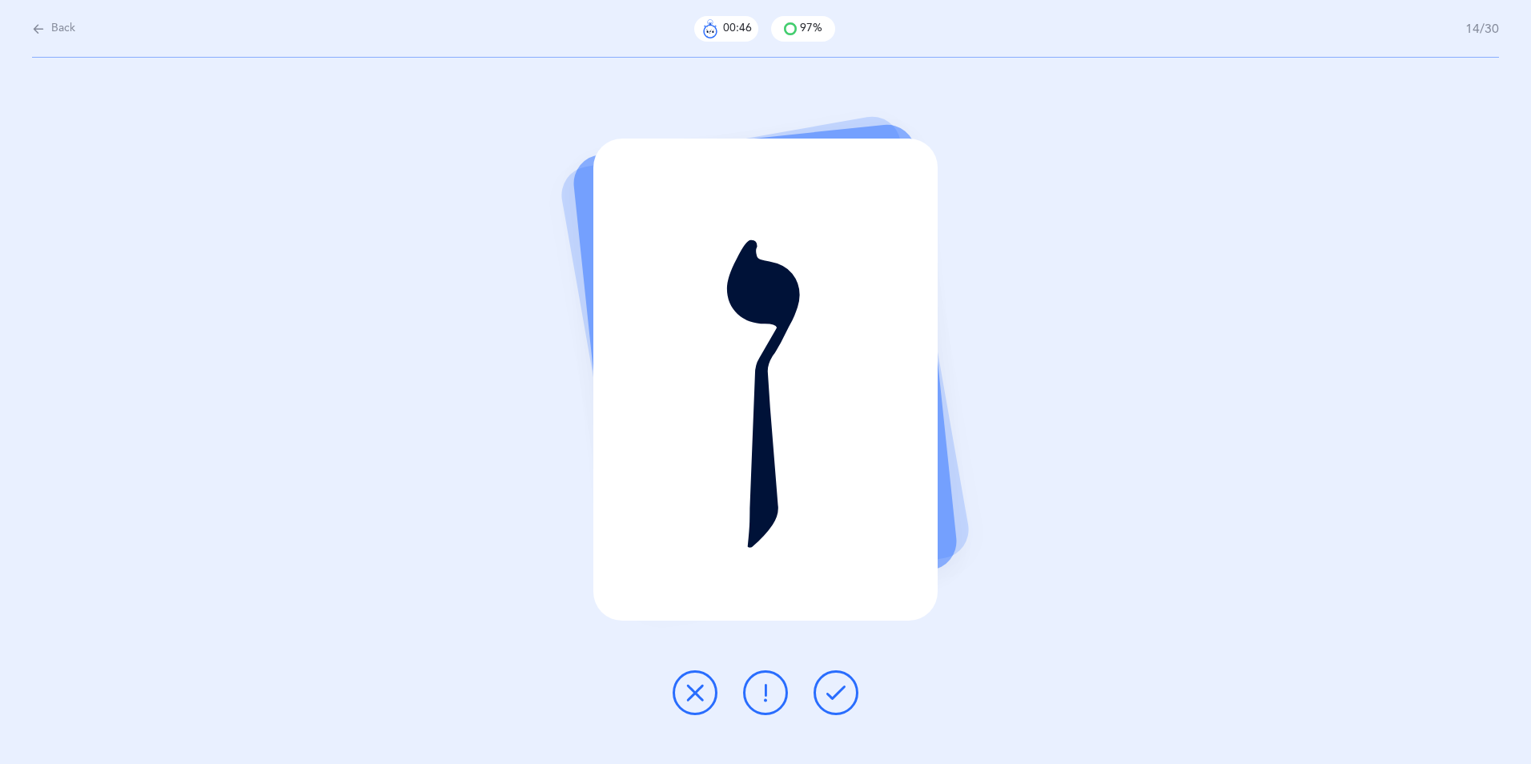
click at [834, 700] on icon at bounding box center [835, 692] width 19 height 19
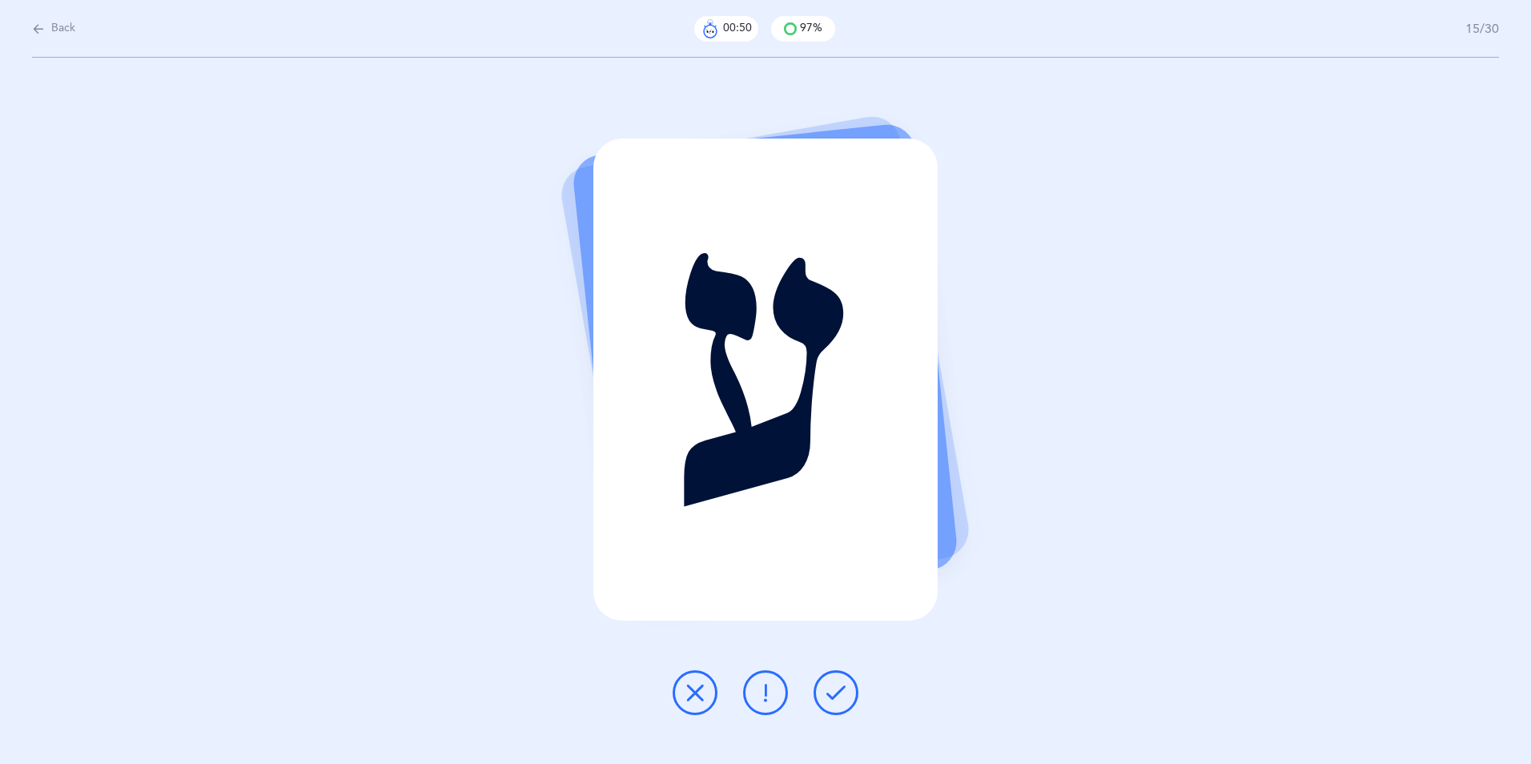
click at [700, 692] on icon at bounding box center [695, 692] width 19 height 19
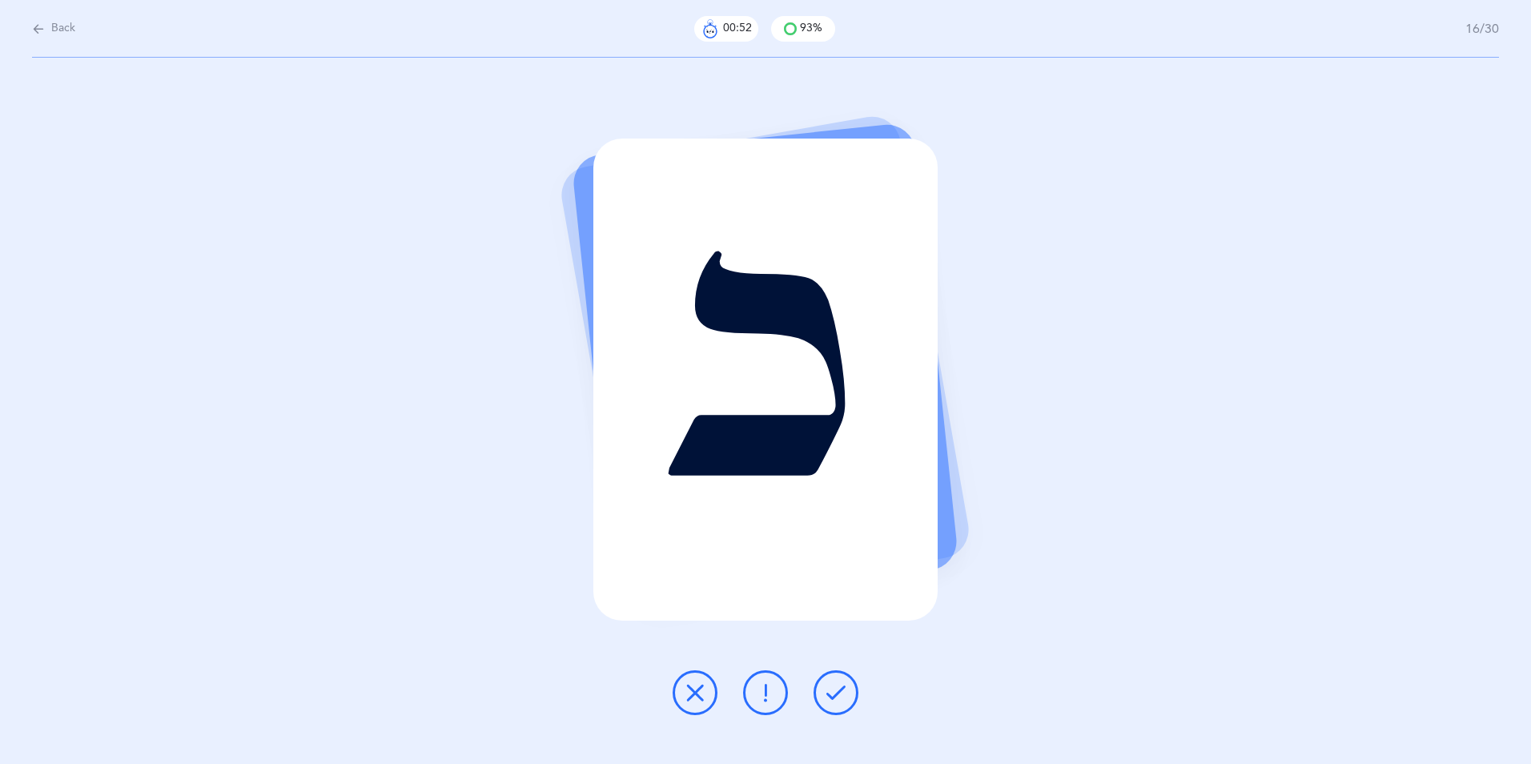
click at [837, 697] on icon at bounding box center [835, 692] width 19 height 19
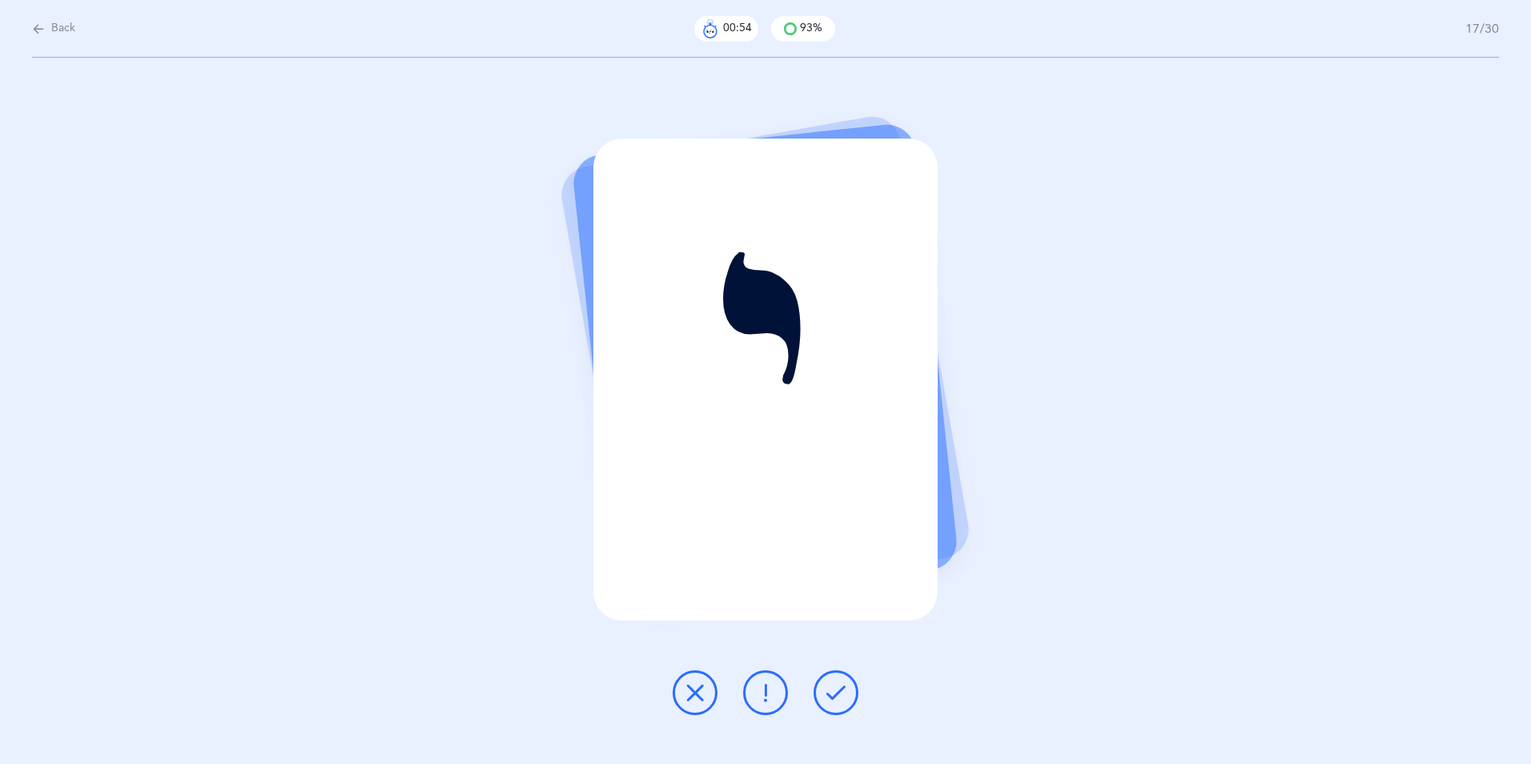
click at [835, 694] on icon at bounding box center [835, 692] width 19 height 19
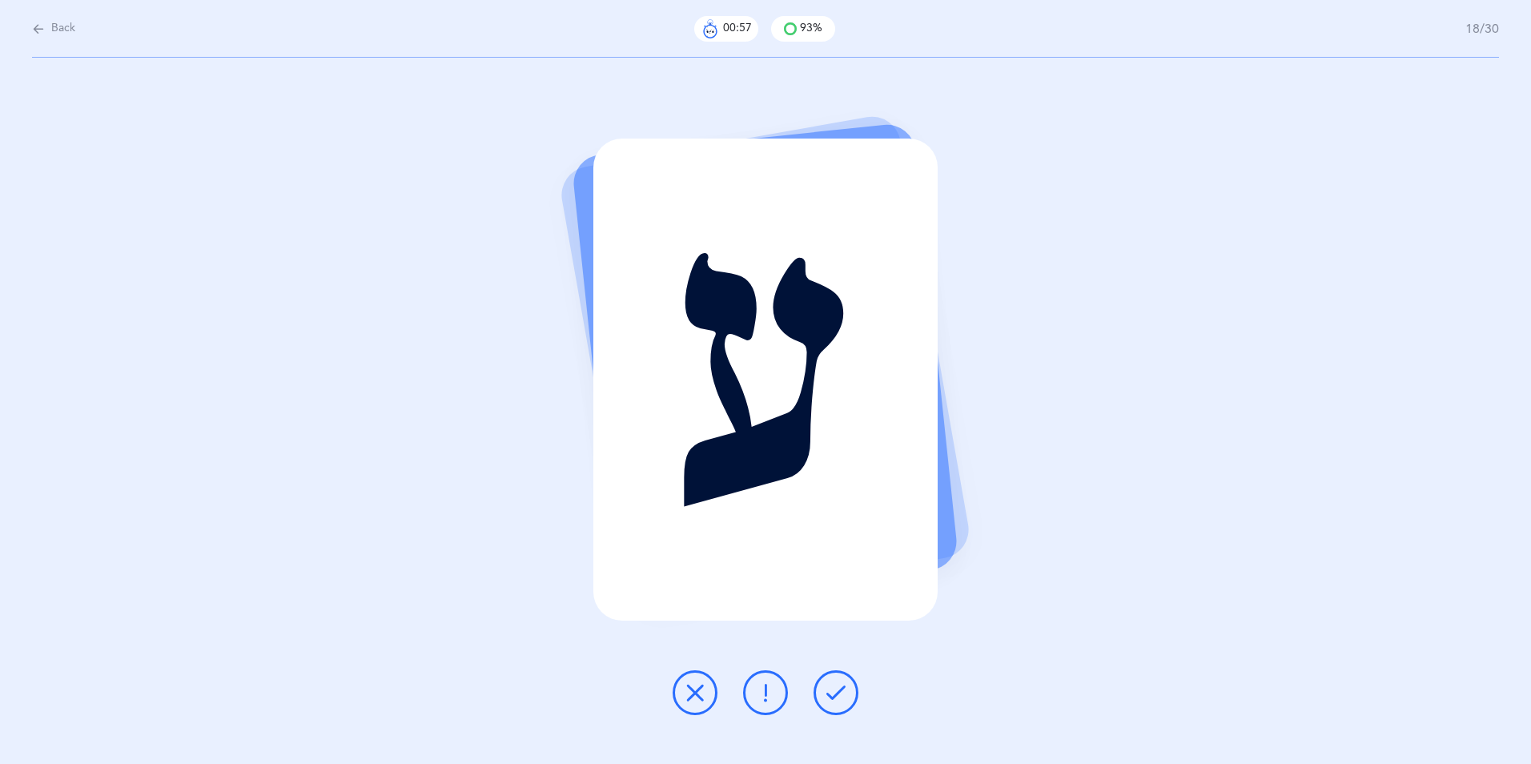
click at [832, 690] on icon at bounding box center [835, 692] width 19 height 19
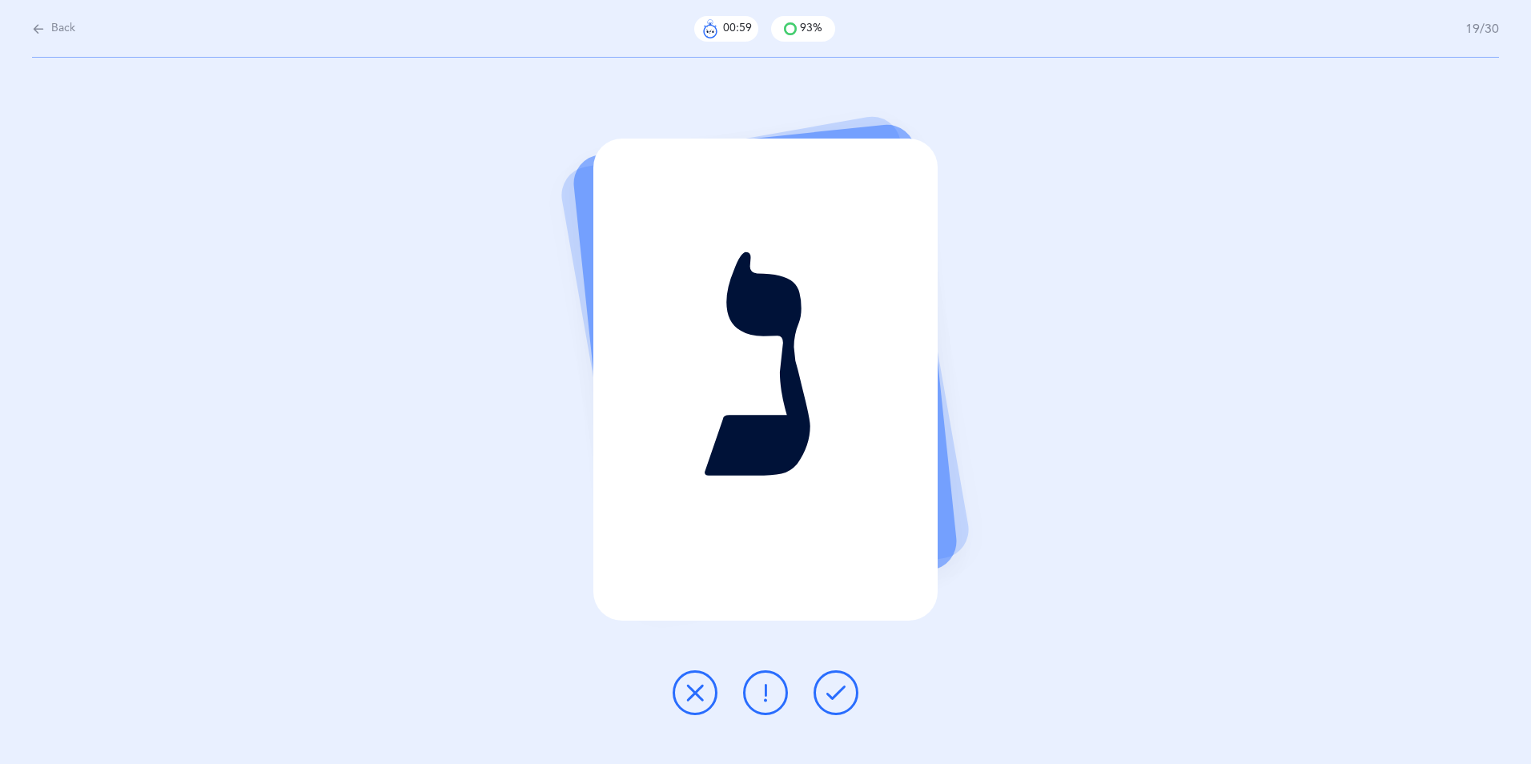
click at [843, 693] on icon at bounding box center [835, 692] width 19 height 19
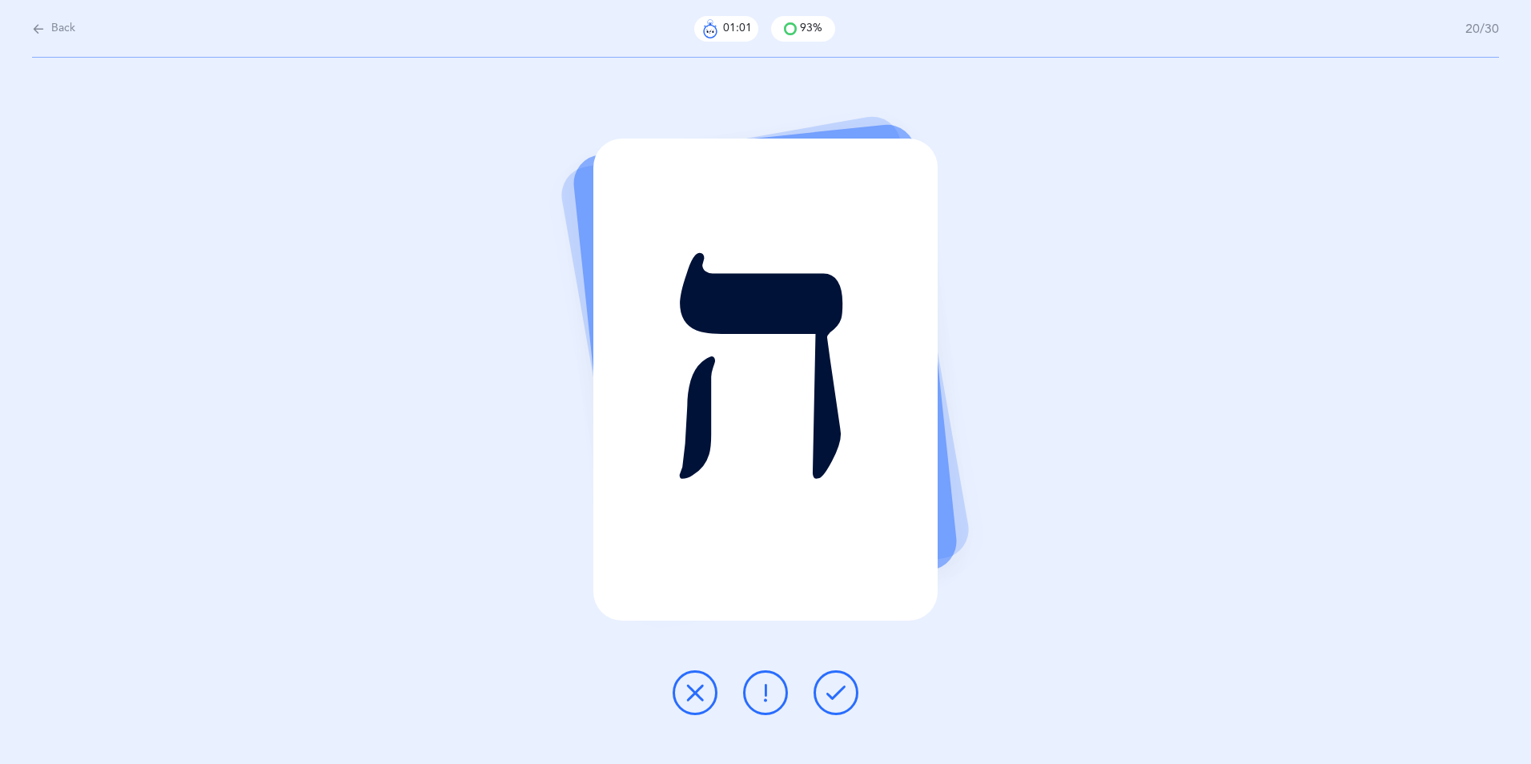
click at [833, 696] on icon at bounding box center [835, 692] width 19 height 19
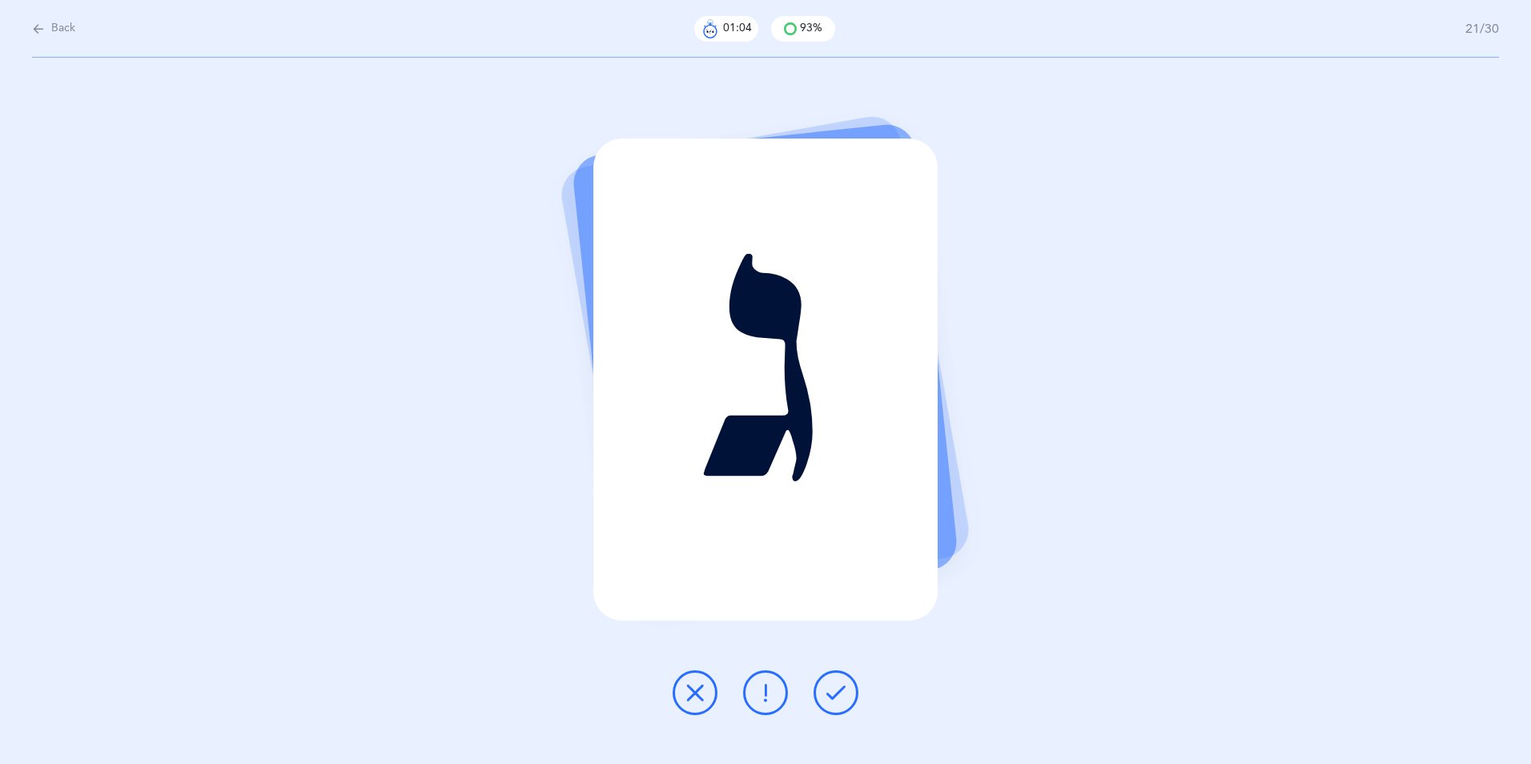
click at [840, 698] on icon at bounding box center [835, 692] width 19 height 19
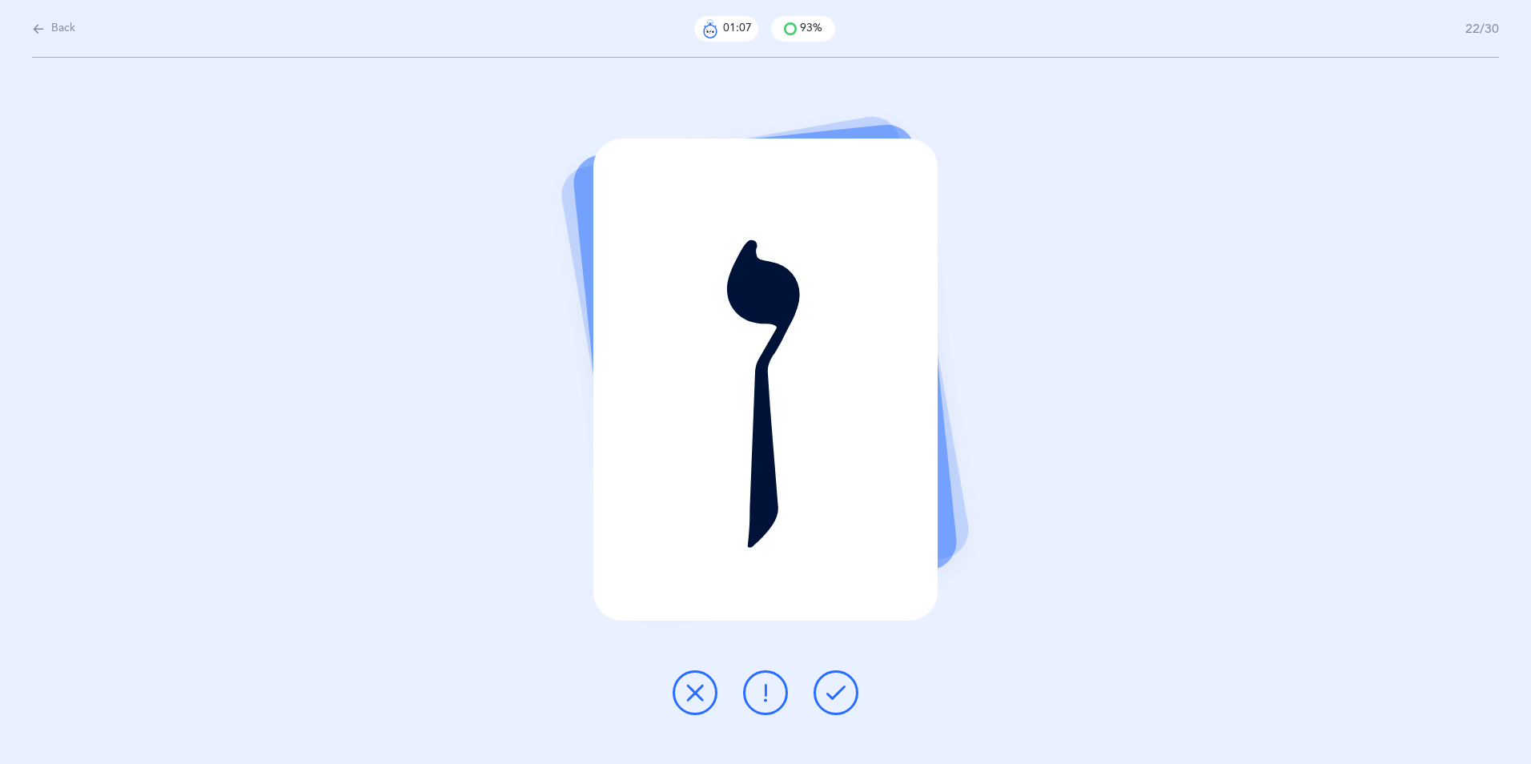
click at [840, 698] on icon at bounding box center [835, 692] width 19 height 19
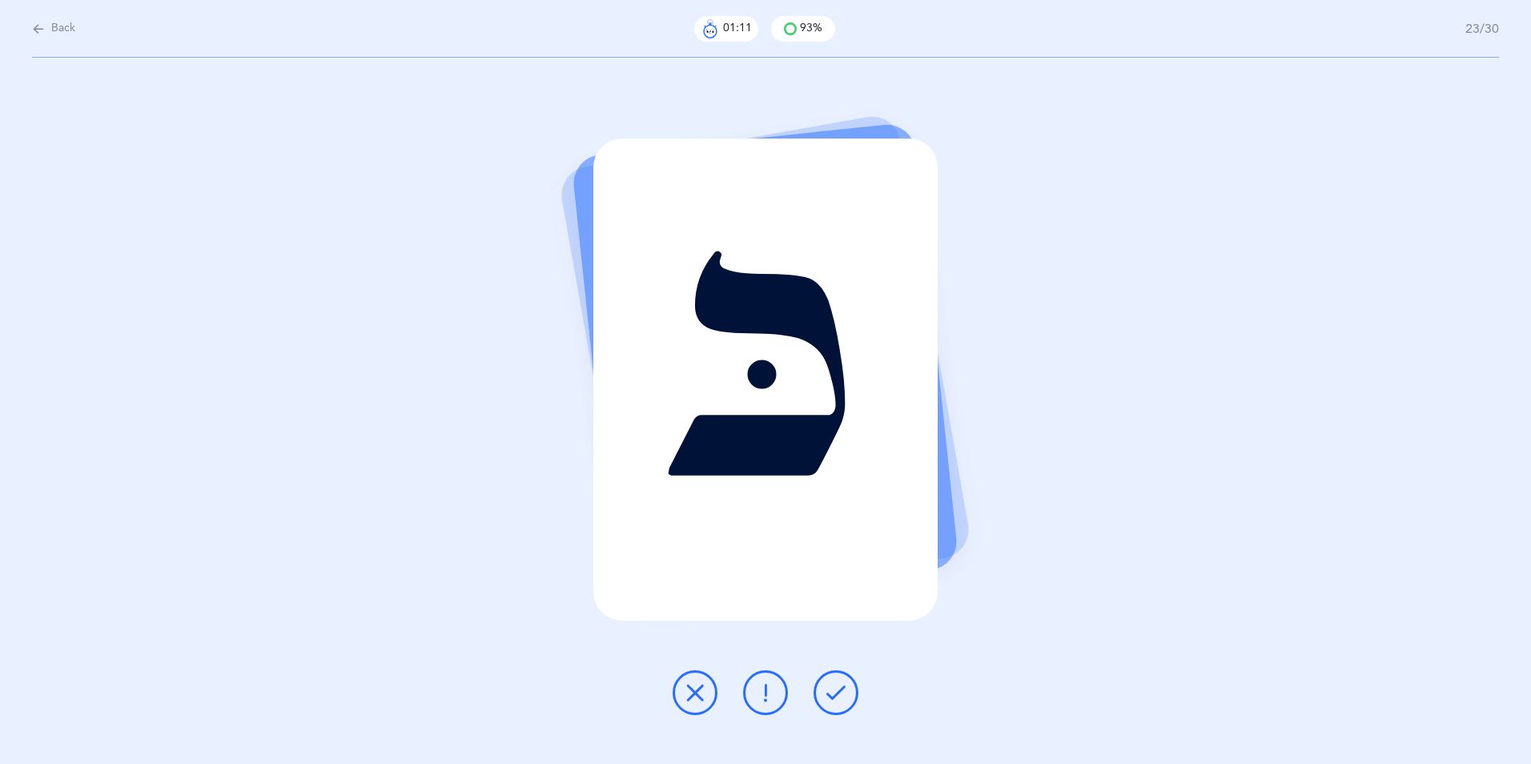
click at [838, 694] on icon at bounding box center [835, 692] width 19 height 19
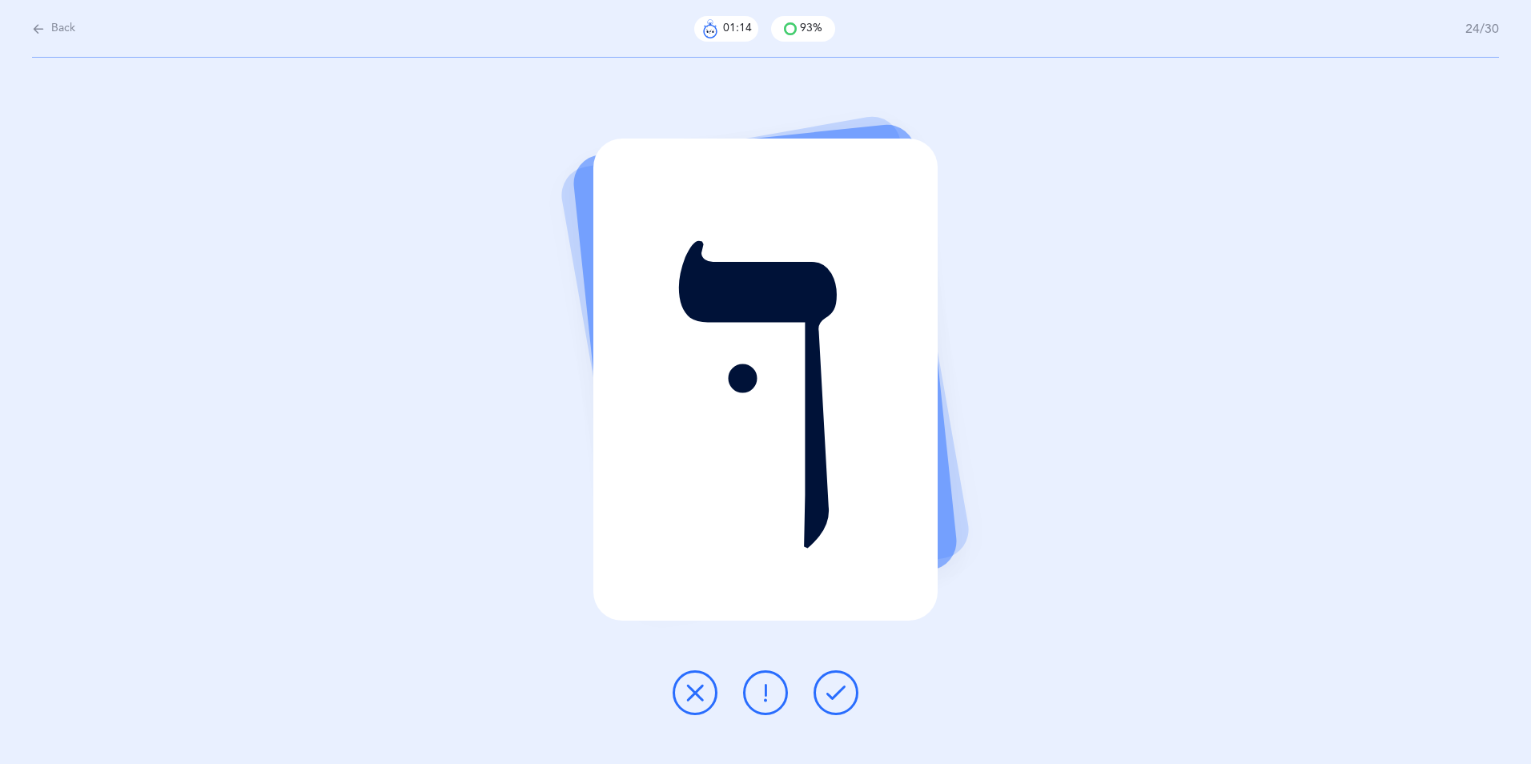
click at [839, 702] on button at bounding box center [836, 692] width 45 height 45
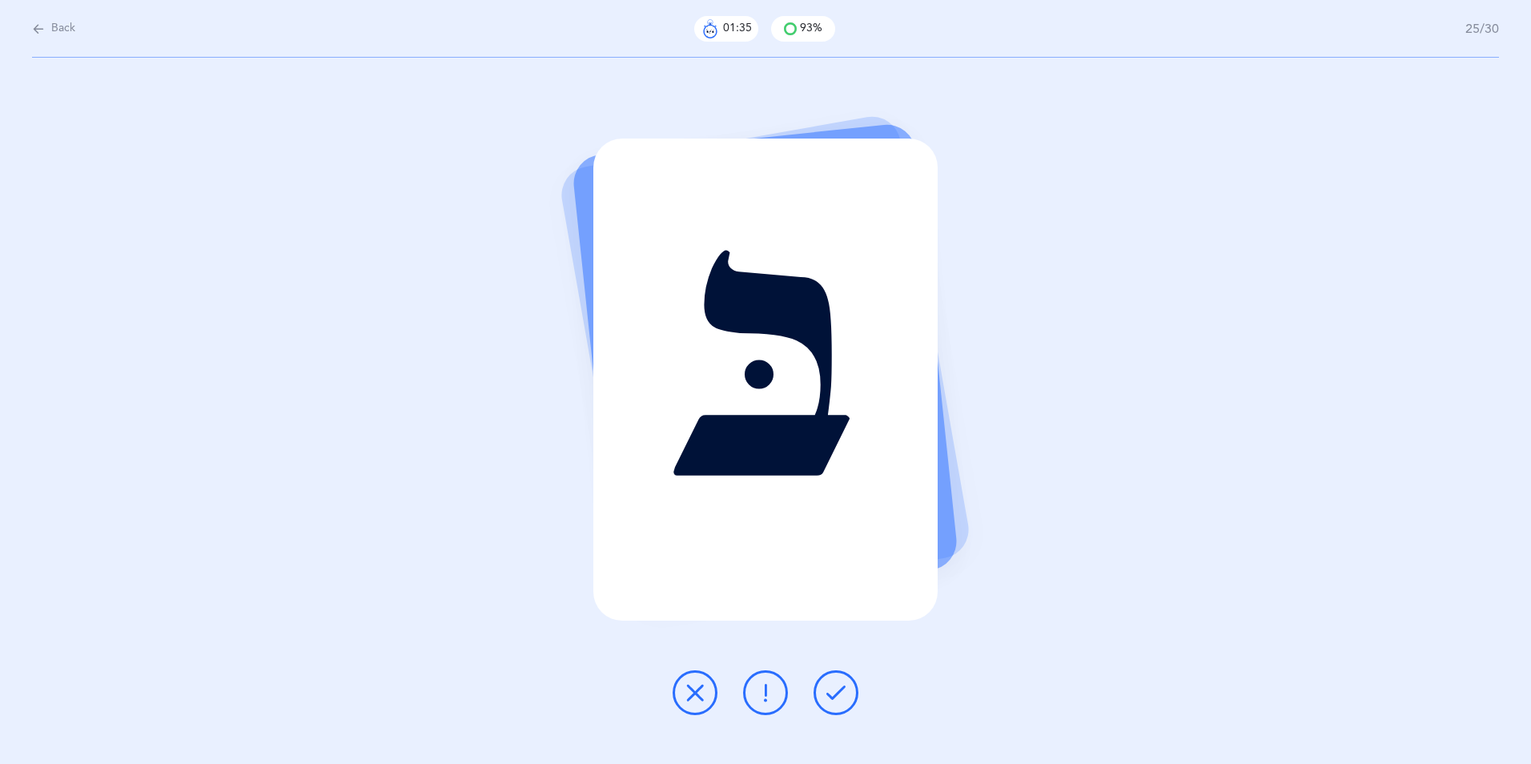
click at [837, 690] on icon at bounding box center [835, 692] width 19 height 19
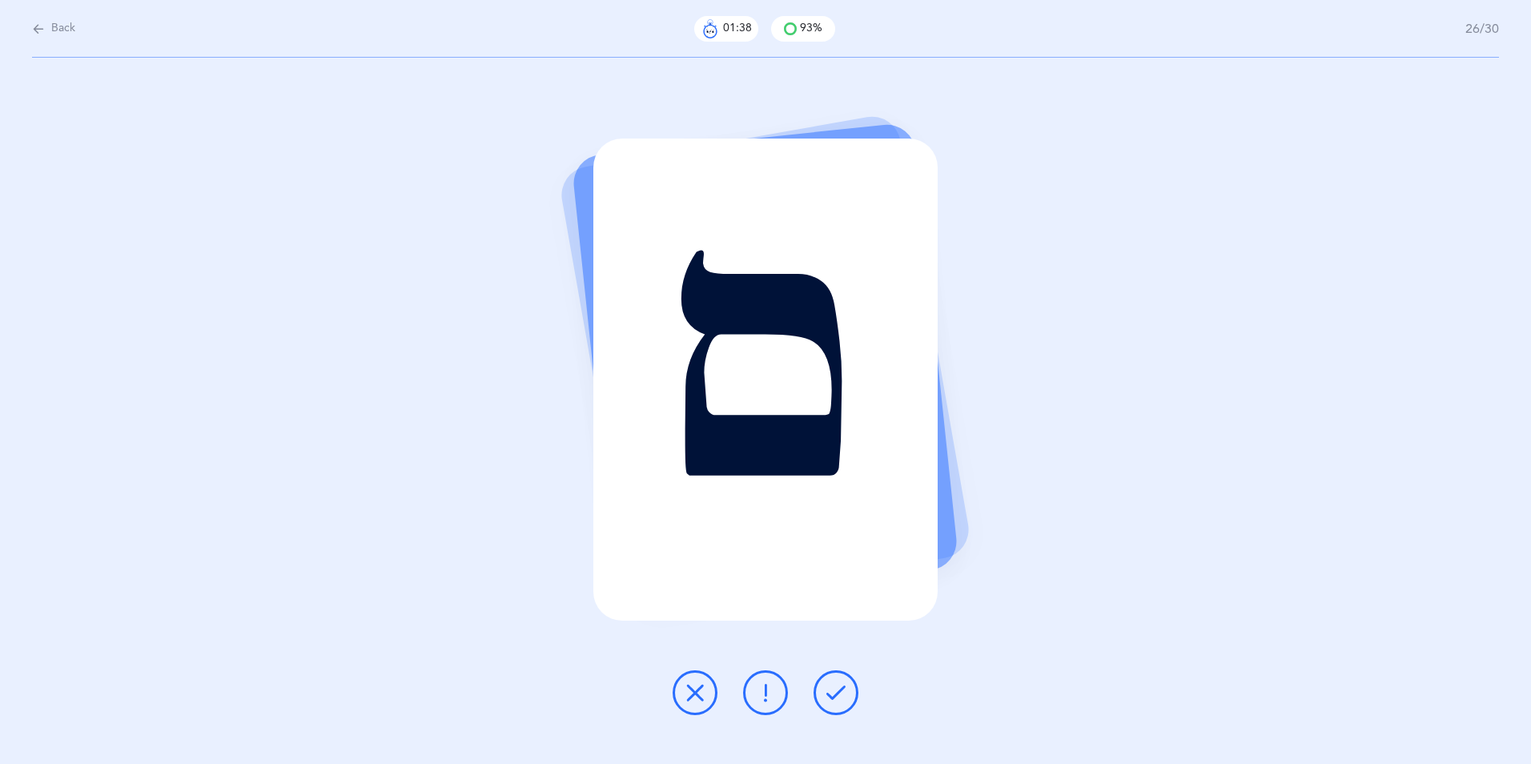
click at [841, 700] on icon at bounding box center [835, 692] width 19 height 19
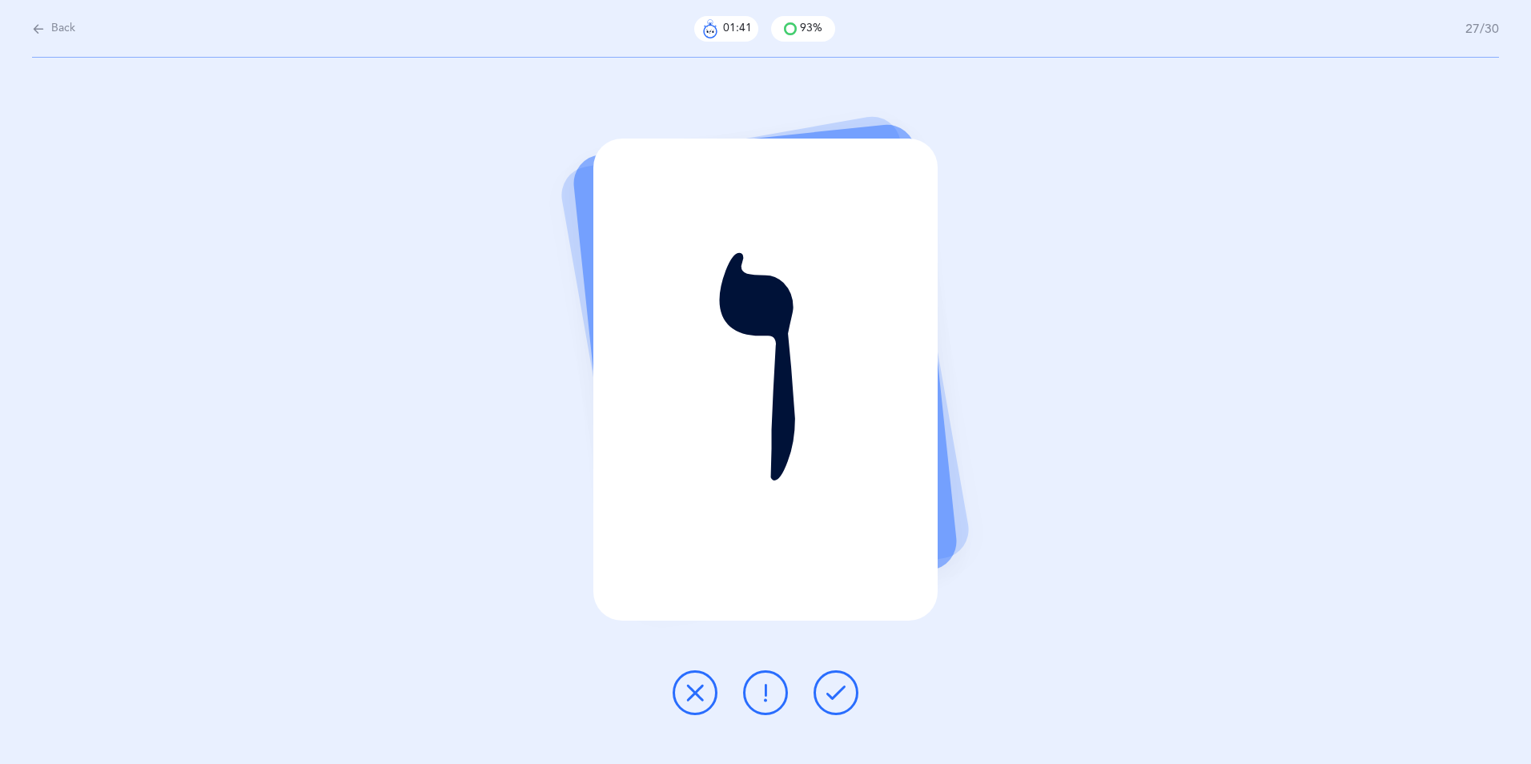
click at [846, 698] on button at bounding box center [836, 692] width 45 height 45
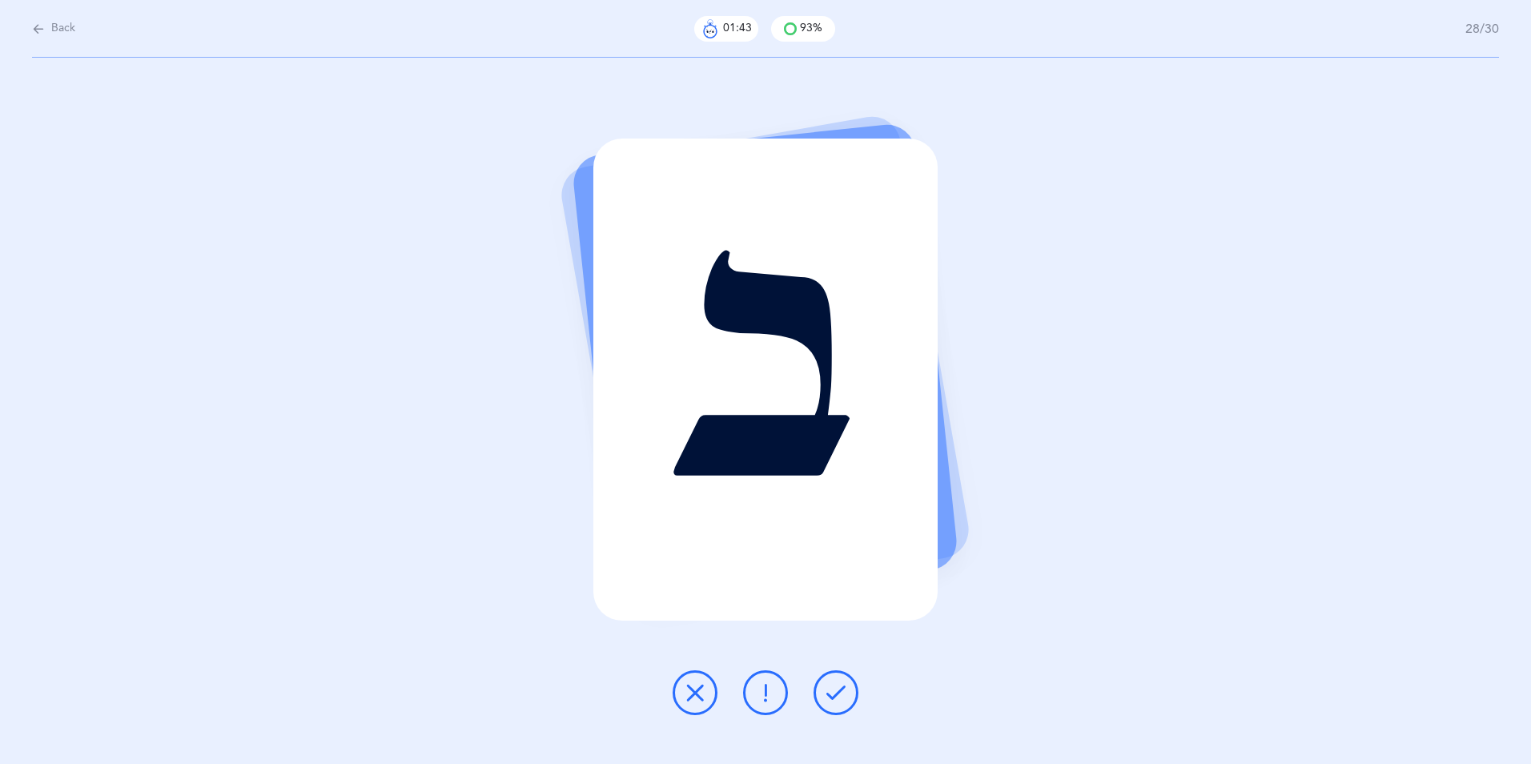
click at [839, 702] on icon at bounding box center [835, 692] width 19 height 19
click at [702, 693] on icon at bounding box center [695, 692] width 19 height 19
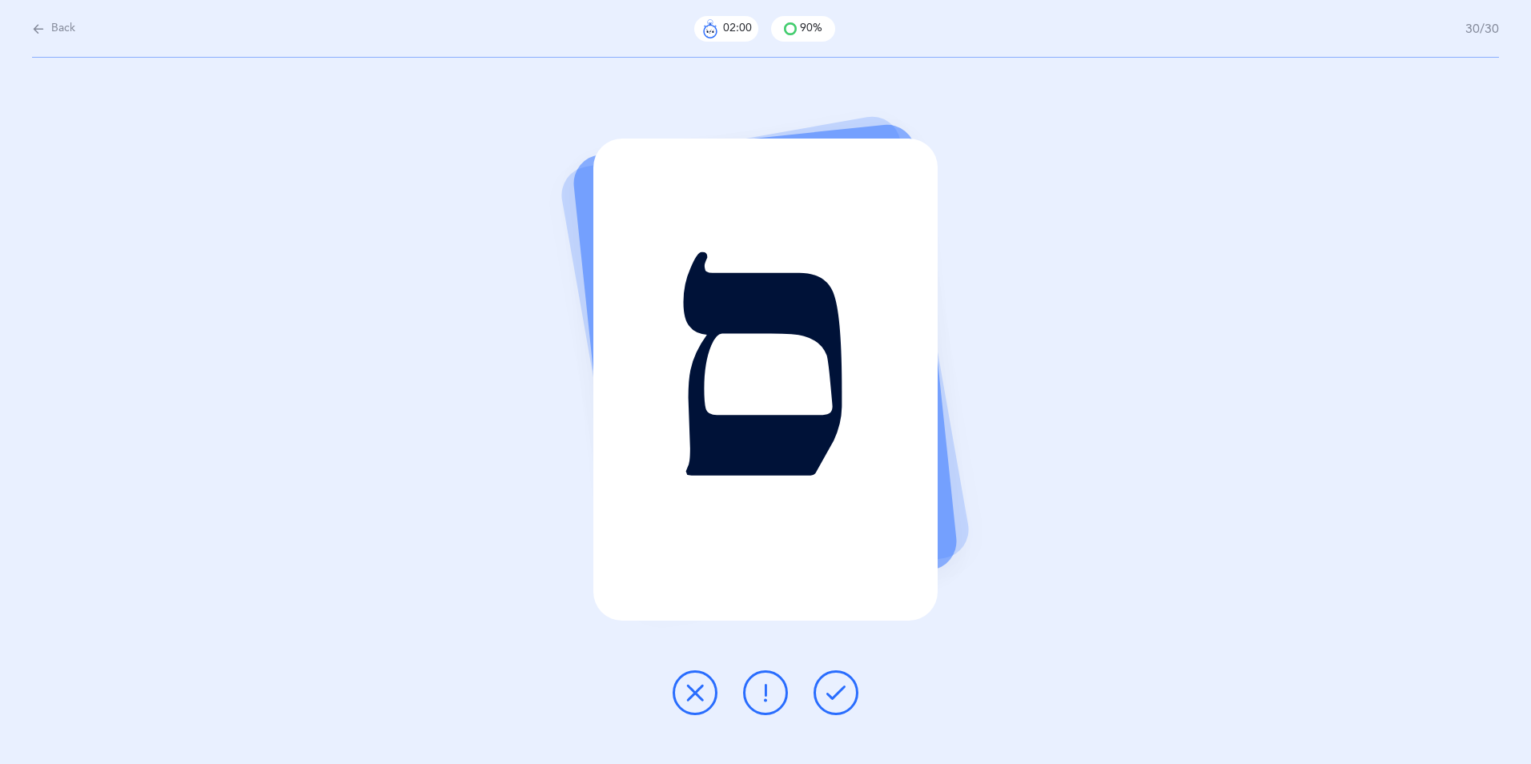
click at [835, 699] on icon at bounding box center [835, 692] width 19 height 19
